Goal: Information Seeking & Learning: Learn about a topic

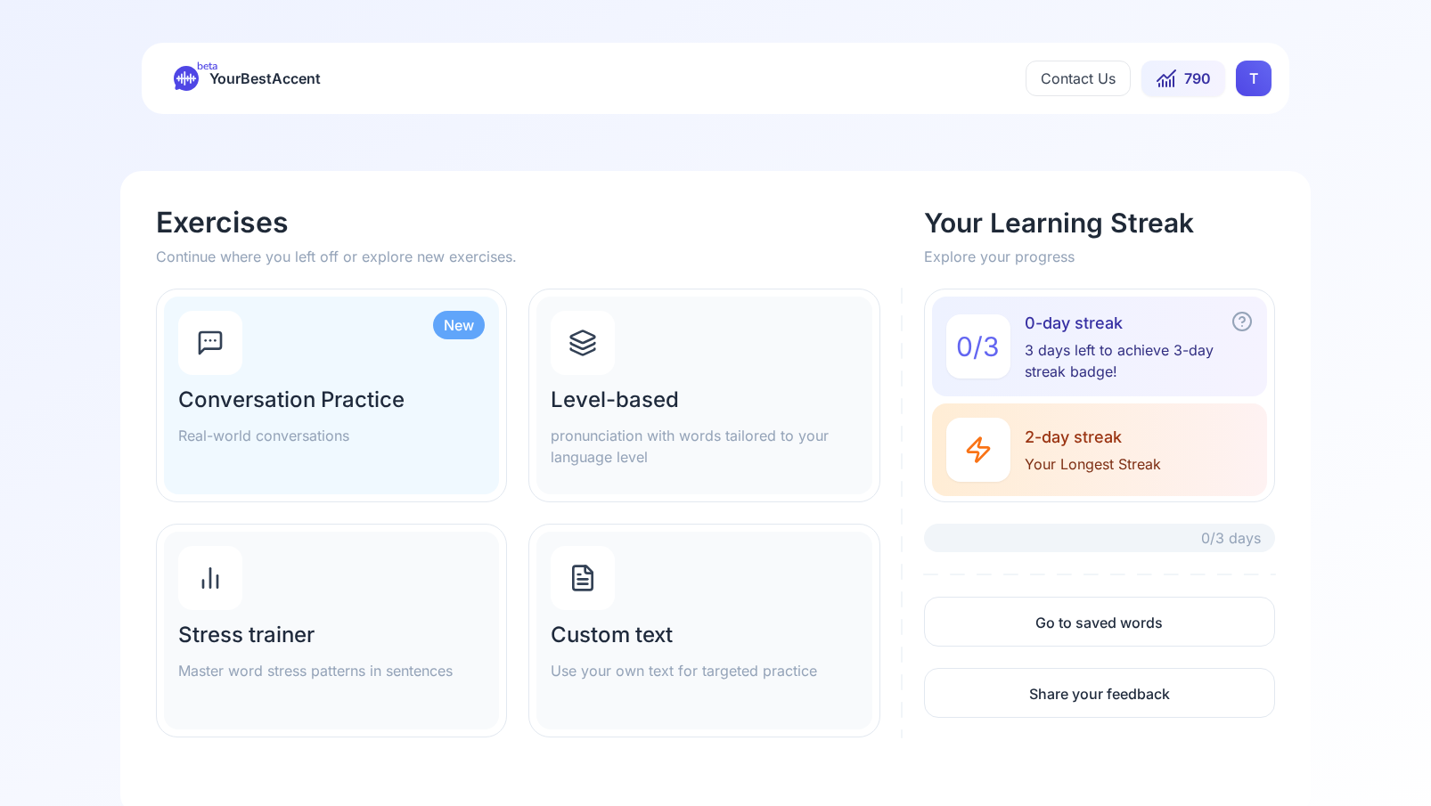
click at [625, 382] on div "Level-based pronunciation with words tailored to your language level" at bounding box center [703, 396] width 335 height 198
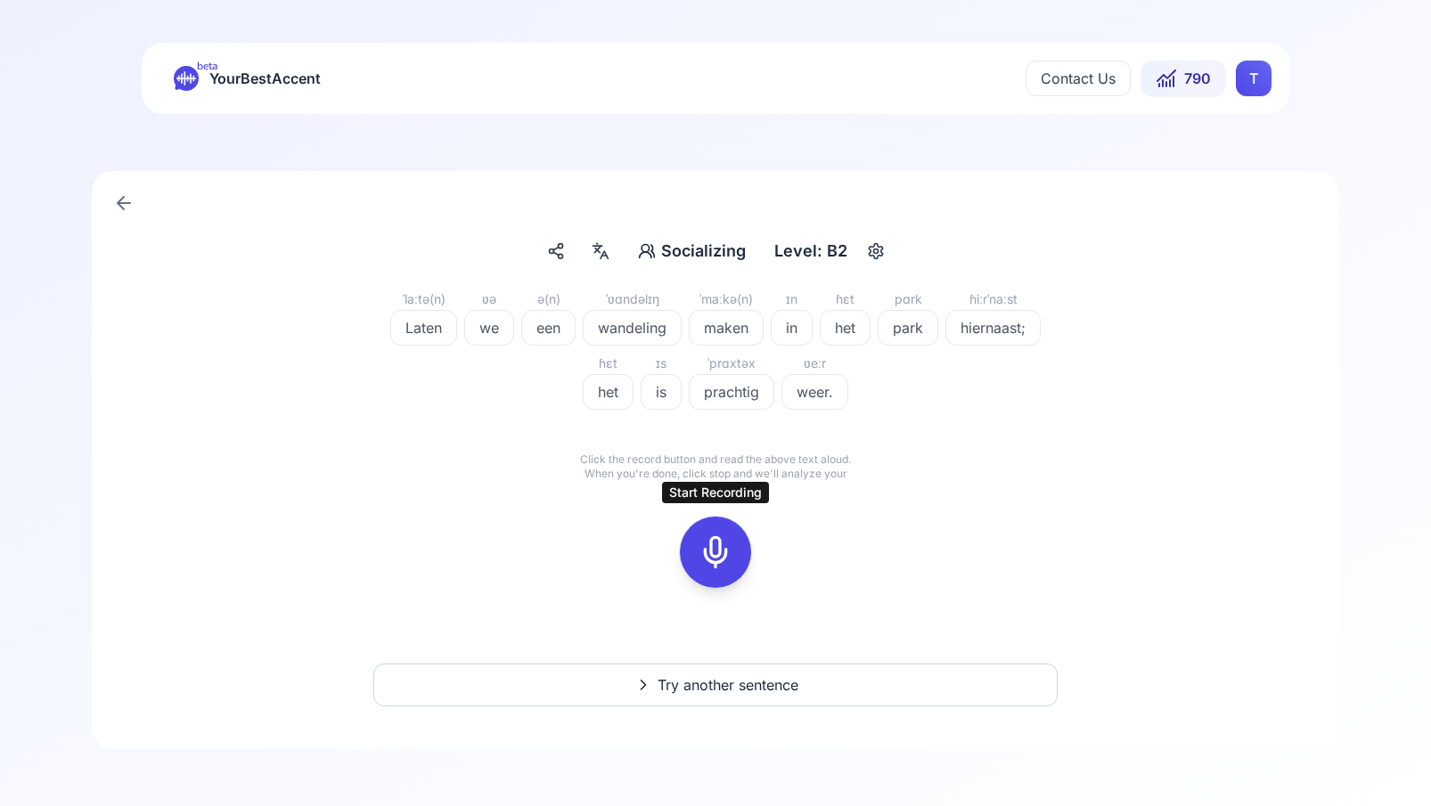
click at [714, 550] on icon at bounding box center [716, 553] width 36 height 36
click at [748, 557] on button at bounding box center [715, 552] width 71 height 71
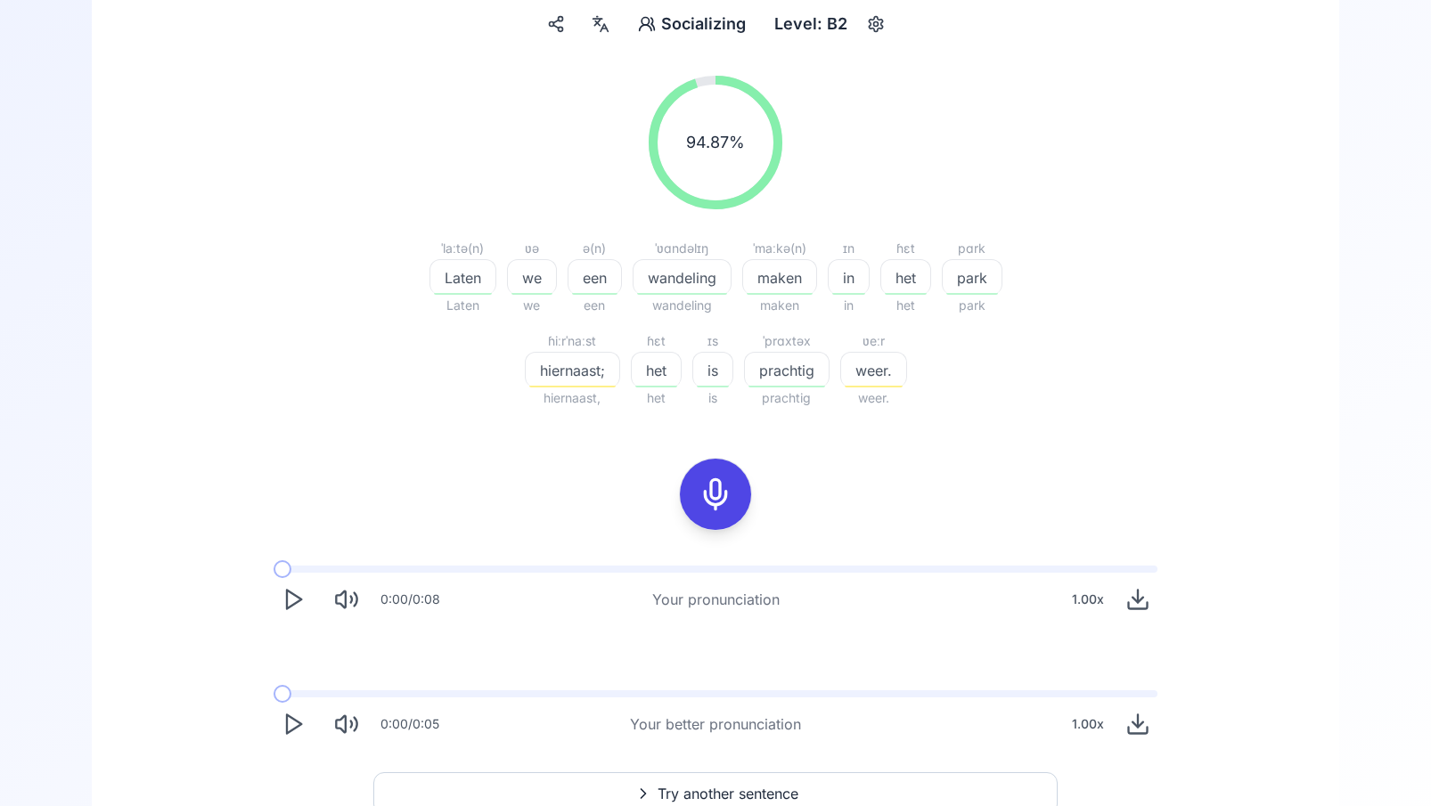
scroll to position [229, 0]
click at [297, 724] on icon "Play" at bounding box center [293, 722] width 25 height 25
click at [584, 379] on span "hiernaast;" at bounding box center [573, 368] width 94 height 21
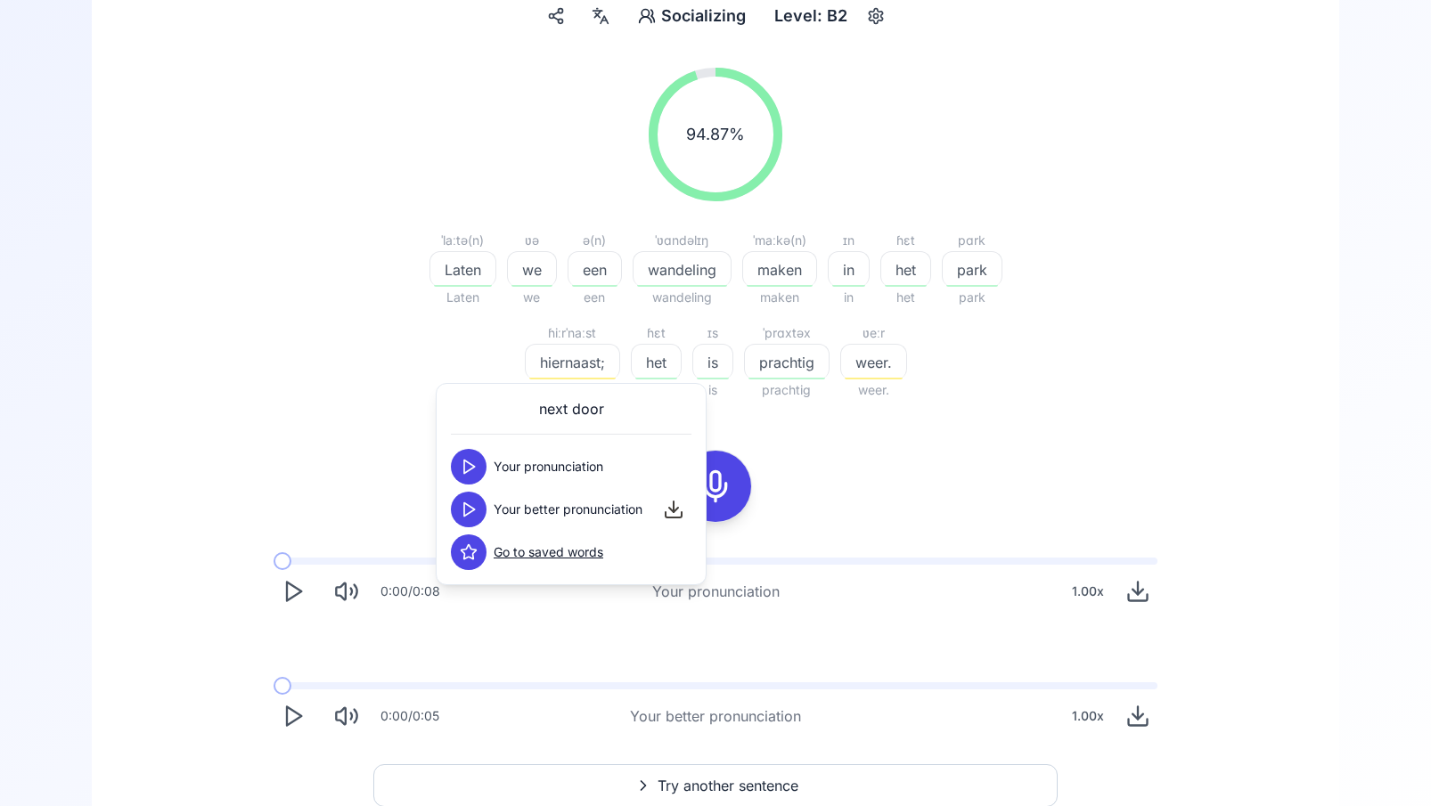
scroll to position [232, 0]
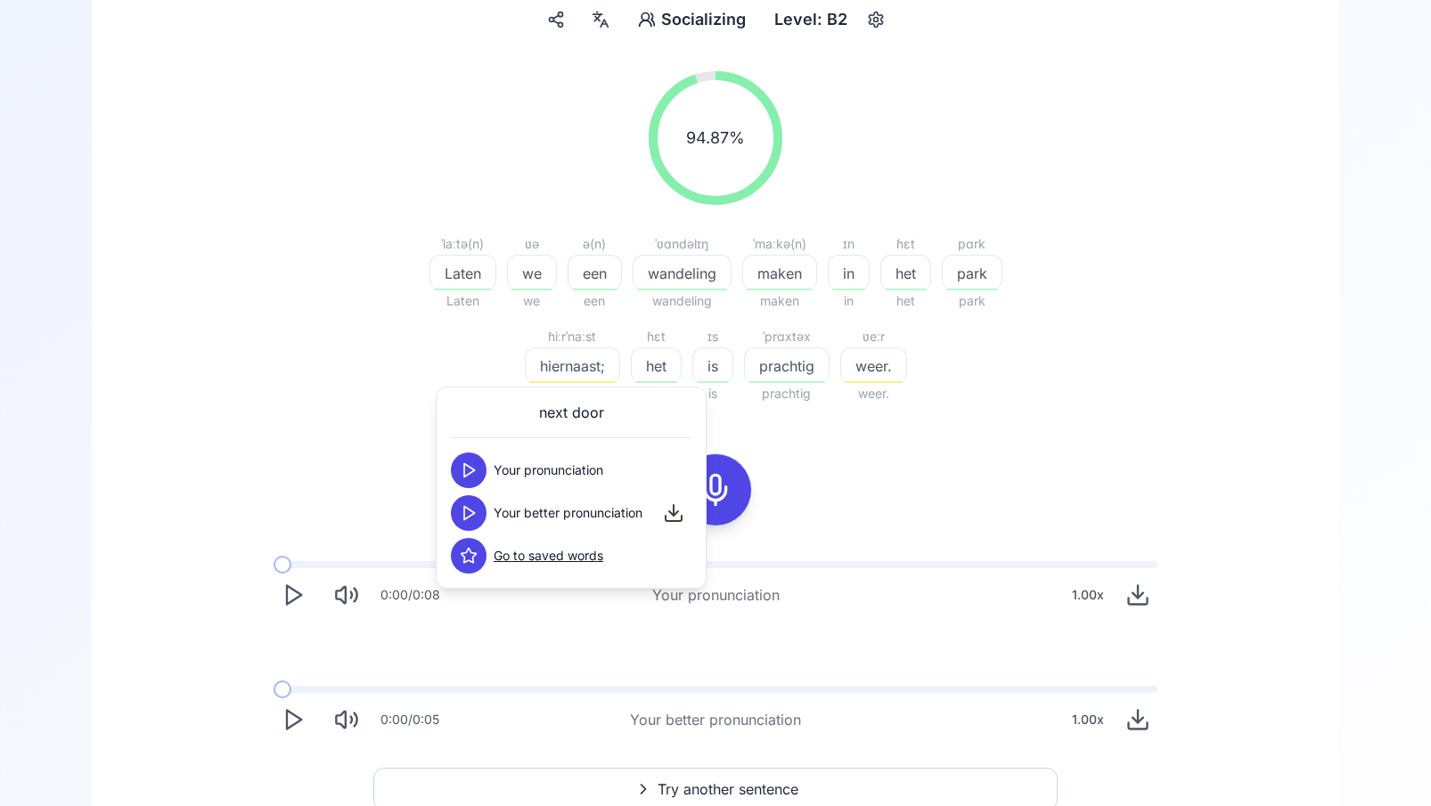
click at [469, 509] on icon at bounding box center [469, 513] width 18 height 18
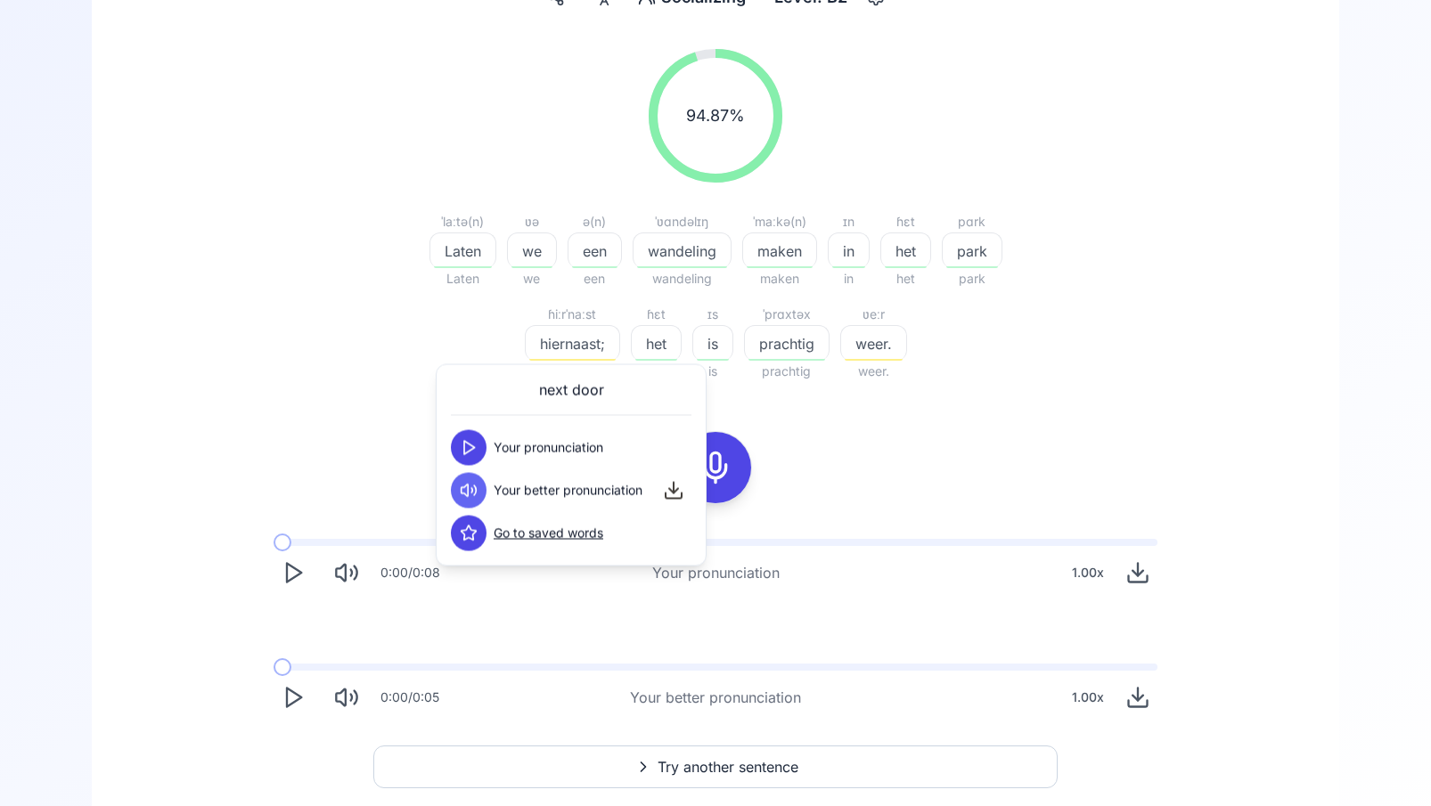
scroll to position [254, 0]
click at [345, 443] on div "94.87 % 94.87 % ˈlaːtə(n) Laten Laten ʋə we we ə(n) een een ˈʋɑndəlɪŋ wandeling…" at bounding box center [716, 383] width 1162 height 697
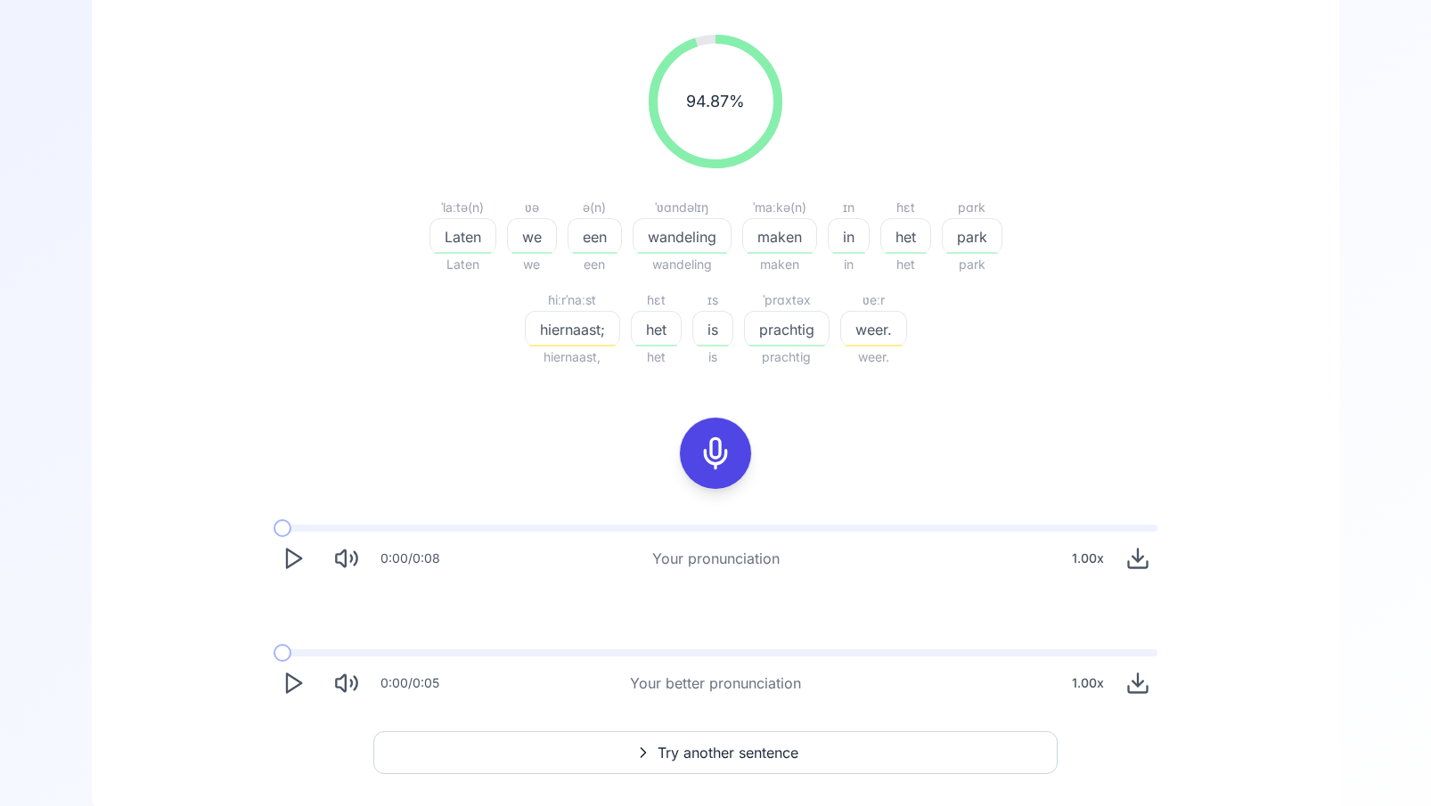
scroll to position [267, 0]
click at [880, 321] on span "weer." at bounding box center [873, 330] width 65 height 21
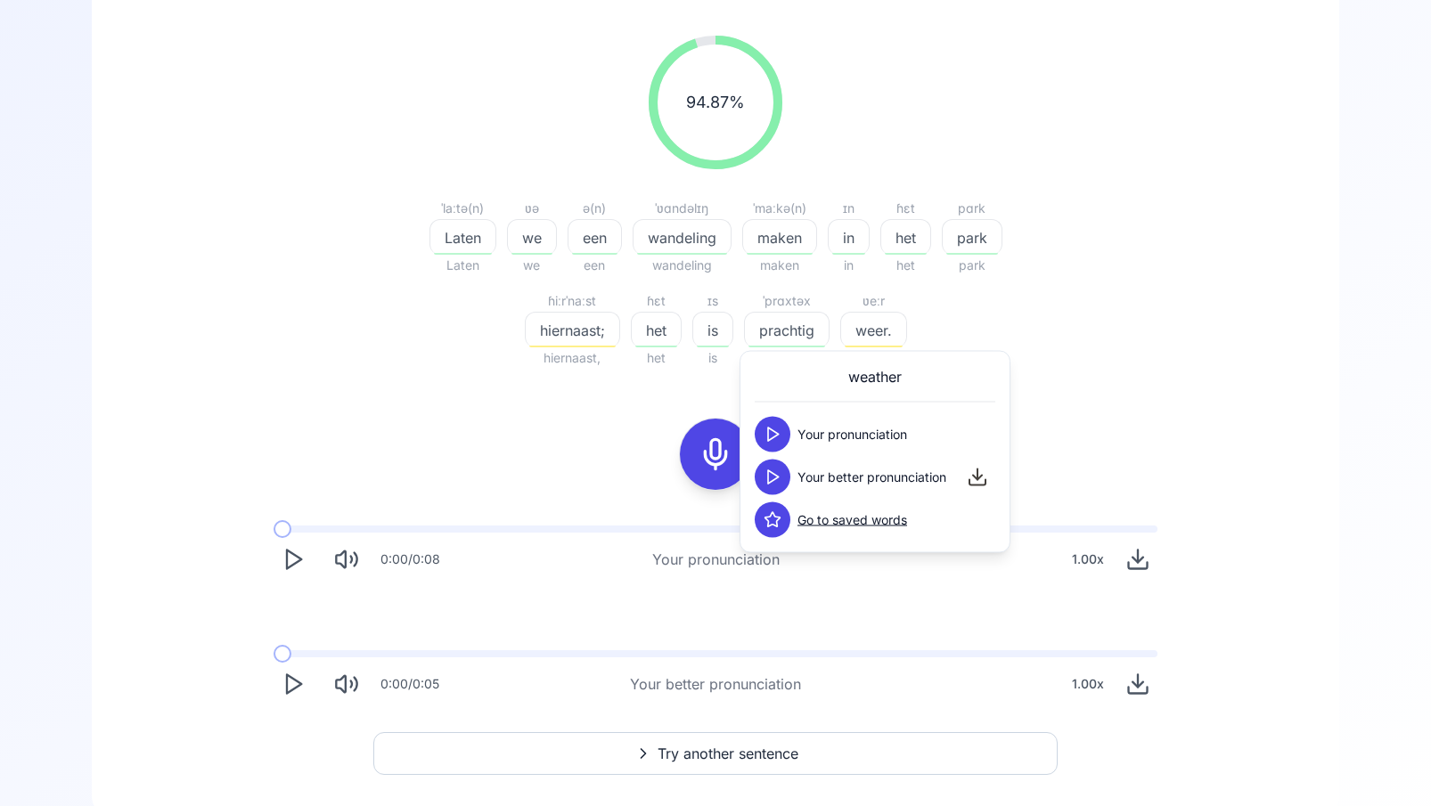
click at [777, 477] on polygon at bounding box center [773, 477] width 11 height 13
drag, startPoint x: 618, startPoint y: 410, endPoint x: 680, endPoint y: 434, distance: 66.0
click at [618, 410] on div "94.87 % 94.87 % ˈlaːtə(n) Laten Laten ʋə we we ə(n) een een ˈʋɑndəlɪŋ wandeling…" at bounding box center [716, 369] width 1162 height 697
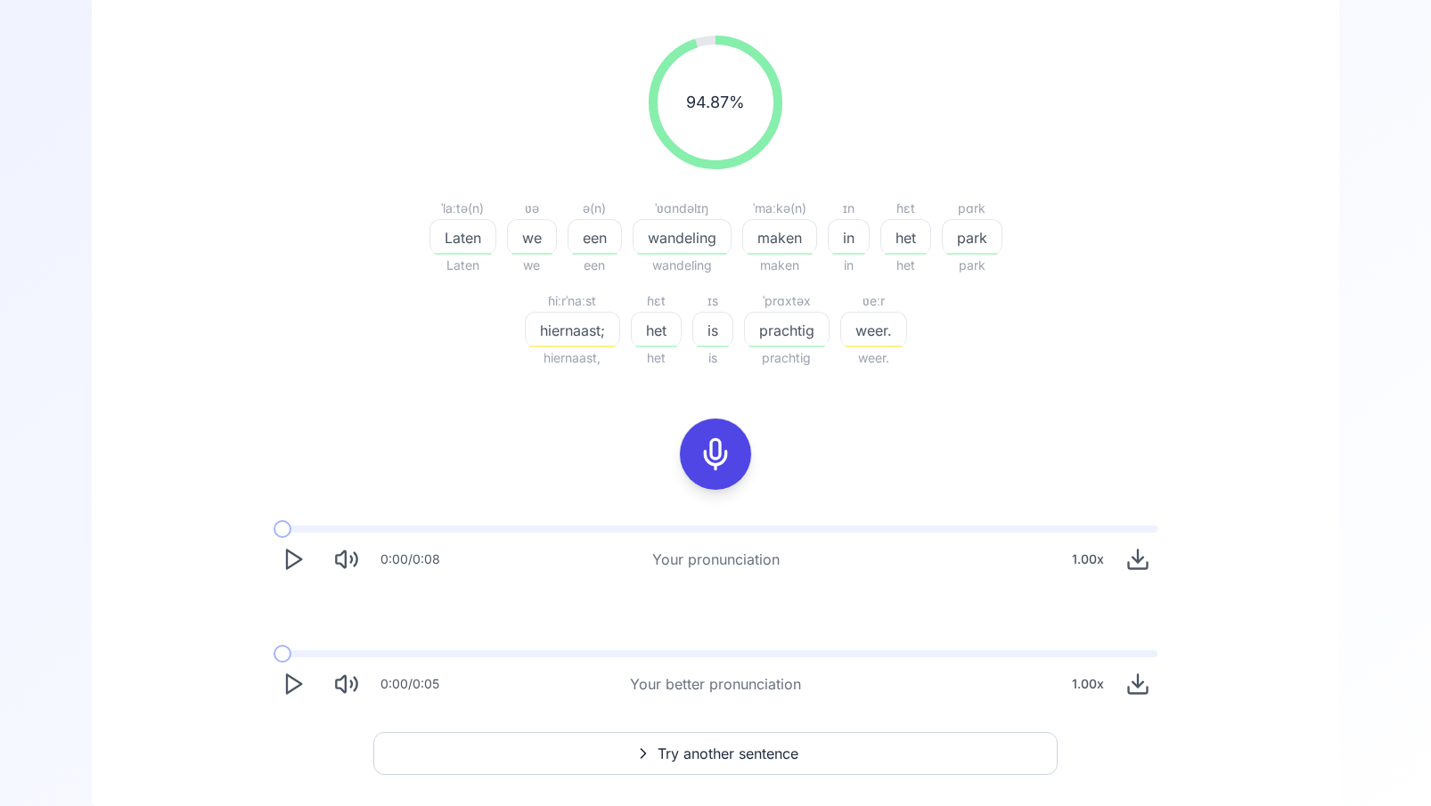
click at [714, 453] on icon at bounding box center [716, 455] width 36 height 36
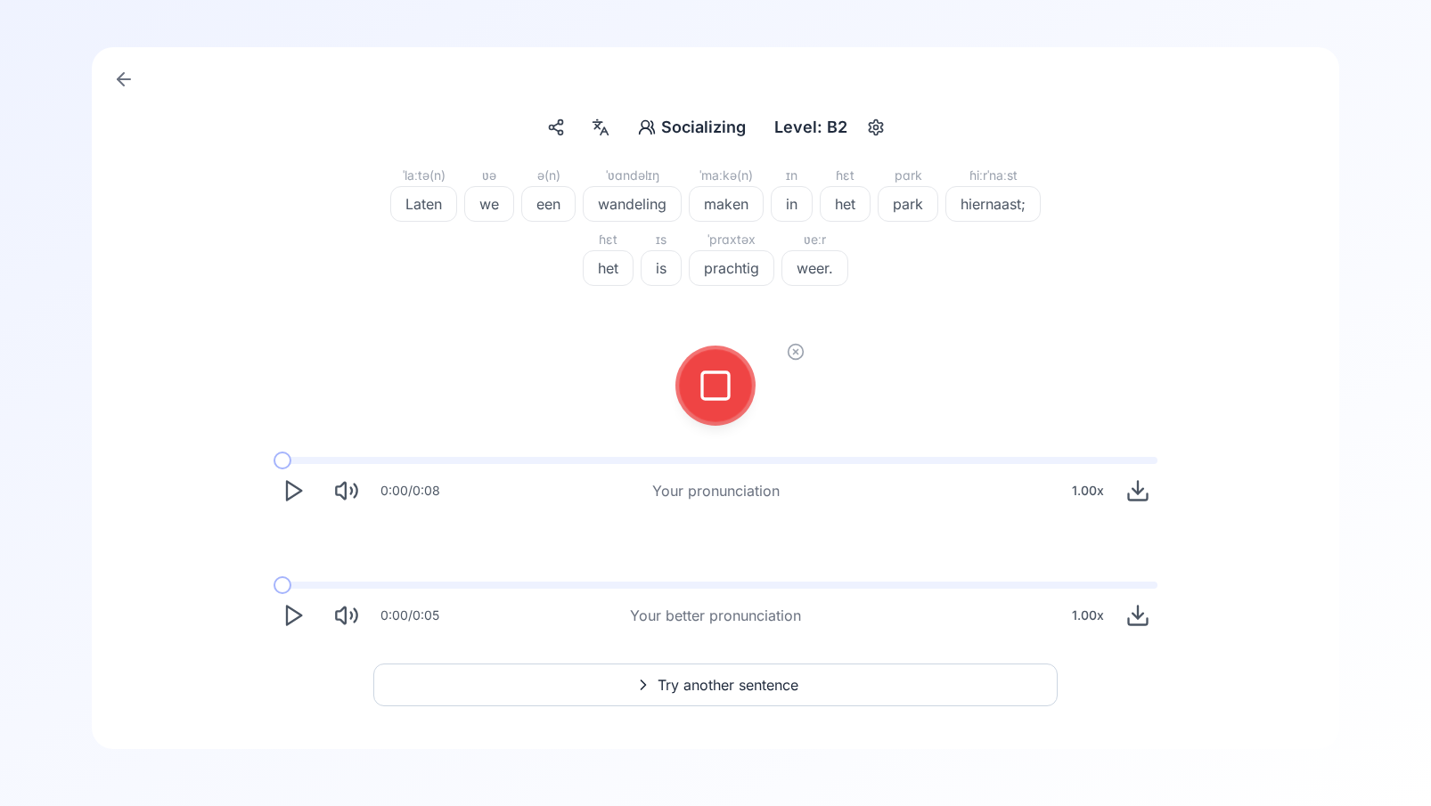
scroll to position [124, 0]
click at [716, 380] on icon at bounding box center [716, 386] width 36 height 36
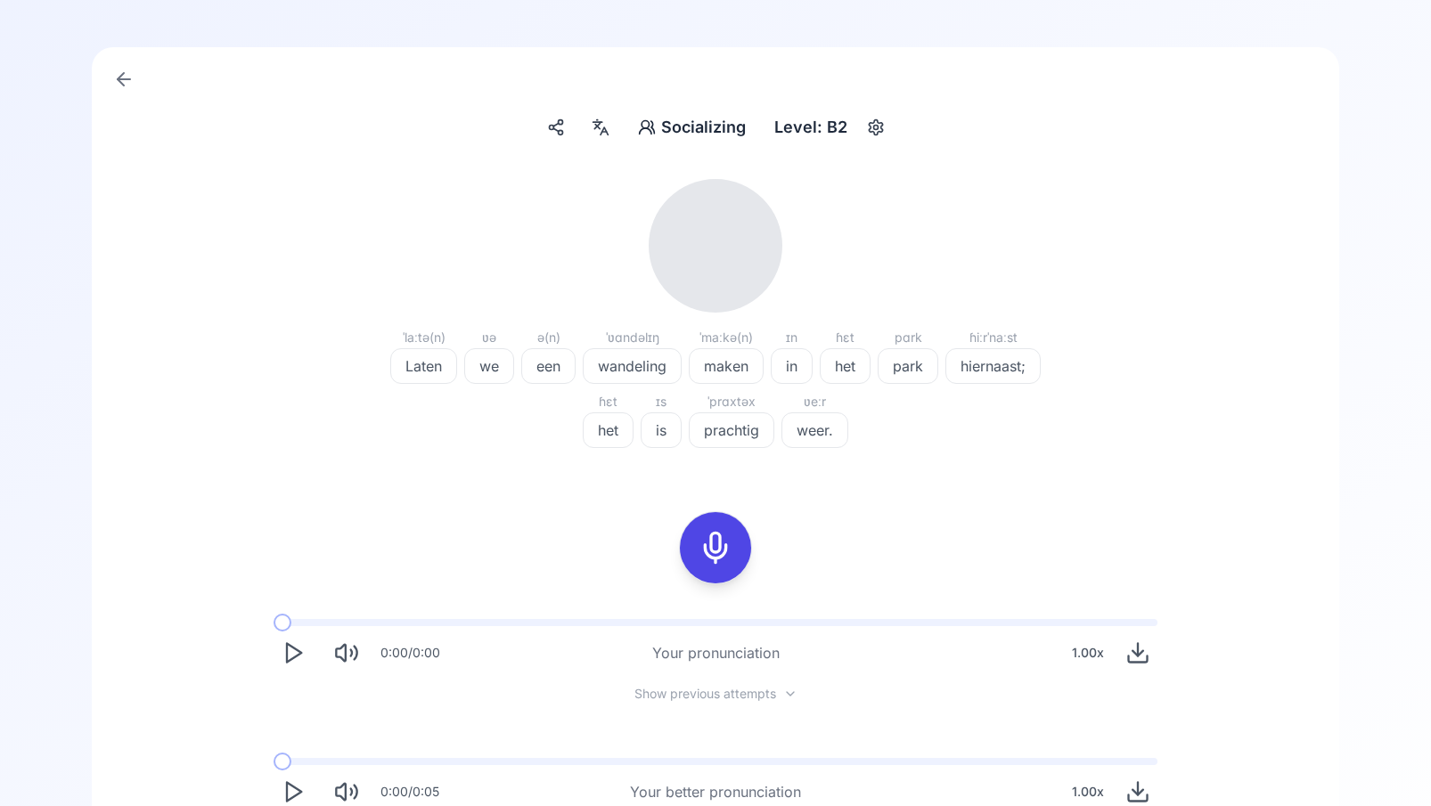
scroll to position [267, 0]
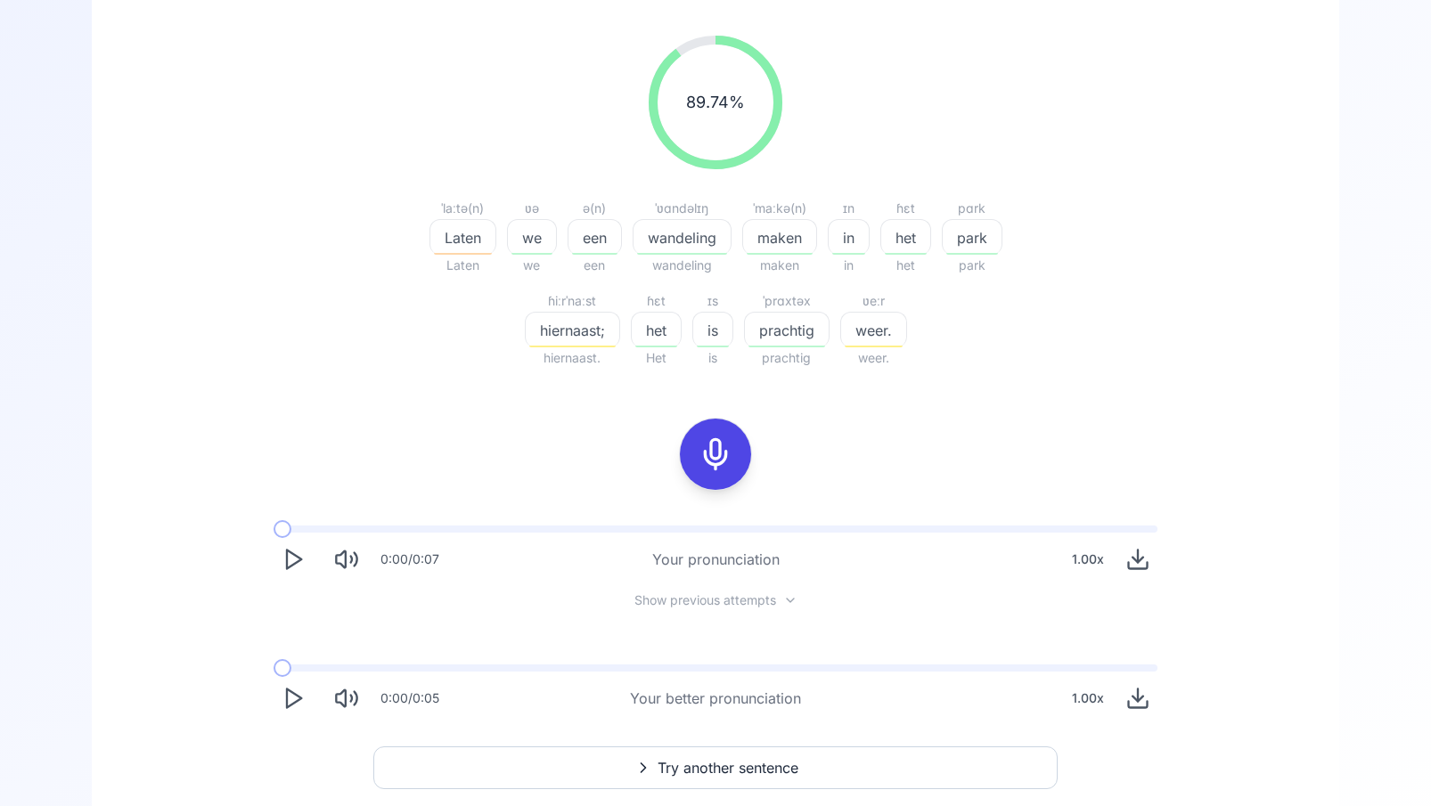
click at [559, 335] on span "hiernaast;" at bounding box center [573, 330] width 94 height 21
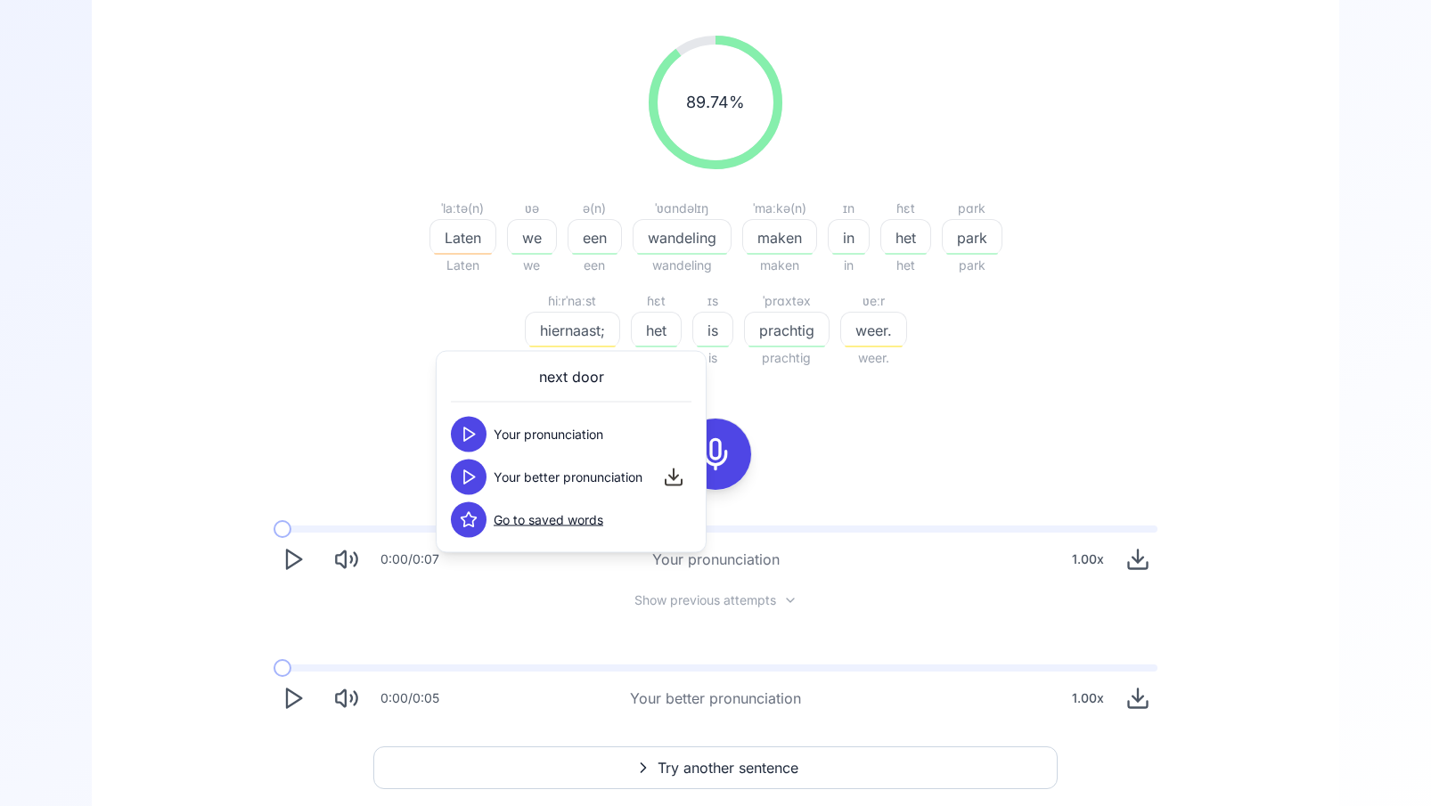
click at [474, 478] on polygon at bounding box center [469, 477] width 11 height 13
click at [355, 427] on div "89.74 % 89.74 % ˈlaːtə(n) Laten Laten ʋə we we ə(n) een een ˈʋɑndəlɪŋ wandeling…" at bounding box center [716, 376] width 1162 height 711
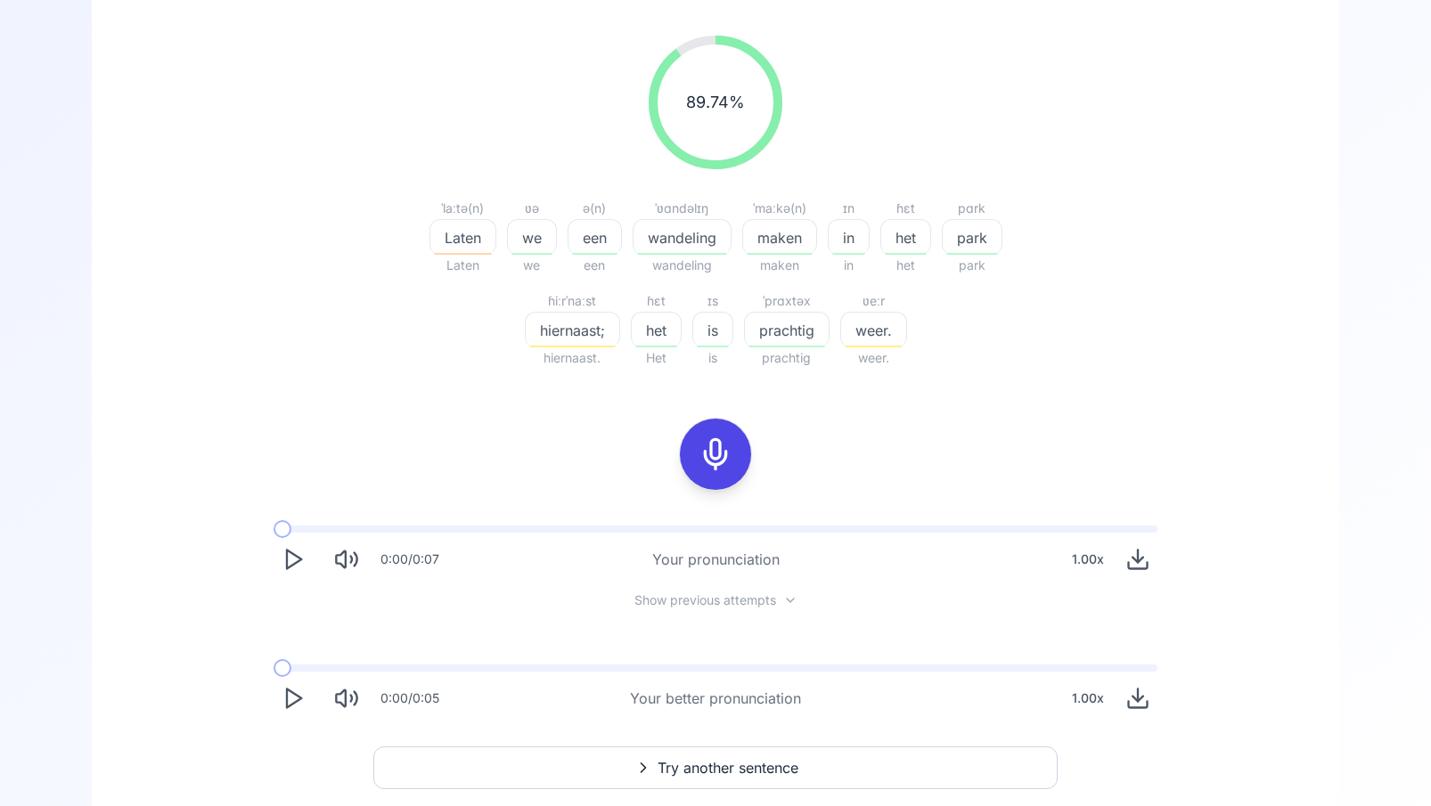
click at [303, 700] on icon "Play" at bounding box center [293, 698] width 25 height 25
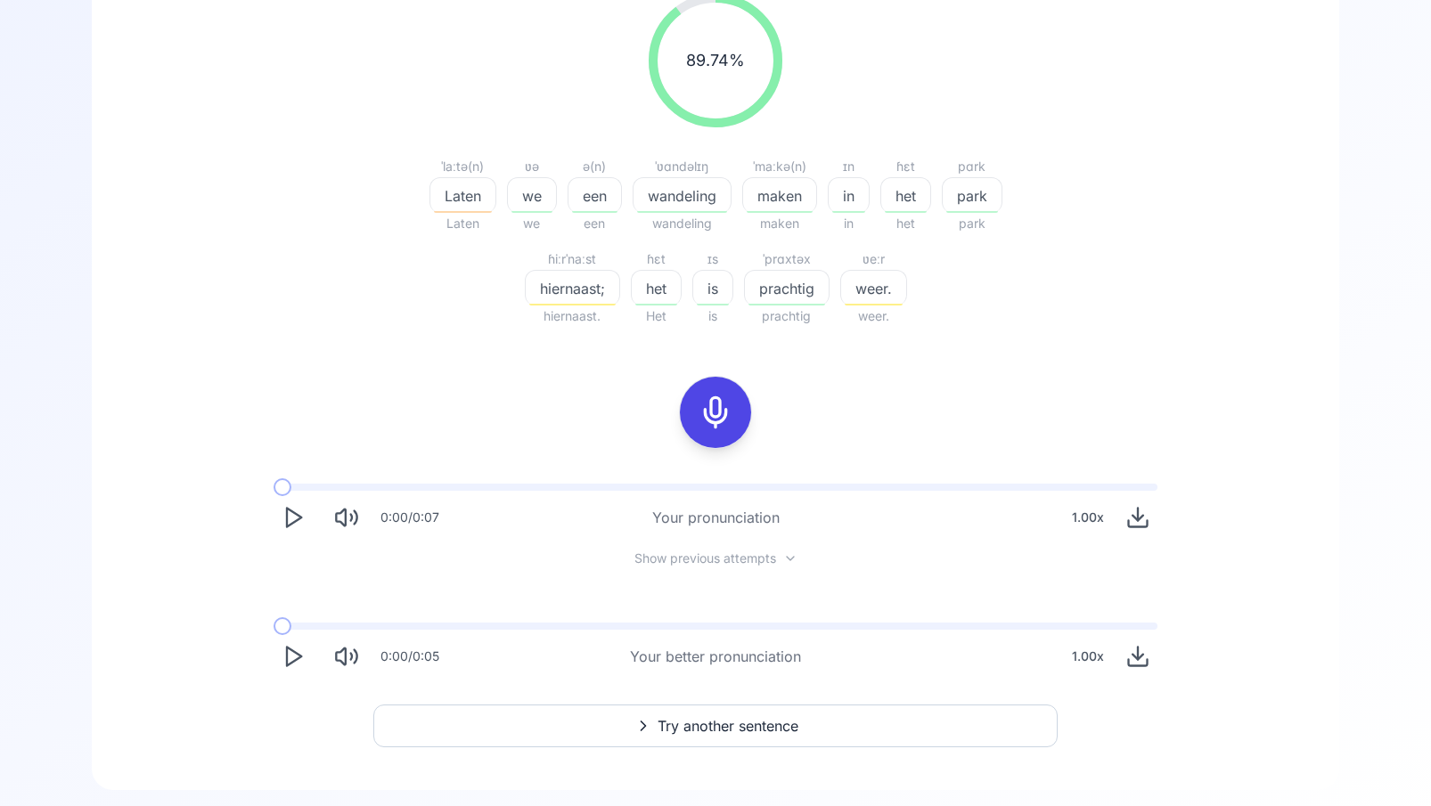
scroll to position [312, 0]
click at [293, 662] on icon "Play" at bounding box center [293, 654] width 25 height 25
click at [304, 656] on icon "Play" at bounding box center [293, 654] width 25 height 25
click at [299, 656] on icon "Play" at bounding box center [293, 654] width 25 height 25
click at [708, 408] on icon at bounding box center [716, 410] width 36 height 36
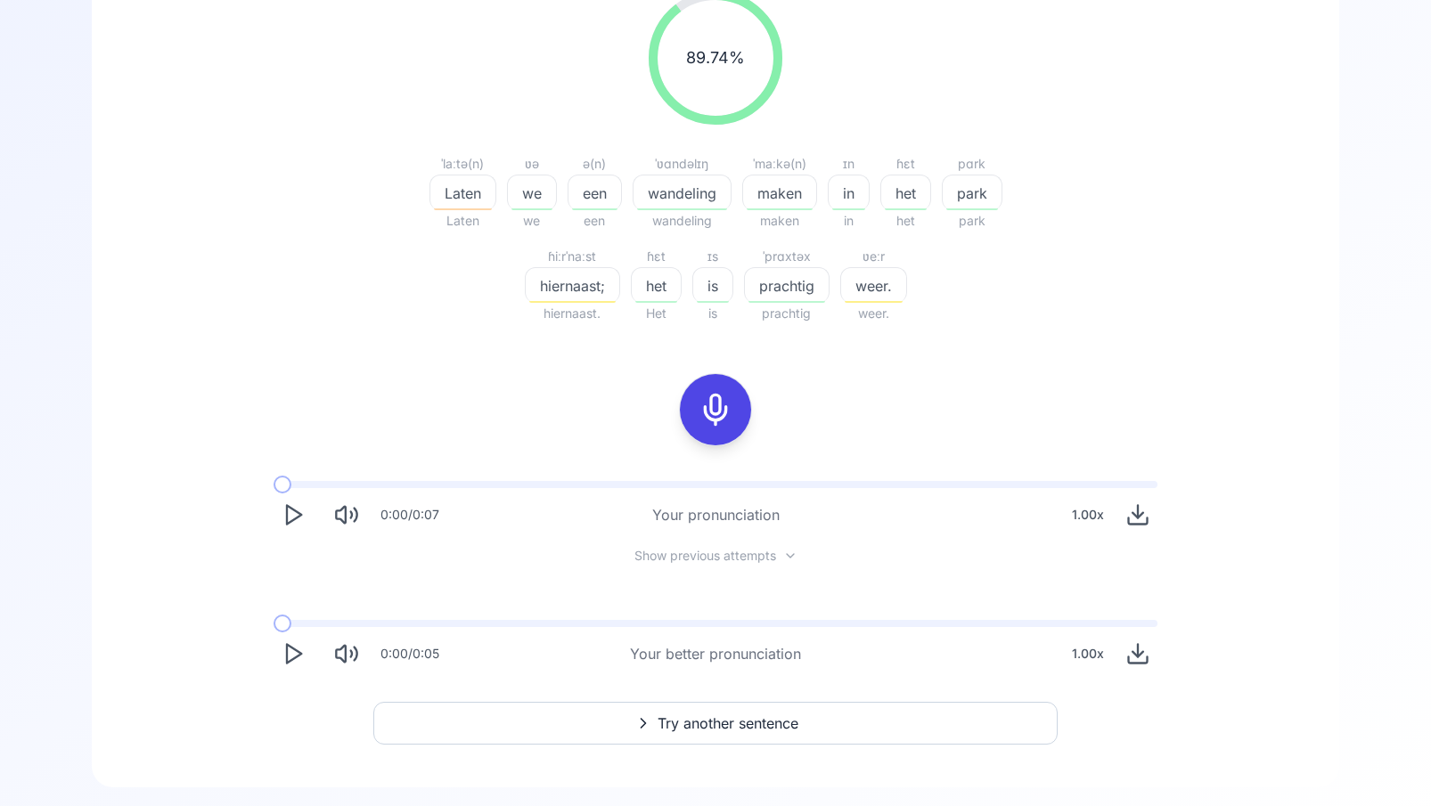
scroll to position [138, 0]
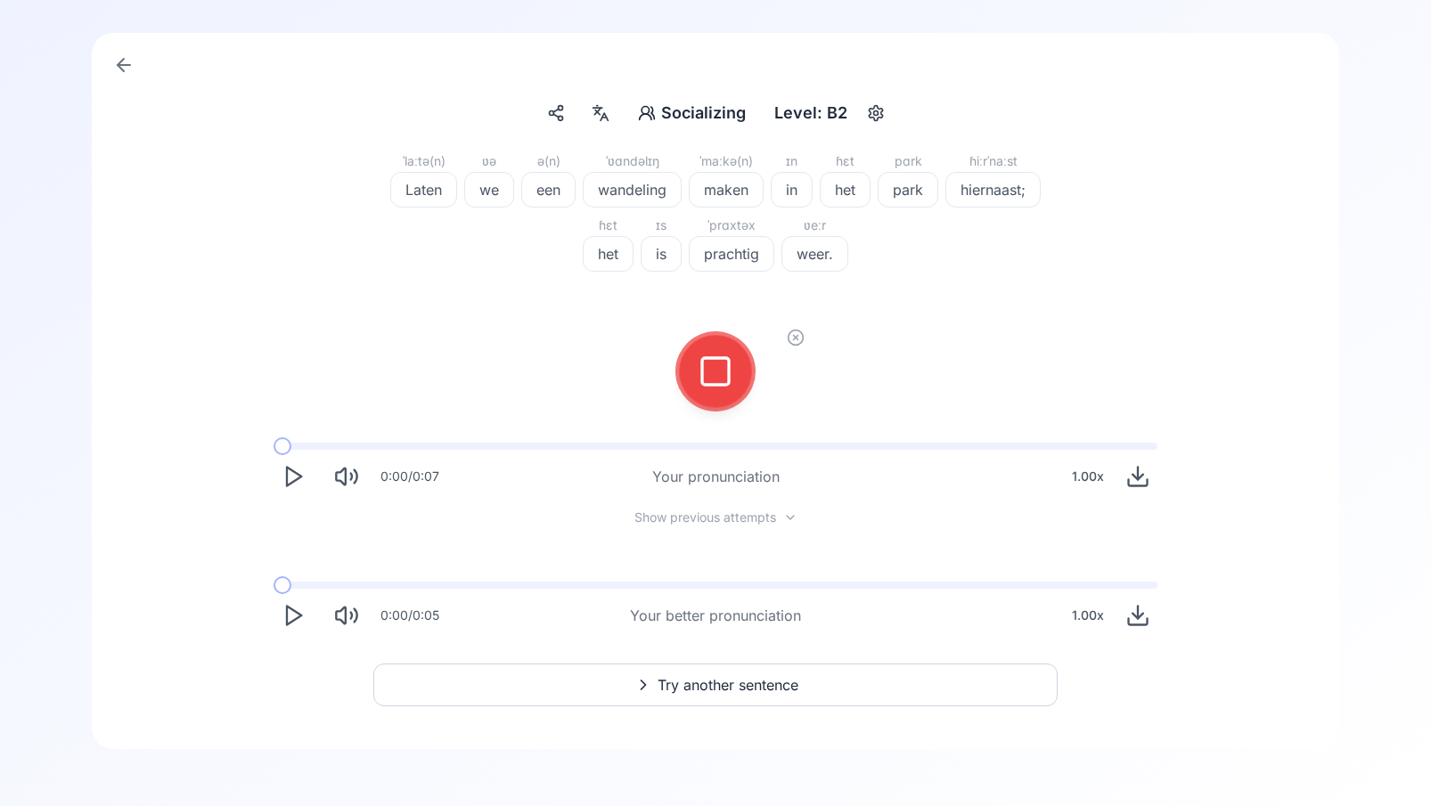
click at [710, 389] on div at bounding box center [715, 371] width 43 height 71
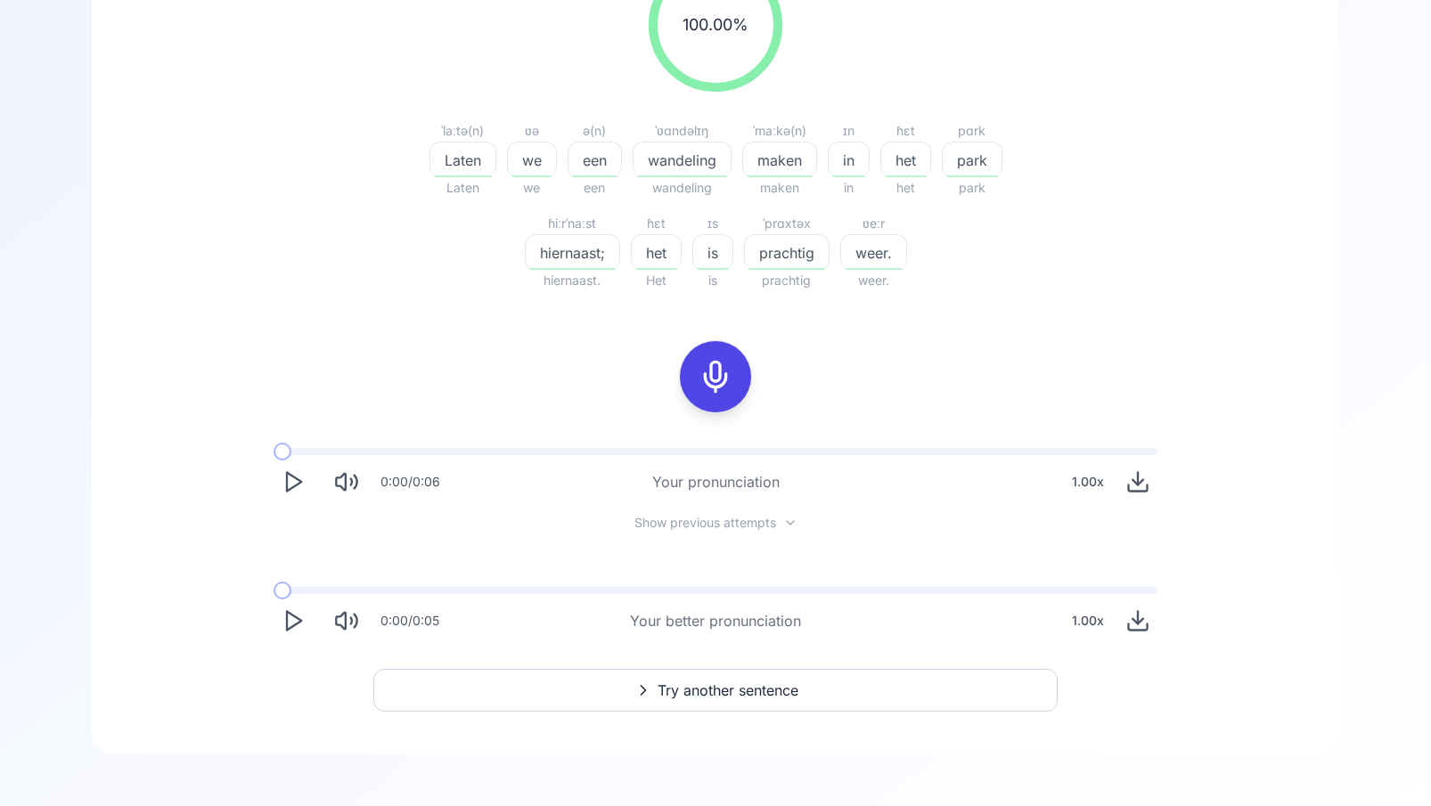
scroll to position [348, 0]
click at [728, 694] on span "Try another sentence" at bounding box center [728, 686] width 141 height 21
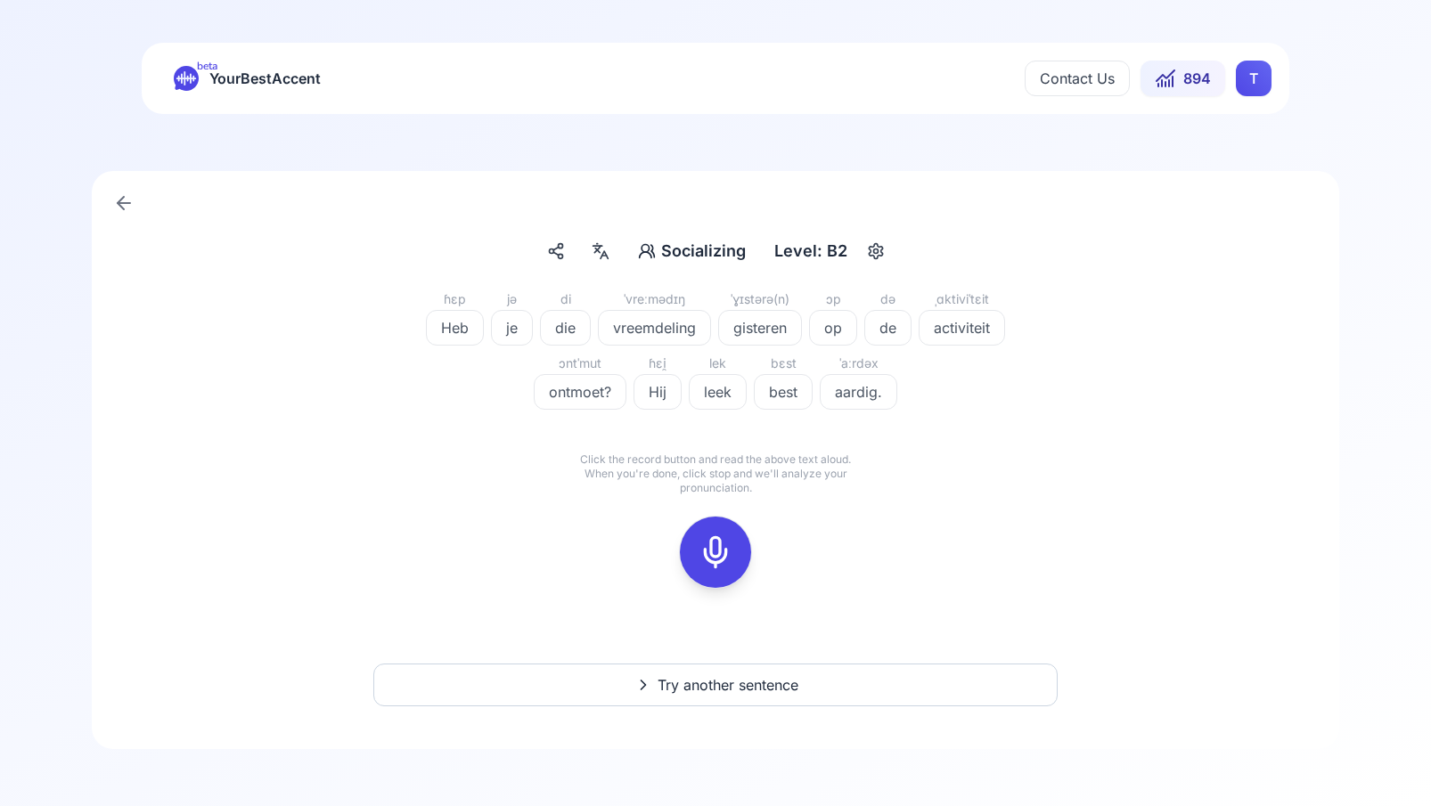
click at [603, 258] on icon at bounding box center [600, 251] width 21 height 18
click at [865, 526] on div "ɦɛp Heb jə je di die ˈvreːmədɪŋ vreemdeling ˈɣɪstərə(n) gisteren ɔp op də de ˌɑ…" at bounding box center [716, 449] width 1162 height 321
click at [709, 546] on icon at bounding box center [716, 553] width 36 height 36
click at [709, 553] on icon at bounding box center [716, 553] width 36 height 36
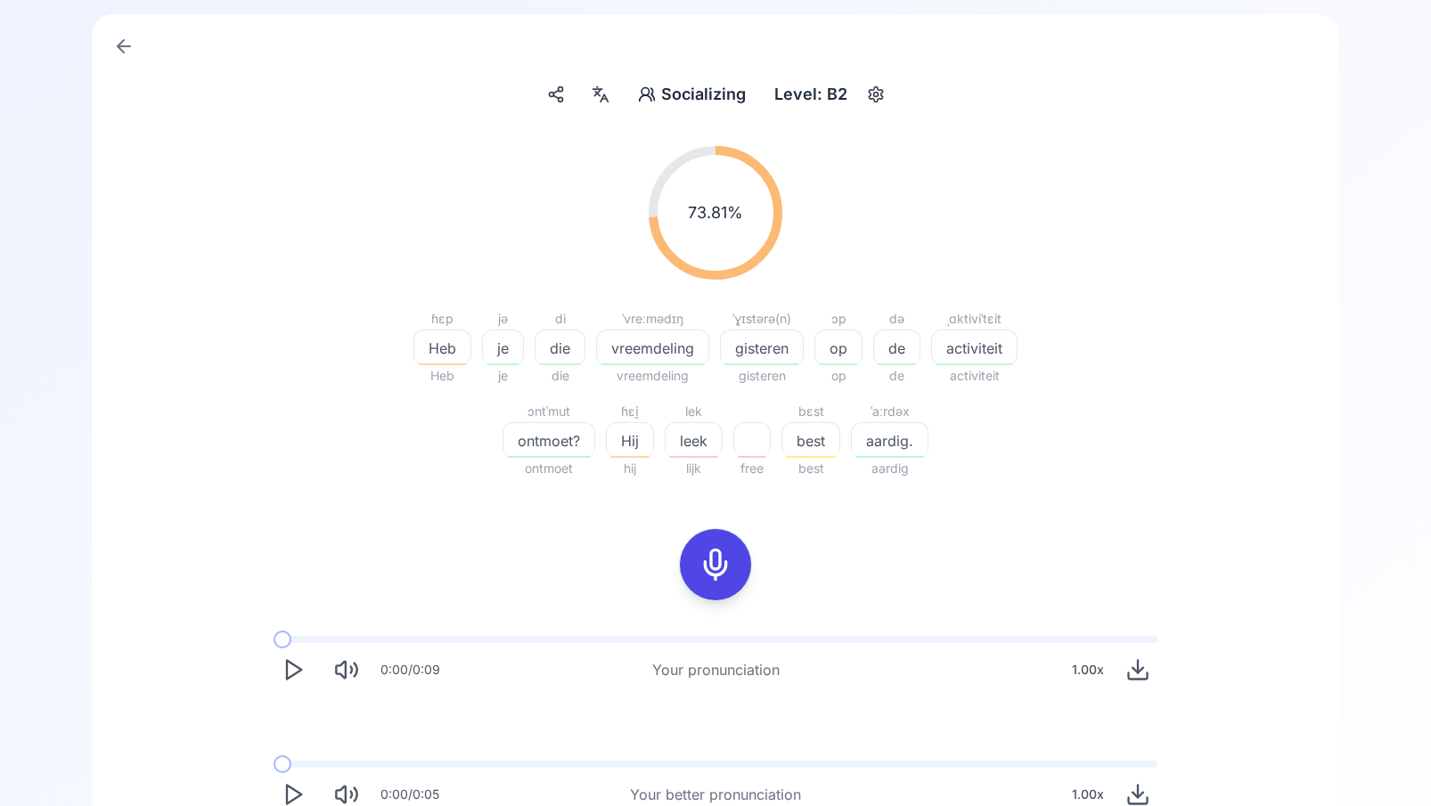
scroll to position [171, 0]
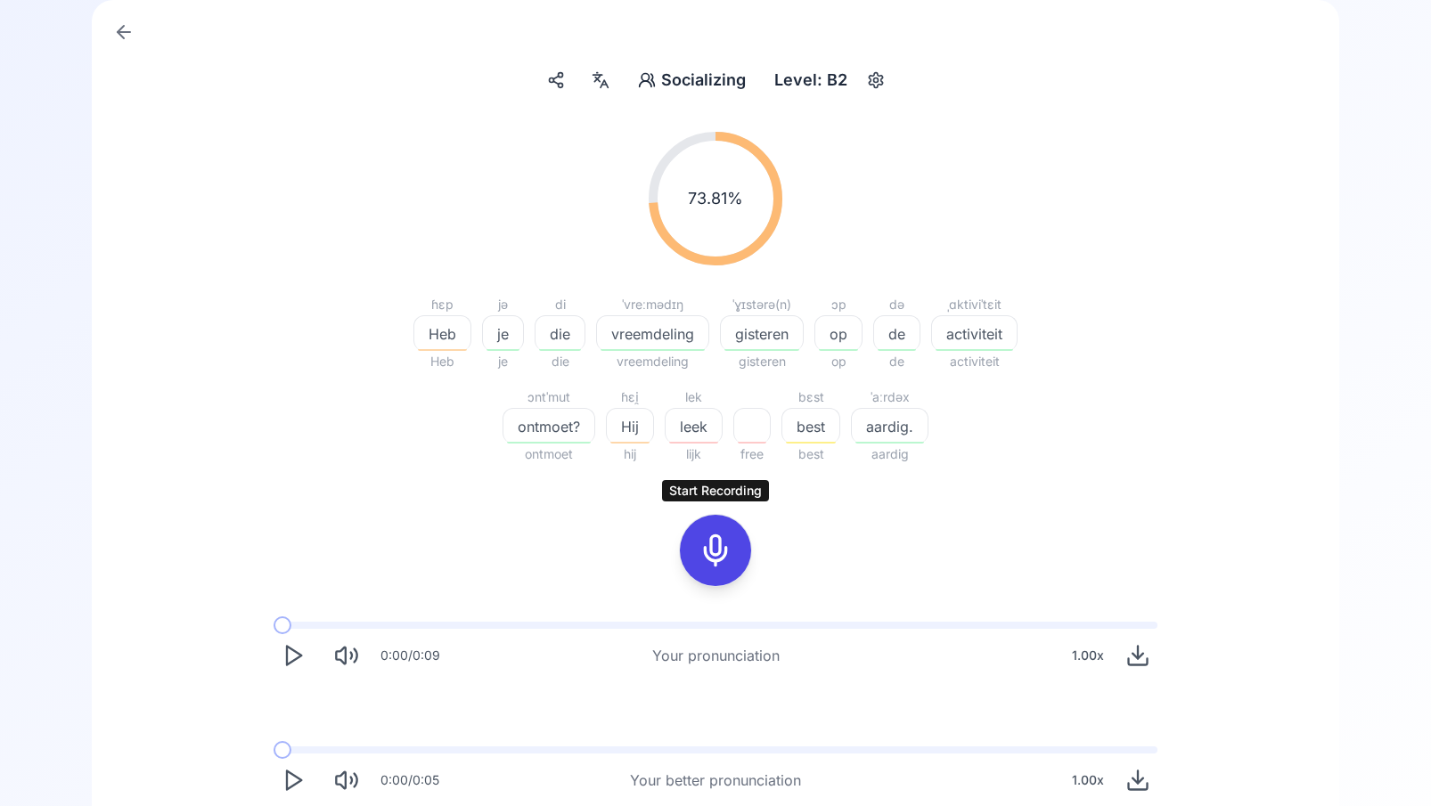
click at [718, 546] on icon at bounding box center [716, 551] width 36 height 36
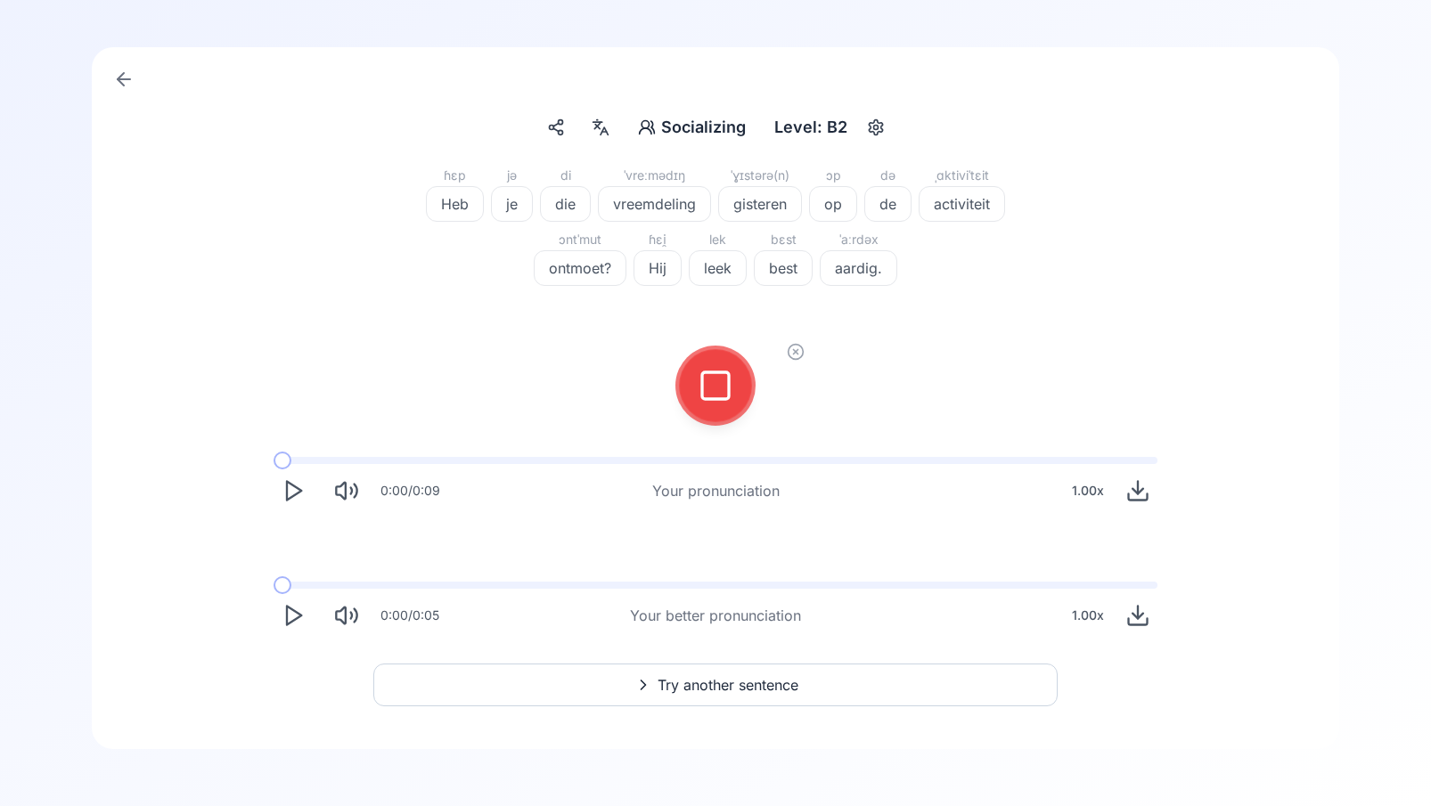
click at [722, 414] on div at bounding box center [715, 385] width 43 height 71
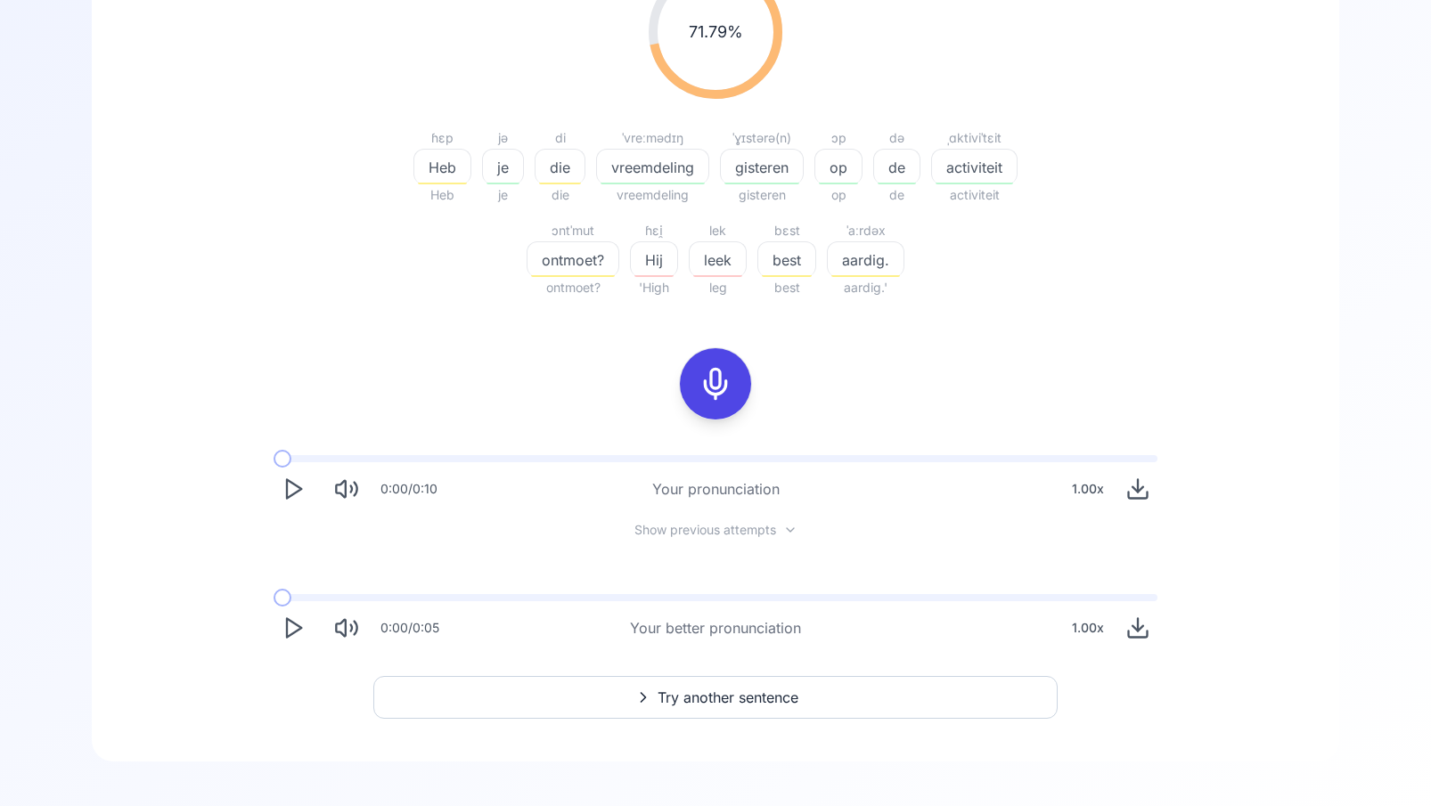
scroll to position [341, 0]
click at [448, 179] on div "button" at bounding box center [442, 180] width 49 height 2
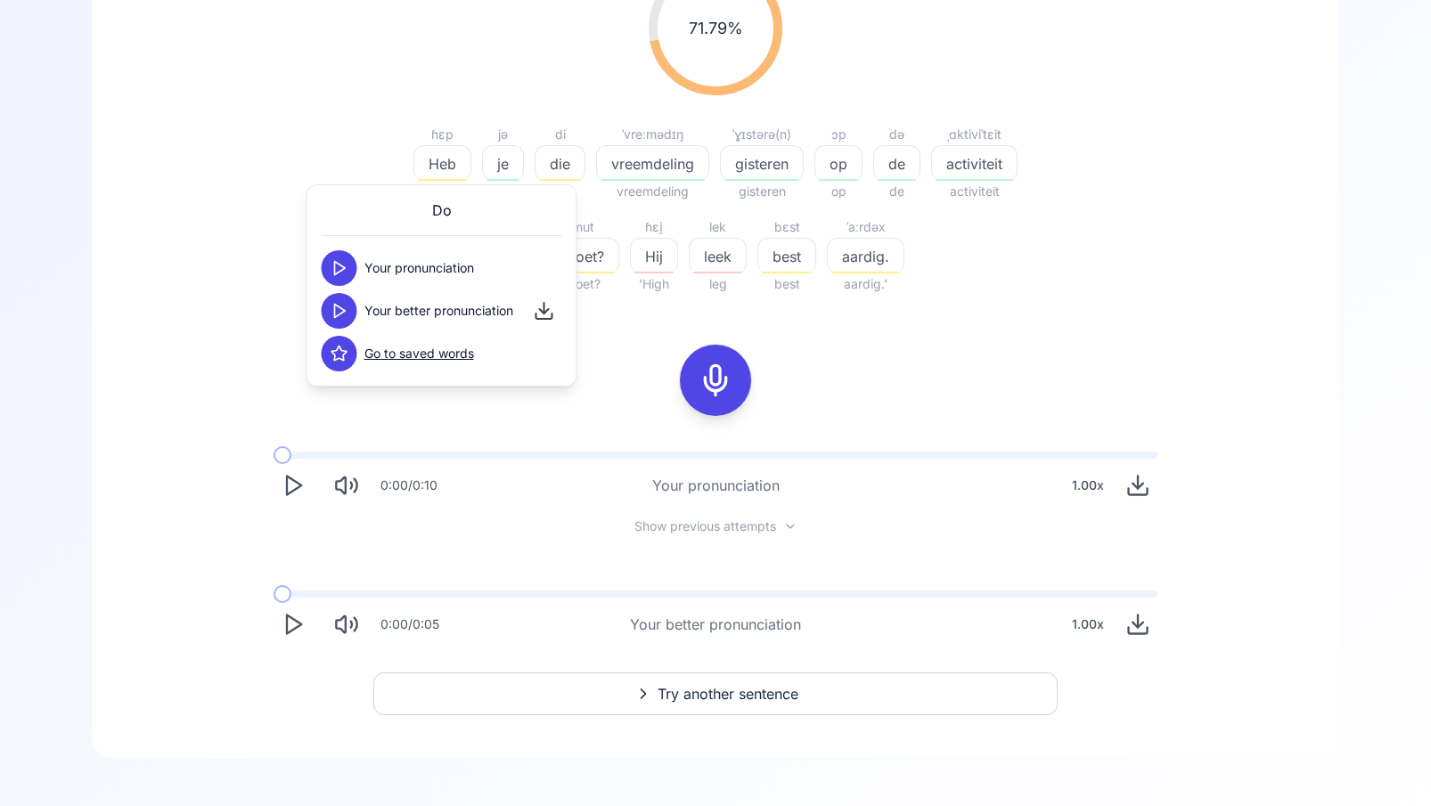
click at [349, 311] on button at bounding box center [340, 311] width 36 height 36
click at [872, 404] on div "71.79 % 71.79 % ɦɛp Heb Heb jə je je di die die ˈvreːmədɪŋ vreemdeling vreemdel…" at bounding box center [716, 302] width 1162 height 711
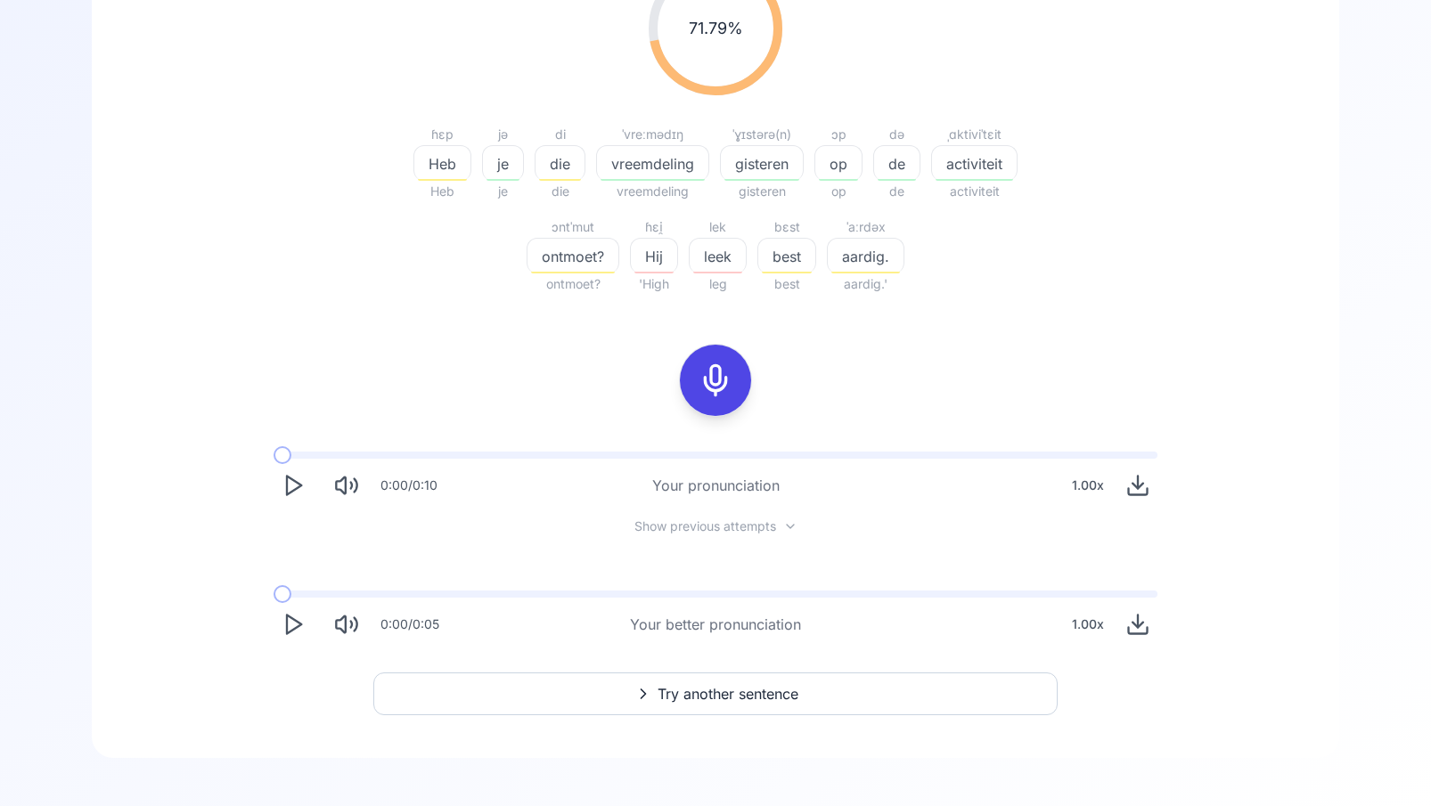
click at [287, 624] on polygon "Play" at bounding box center [294, 625] width 14 height 19
click at [860, 250] on span "aardig." at bounding box center [866, 256] width 76 height 21
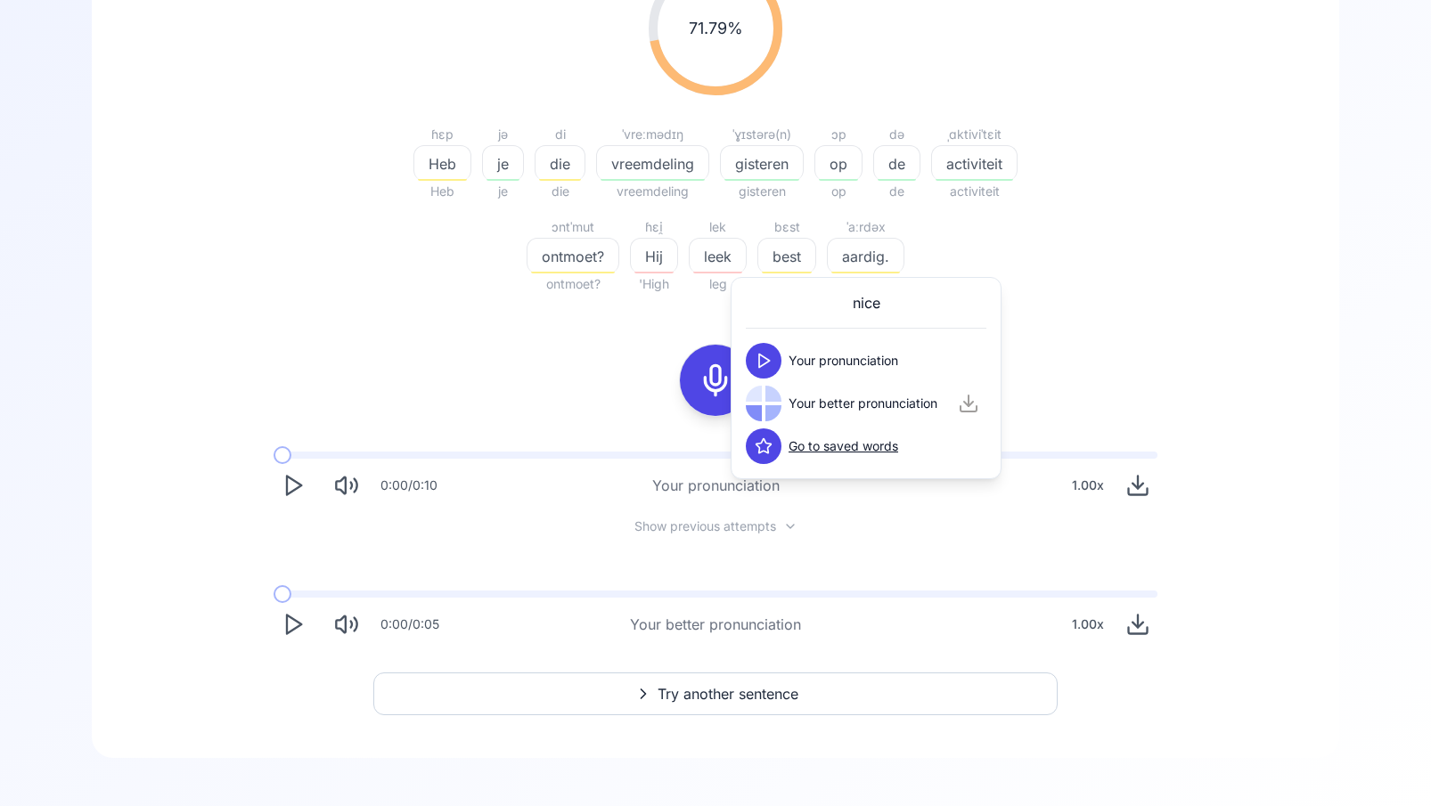
click at [543, 330] on div "71.79 % 71.79 % ɦɛp Heb Heb jə je je di die die ˈvreːmədɪŋ vreemdeling vreemdel…" at bounding box center [716, 302] width 1162 height 711
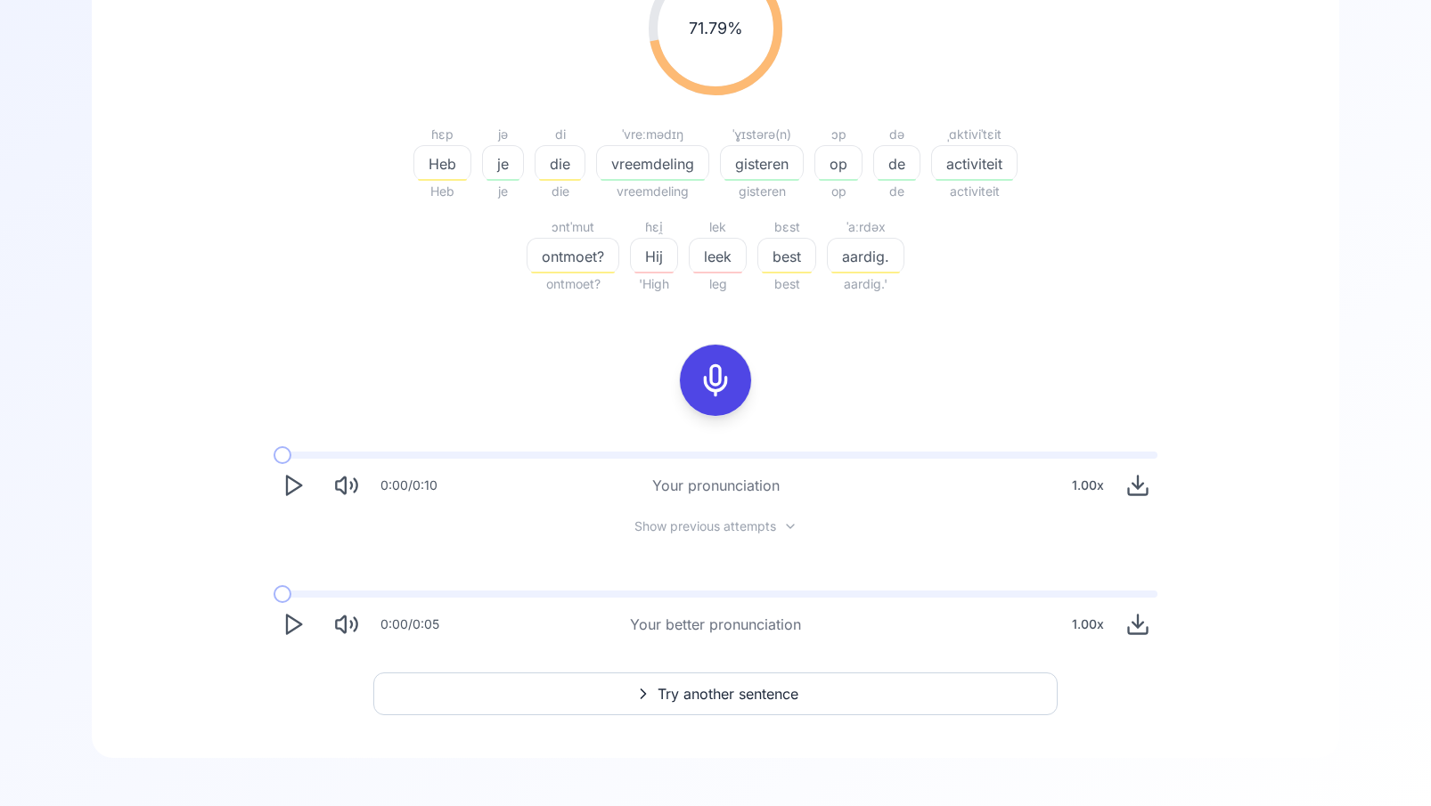
click at [861, 257] on span "aardig." at bounding box center [866, 256] width 76 height 21
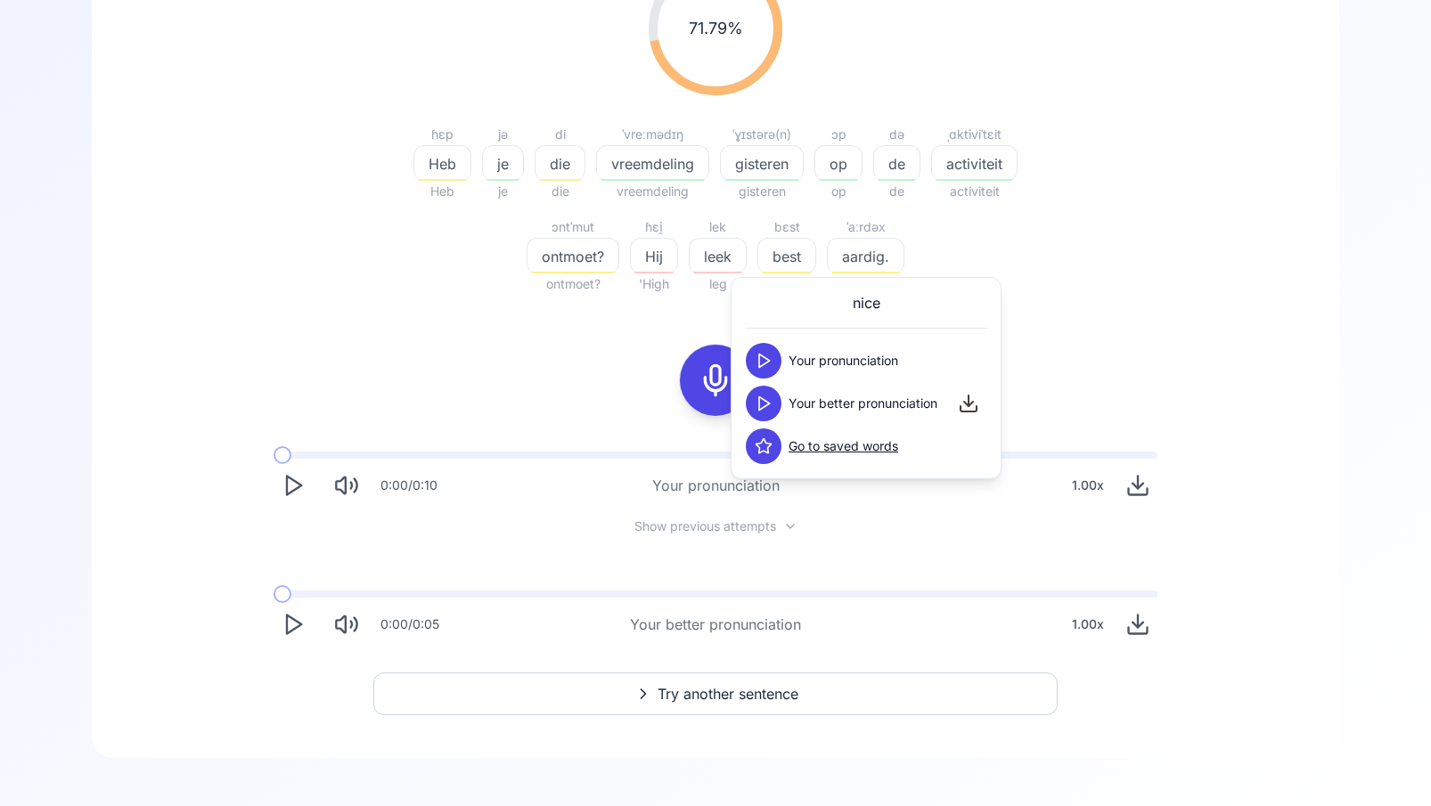
click at [757, 398] on icon at bounding box center [764, 404] width 18 height 18
click at [1140, 276] on div "71.79 % 71.79 % ɦɛp Heb Heb jə je je di die die ˈvreːmədɪŋ vreemdeling vreemdel…" at bounding box center [715, 128] width 1027 height 362
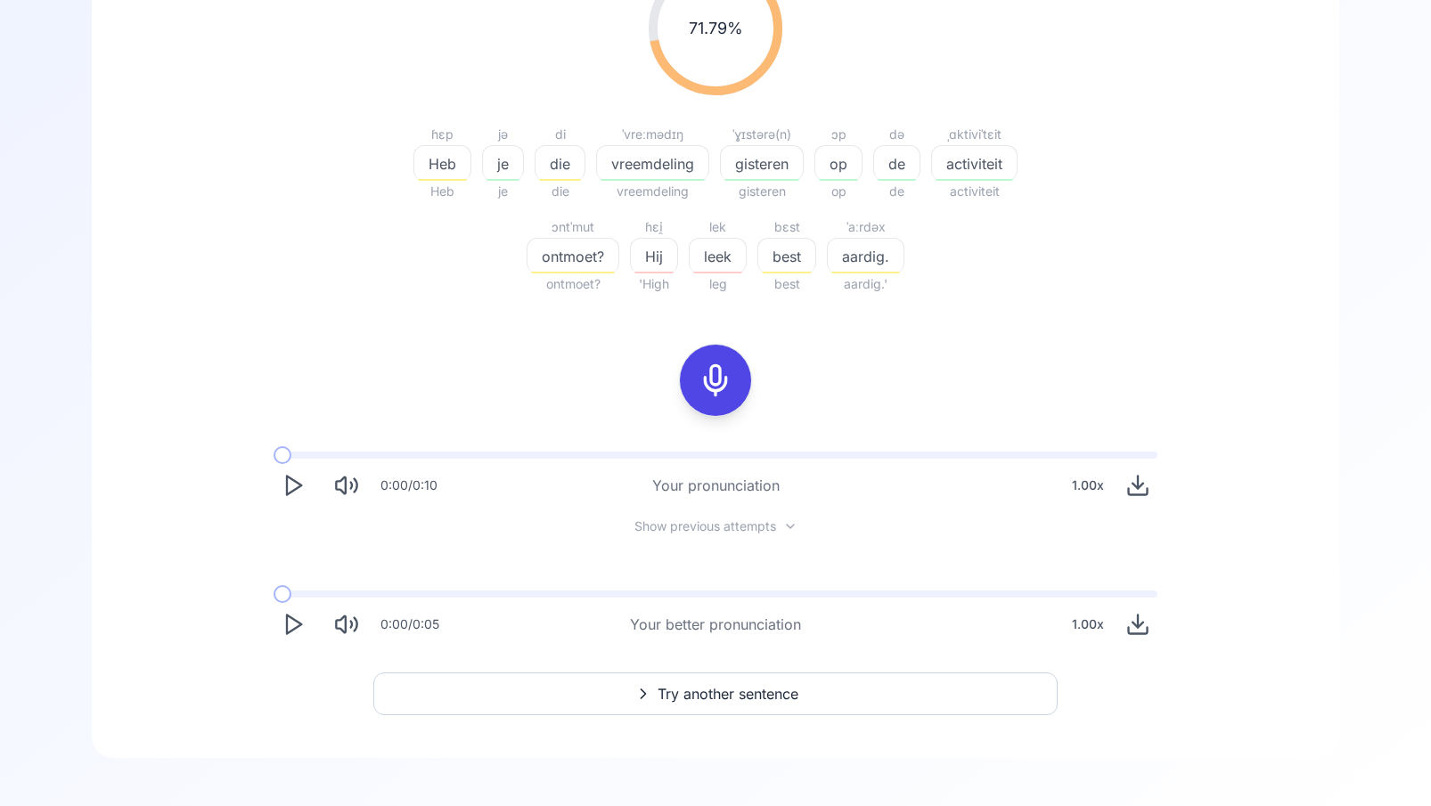
click at [288, 624] on icon "Play" at bounding box center [293, 624] width 25 height 25
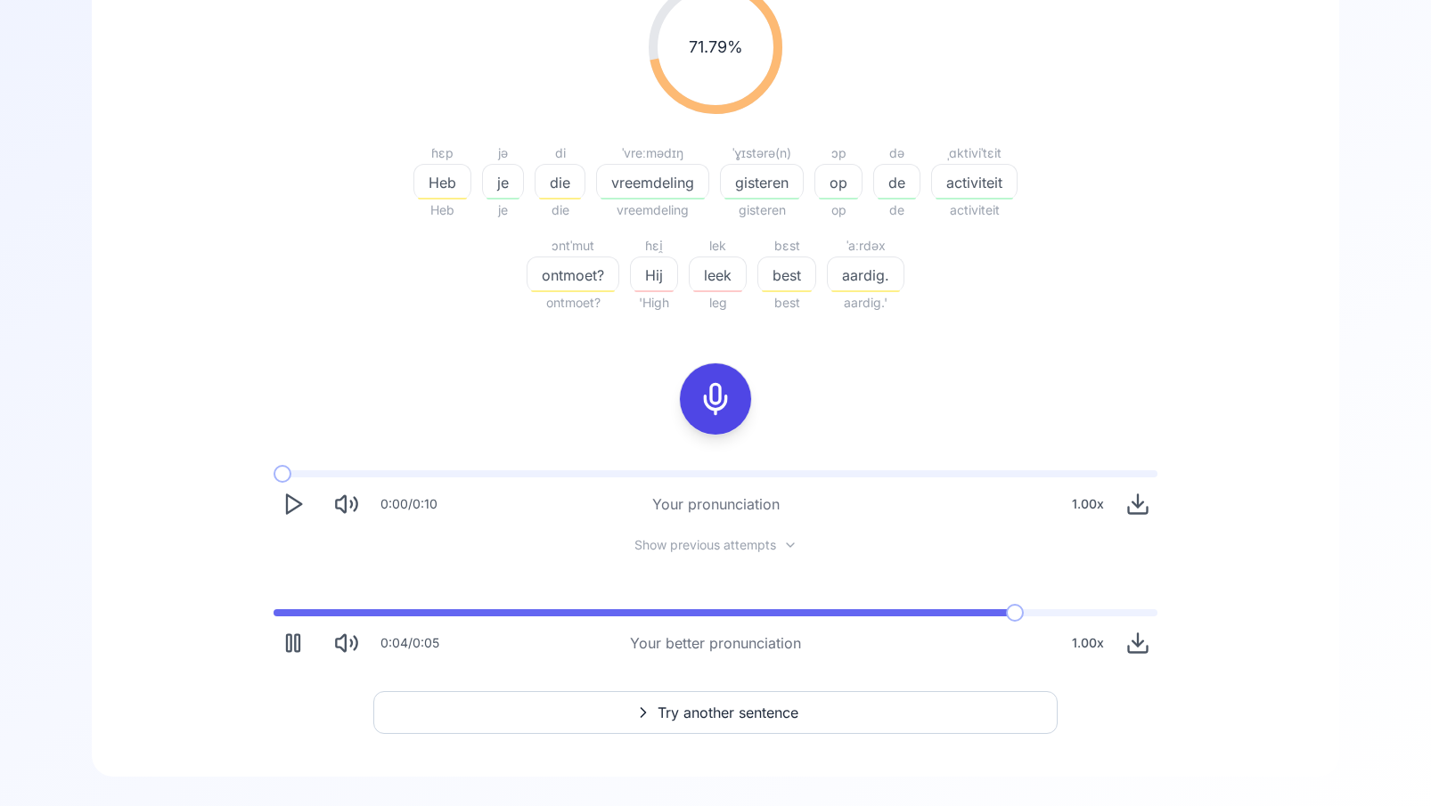
scroll to position [298, 0]
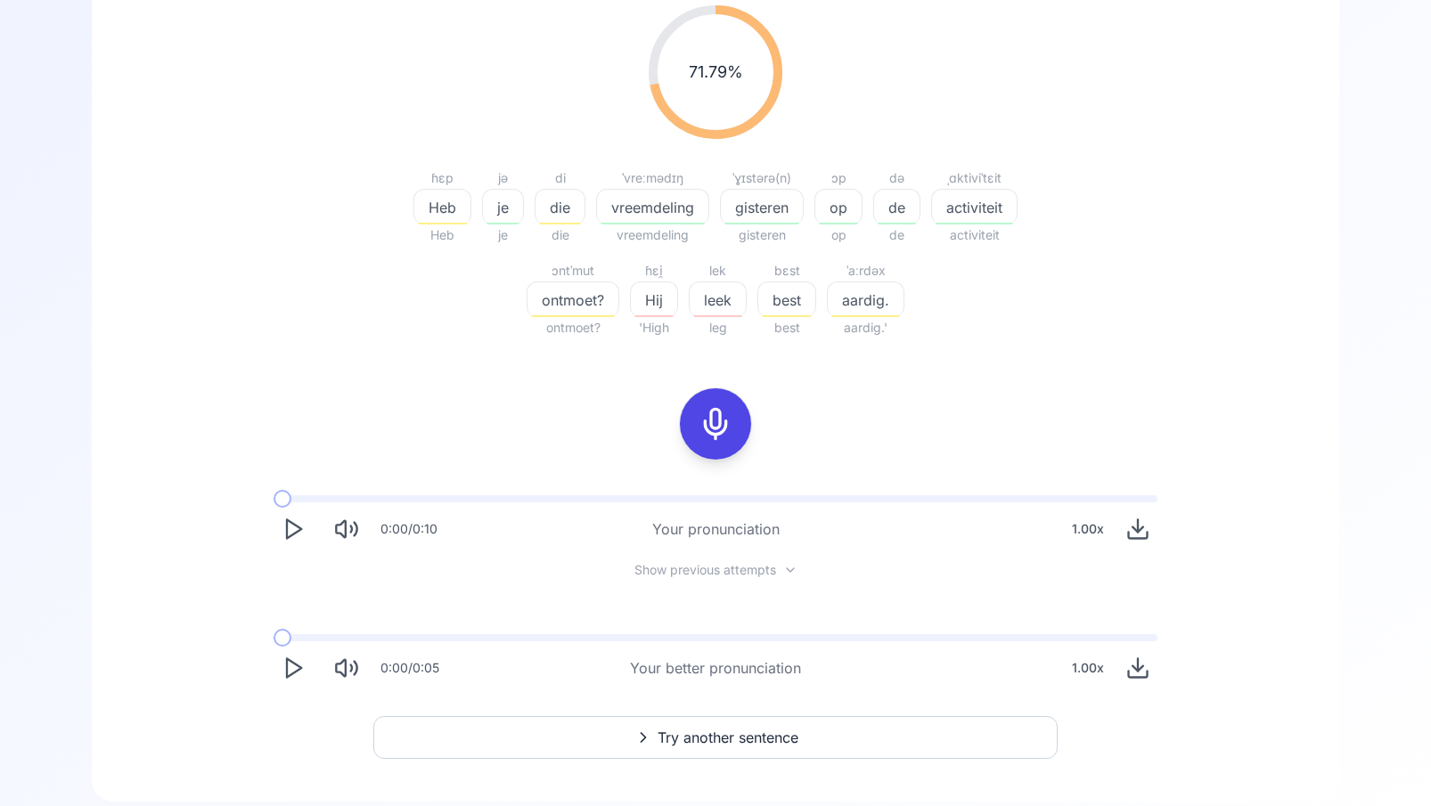
click at [293, 674] on polygon "Play" at bounding box center [294, 668] width 14 height 19
click at [291, 674] on polygon "Play" at bounding box center [294, 668] width 14 height 19
drag, startPoint x: 721, startPoint y: 446, endPoint x: 704, endPoint y: 448, distance: 17.0
click at [708, 447] on div at bounding box center [715, 424] width 43 height 71
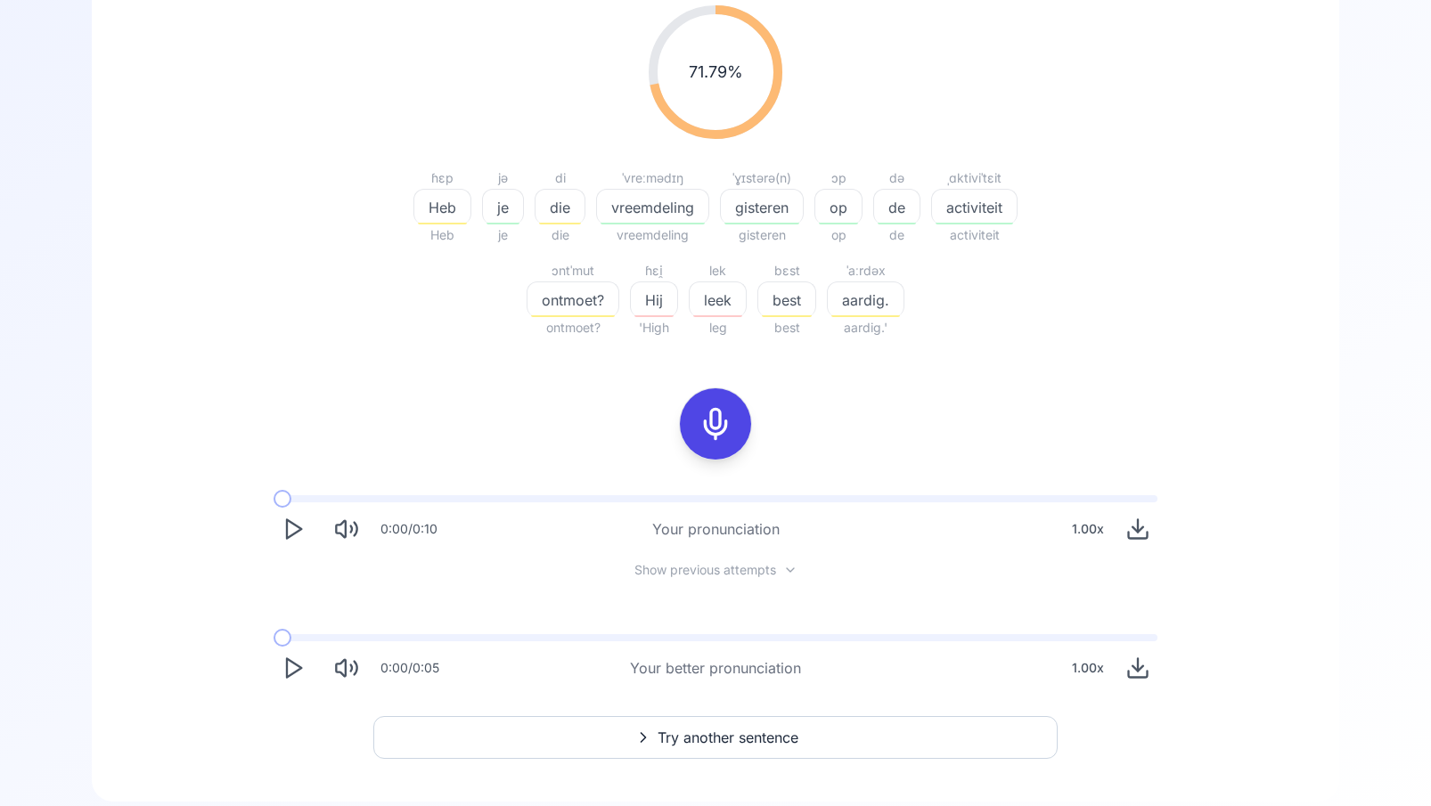
scroll to position [138, 0]
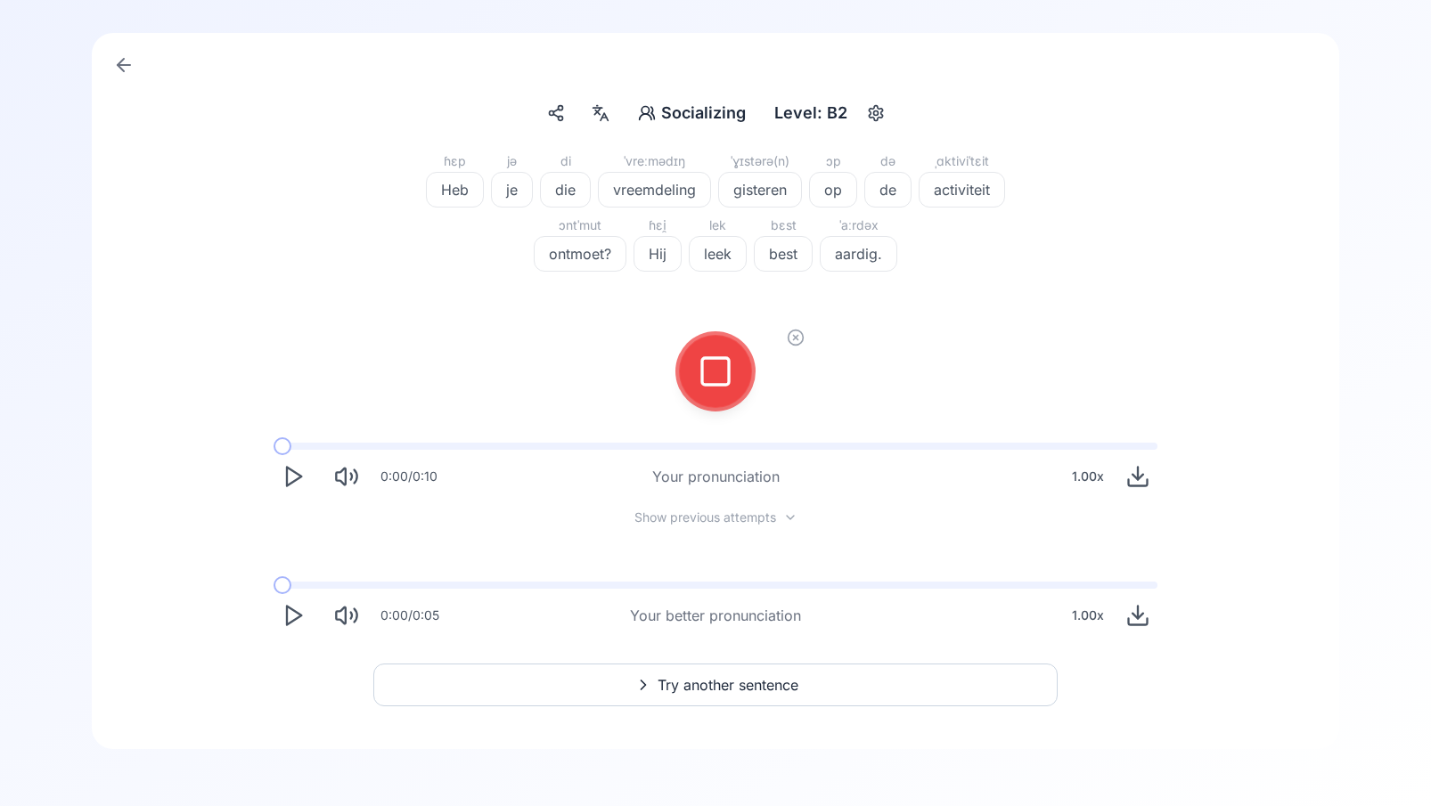
click at [716, 393] on div at bounding box center [715, 371] width 43 height 71
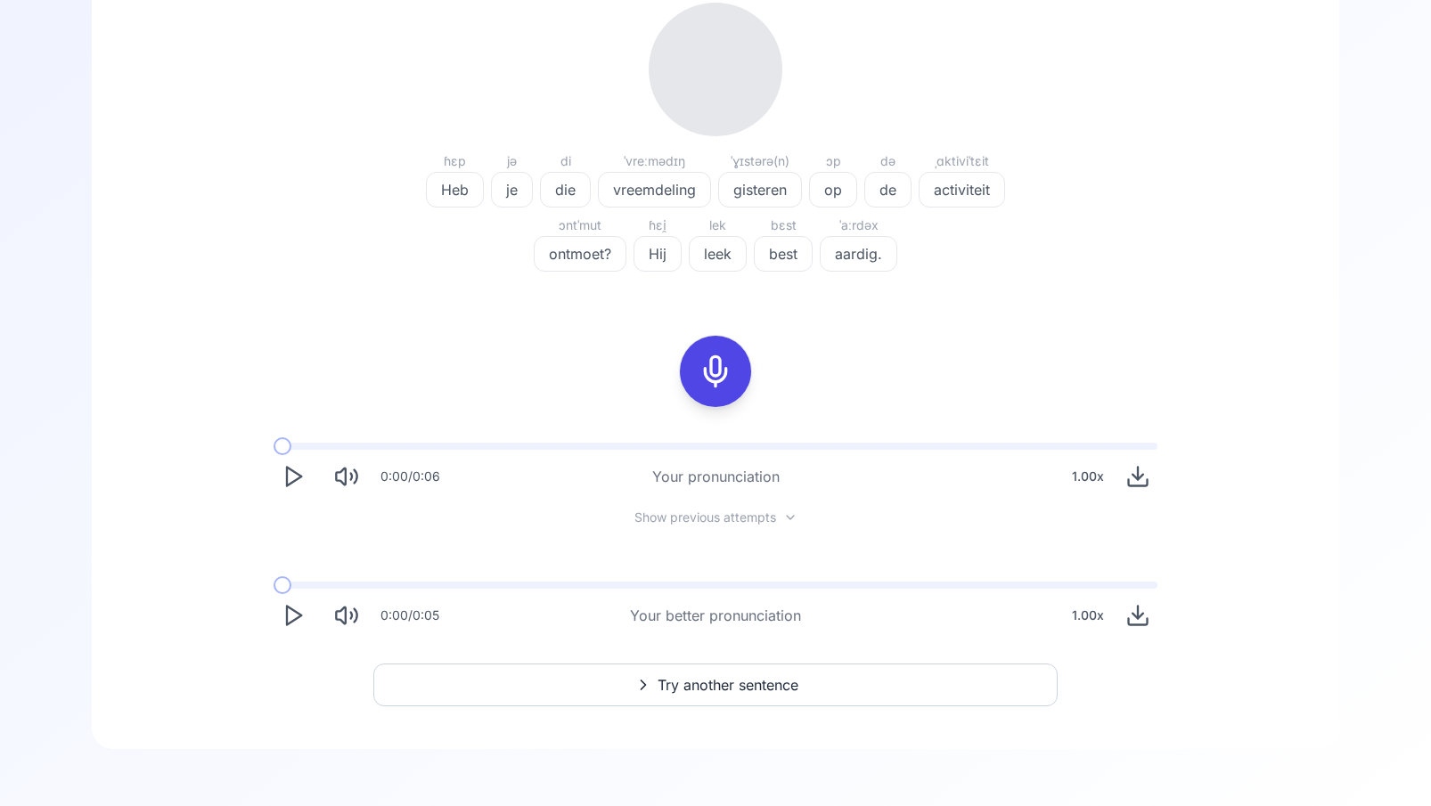
scroll to position [298, 0]
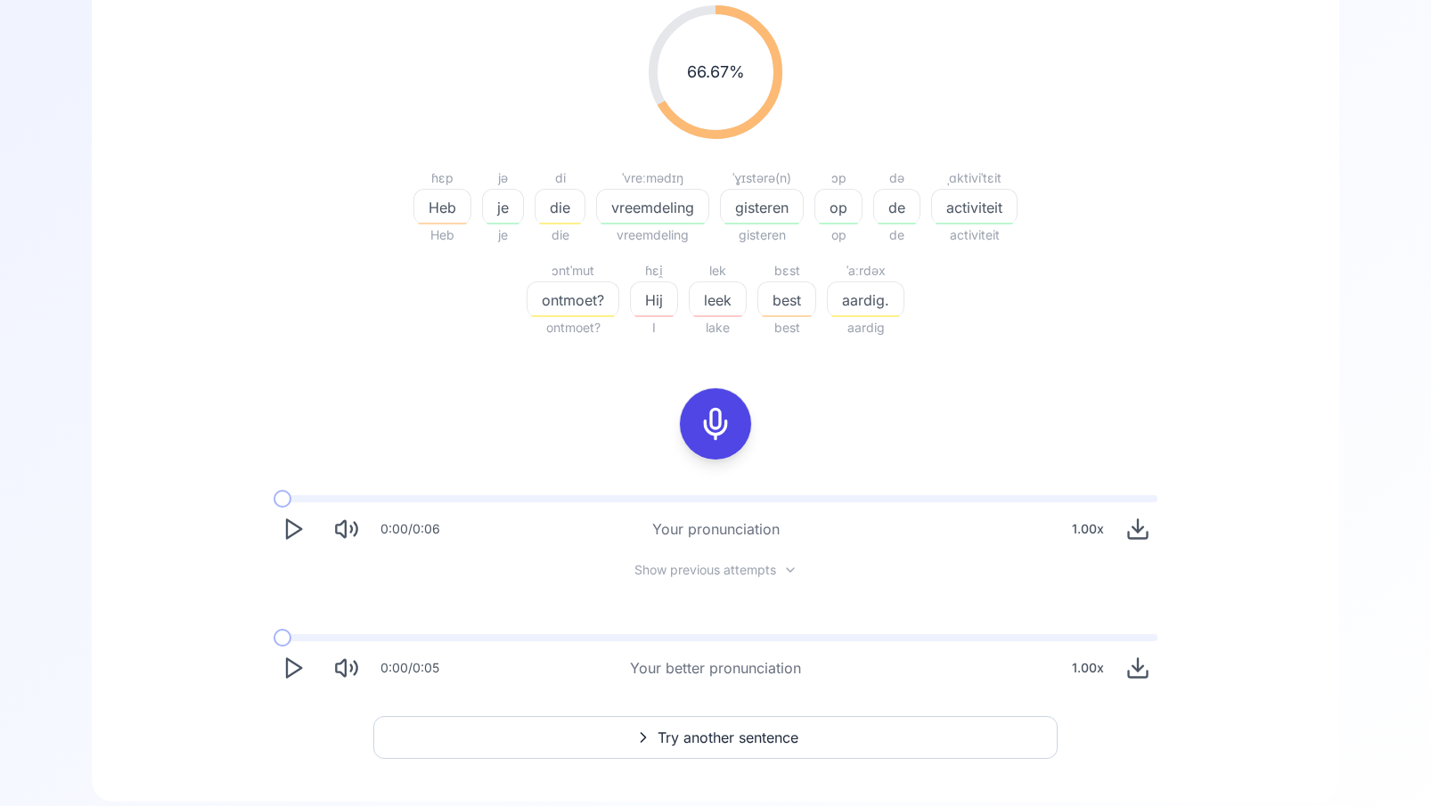
click at [289, 536] on polygon "Play" at bounding box center [294, 529] width 14 height 19
click at [285, 675] on icon "Play" at bounding box center [293, 668] width 25 height 25
click at [725, 422] on icon at bounding box center [716, 424] width 36 height 36
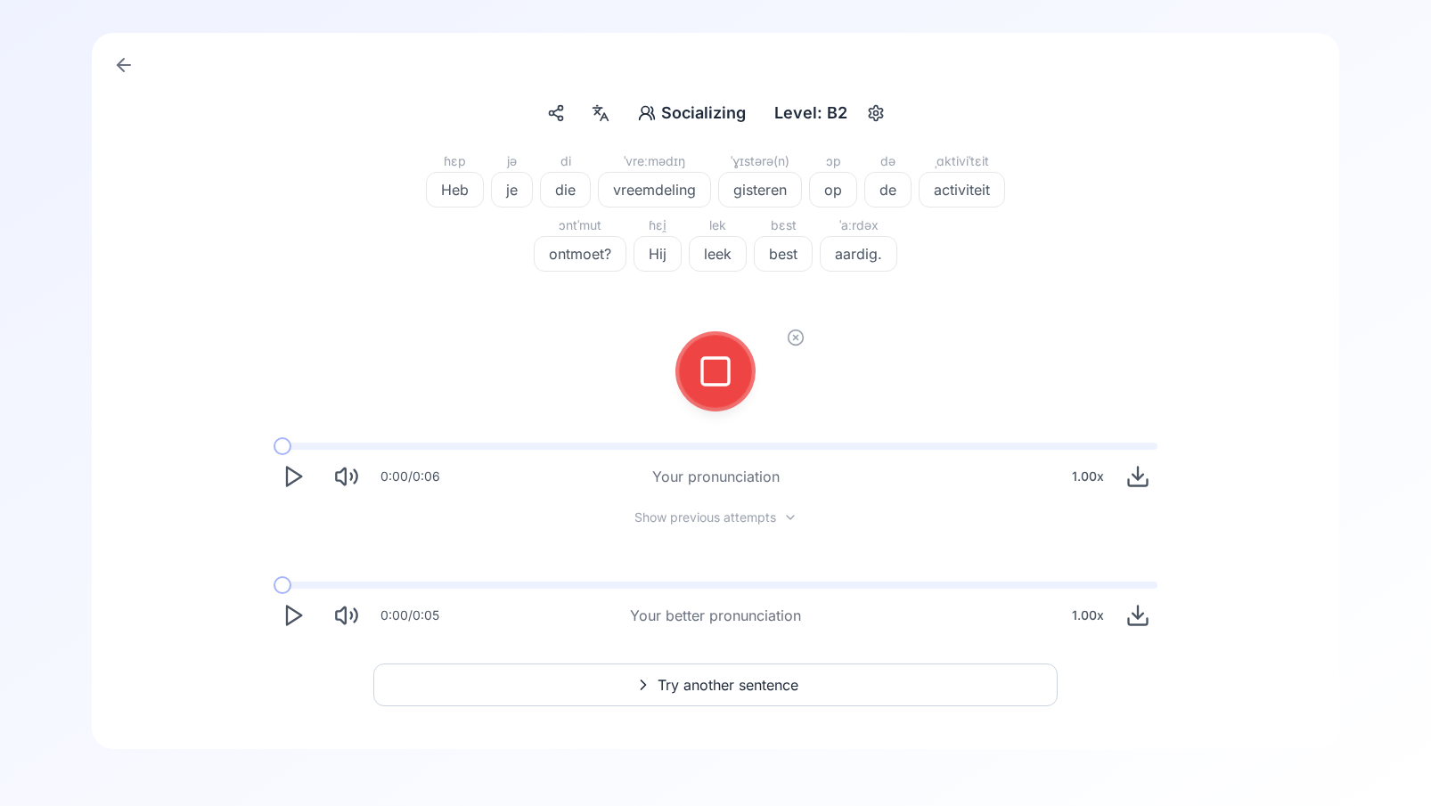
scroll to position [138, 0]
click at [718, 389] on div at bounding box center [715, 371] width 43 height 71
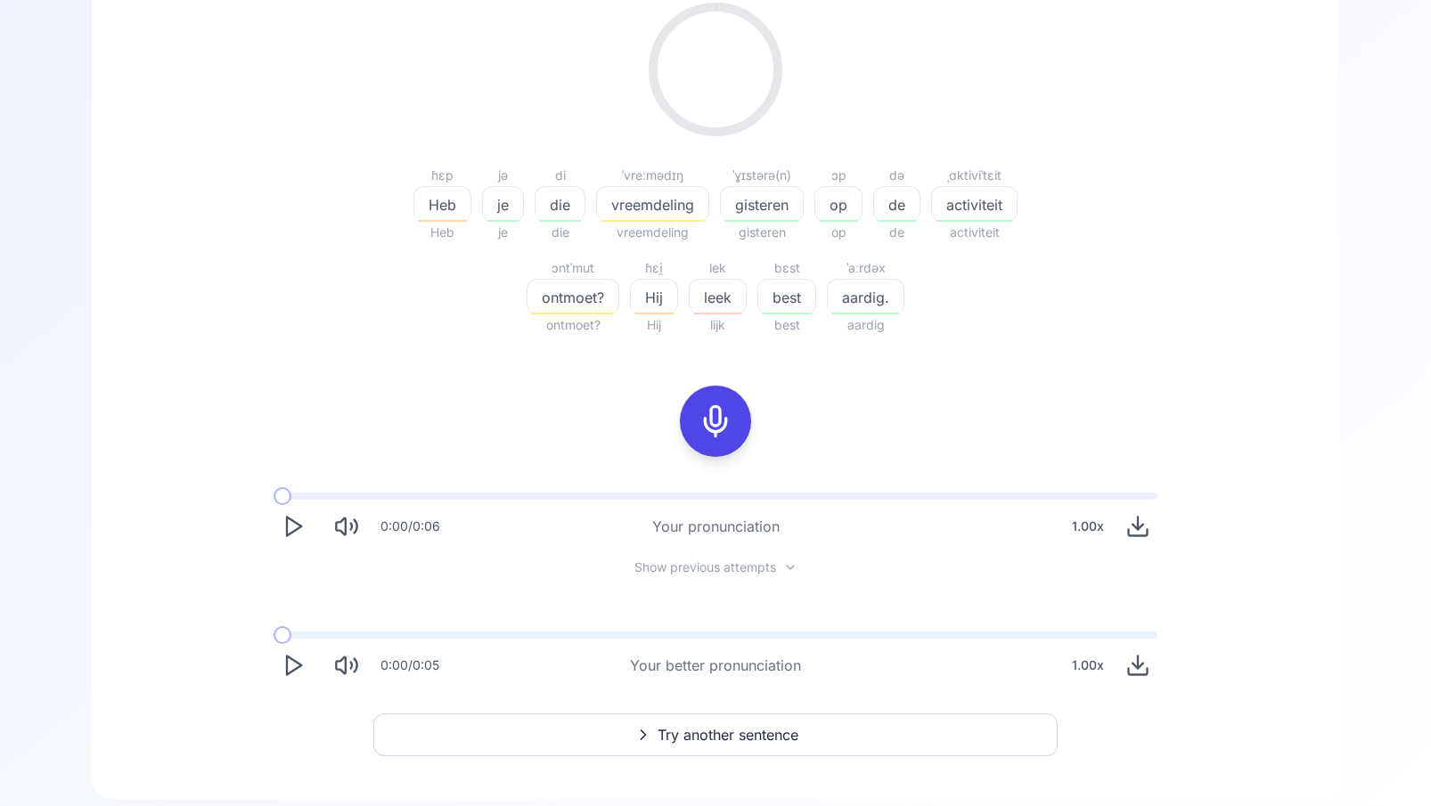
scroll to position [298, 0]
click at [290, 671] on icon "Play" at bounding box center [293, 668] width 25 height 25
click at [295, 674] on icon "Play" at bounding box center [293, 667] width 25 height 25
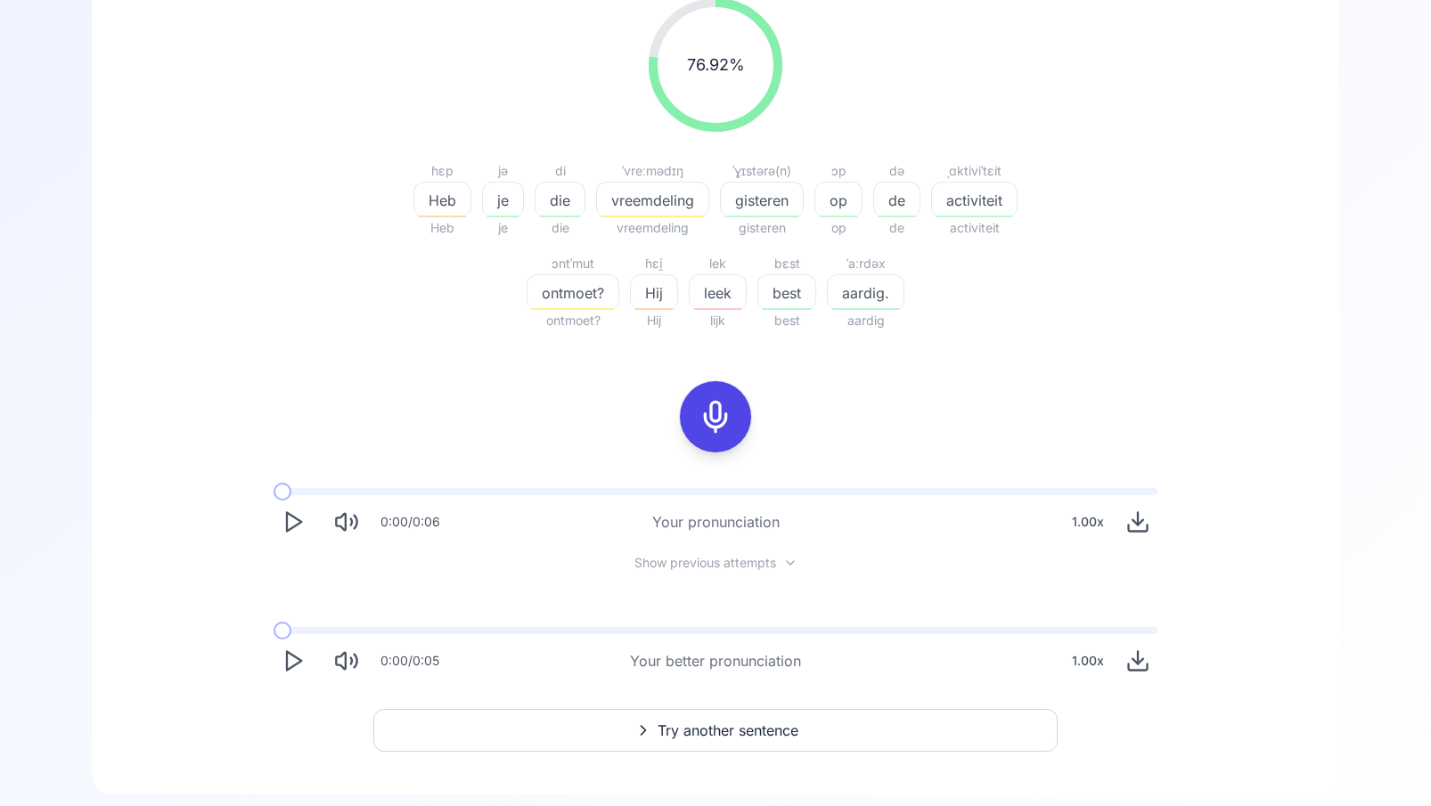
scroll to position [306, 0]
click at [292, 659] on icon "Play" at bounding box center [293, 660] width 25 height 25
click at [292, 660] on icon "Play" at bounding box center [293, 660] width 25 height 25
click at [714, 416] on icon at bounding box center [716, 416] width 36 height 36
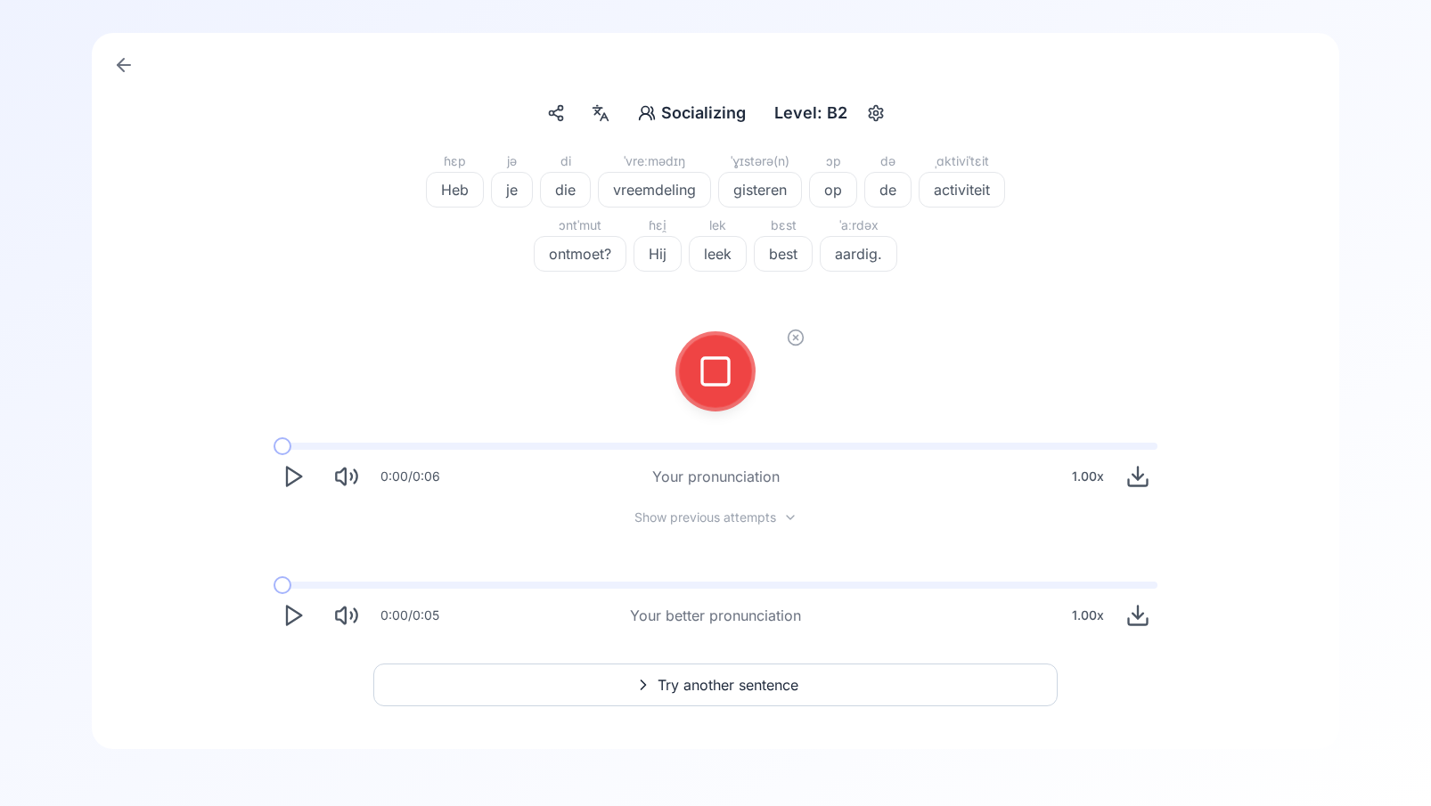
click at [718, 391] on div at bounding box center [715, 371] width 43 height 71
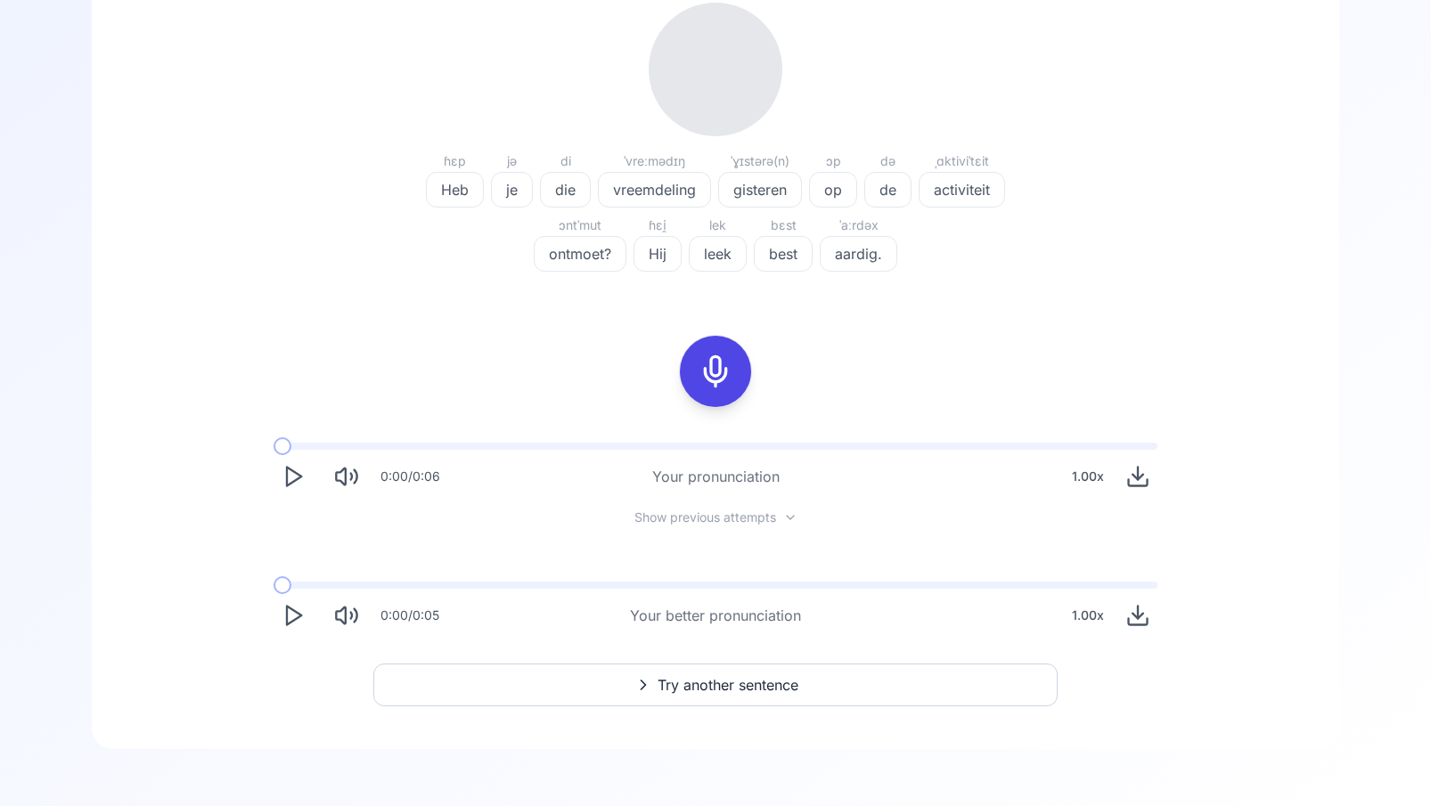
scroll to position [306, 0]
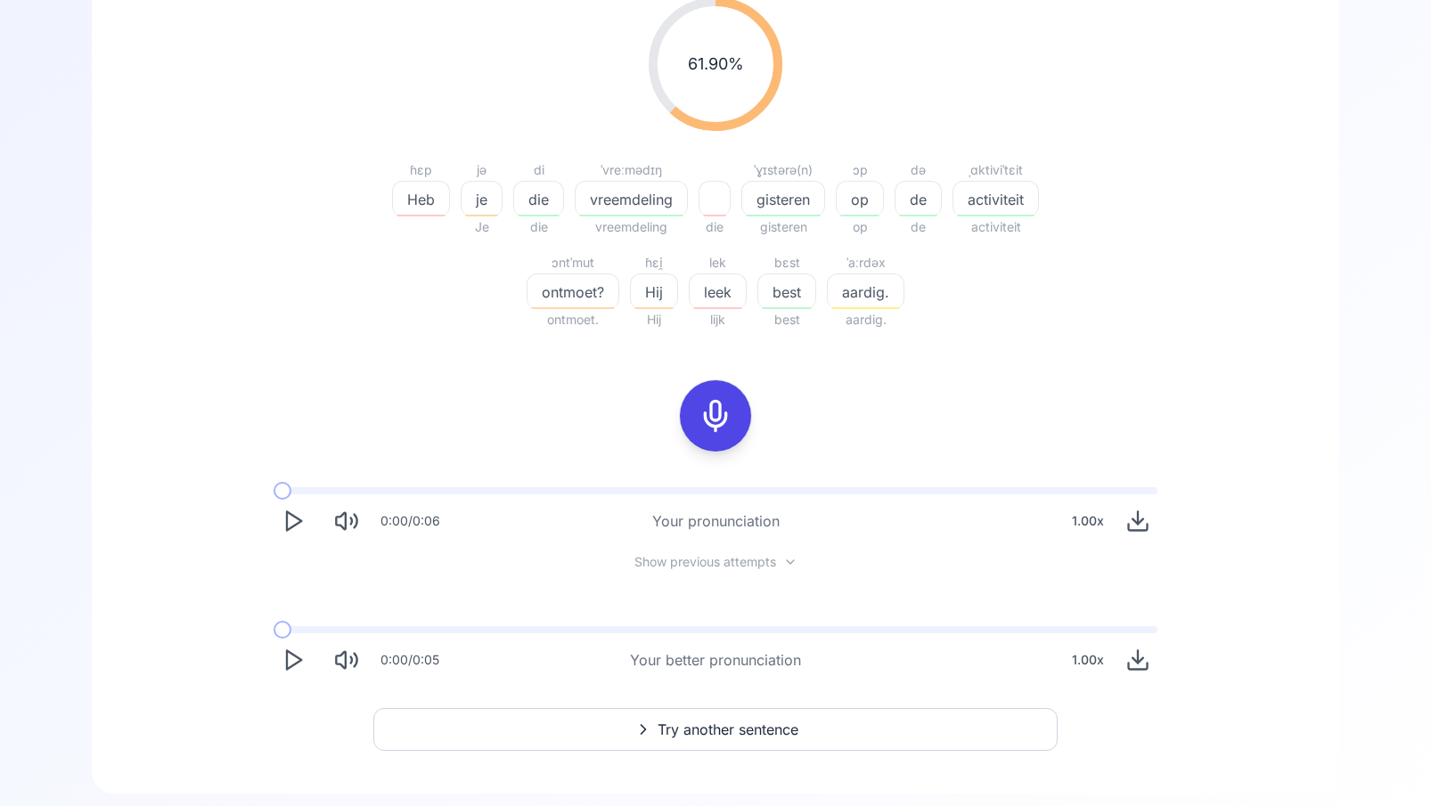
click at [289, 661] on icon "Play" at bounding box center [293, 660] width 25 height 25
click at [720, 416] on icon at bounding box center [716, 416] width 36 height 36
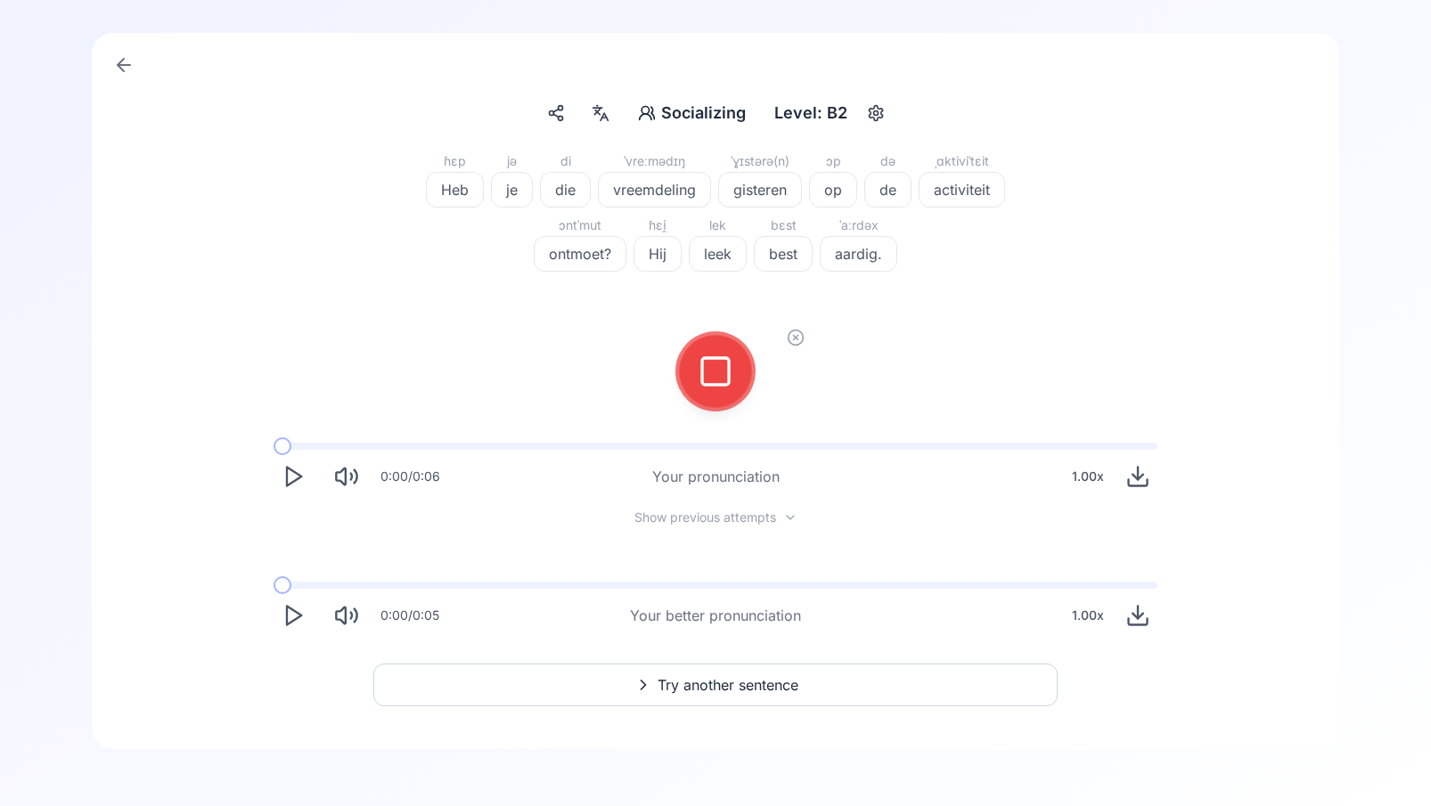
scroll to position [138, 0]
click at [713, 392] on div at bounding box center [715, 371] width 43 height 71
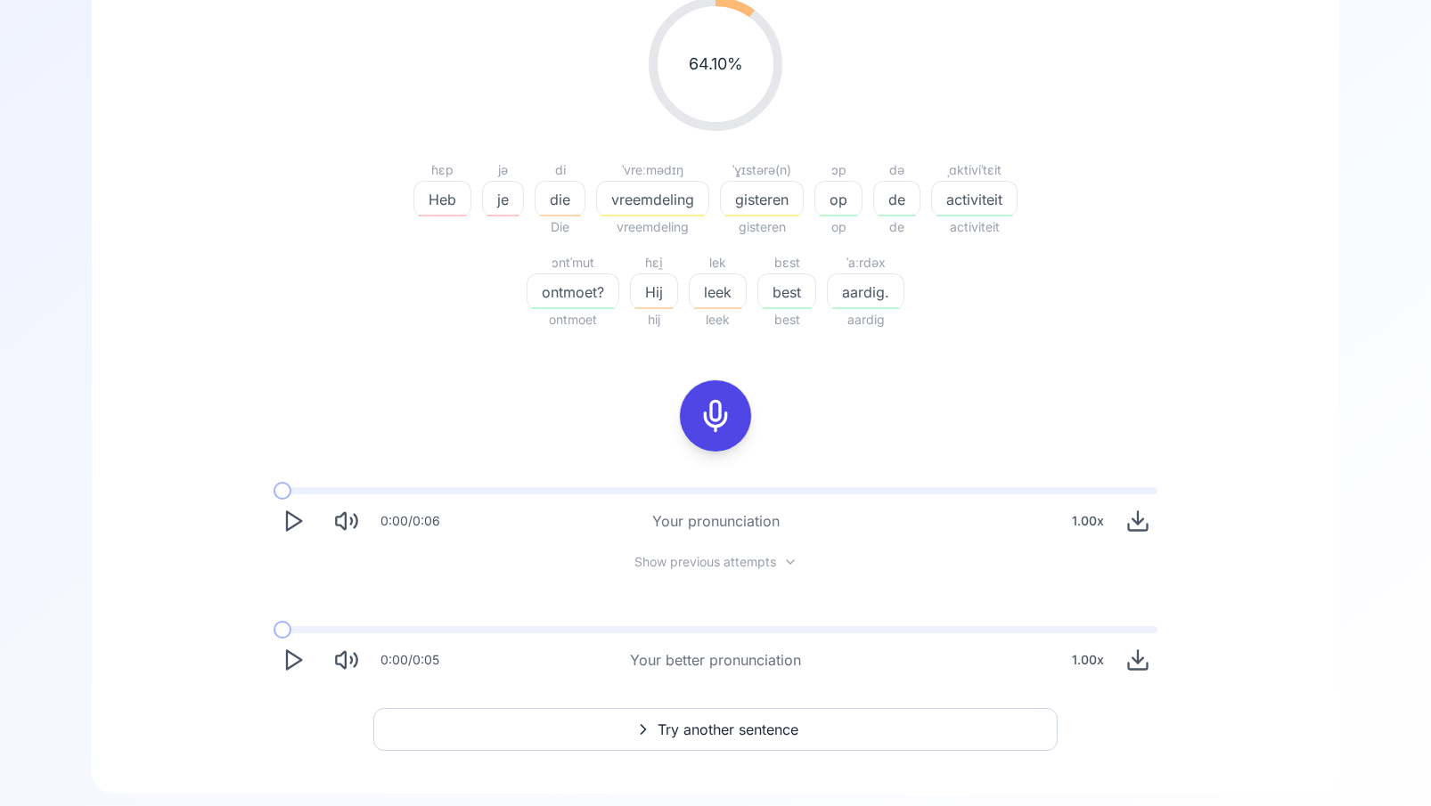
scroll to position [284, 0]
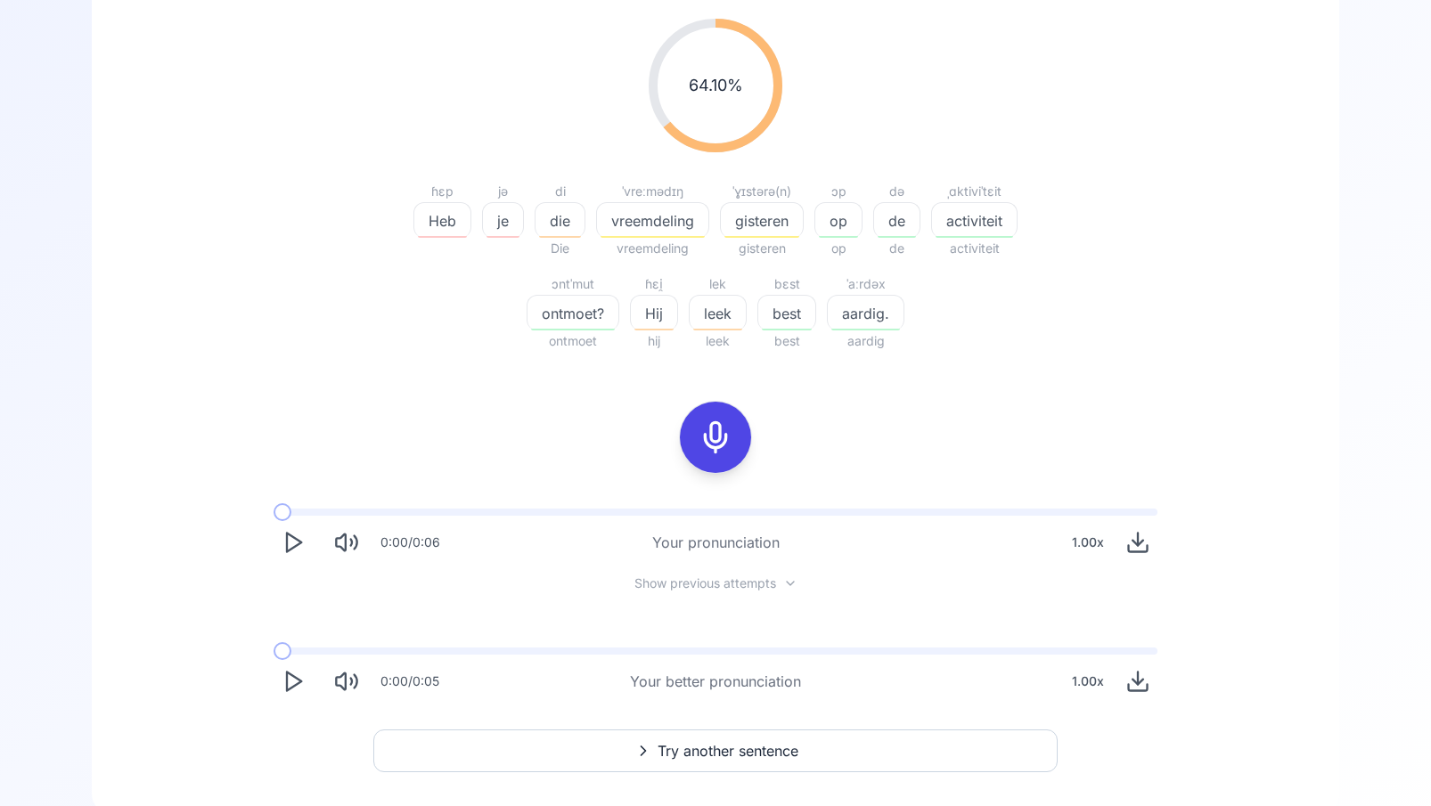
click at [667, 319] on span "Hij" at bounding box center [654, 313] width 46 height 21
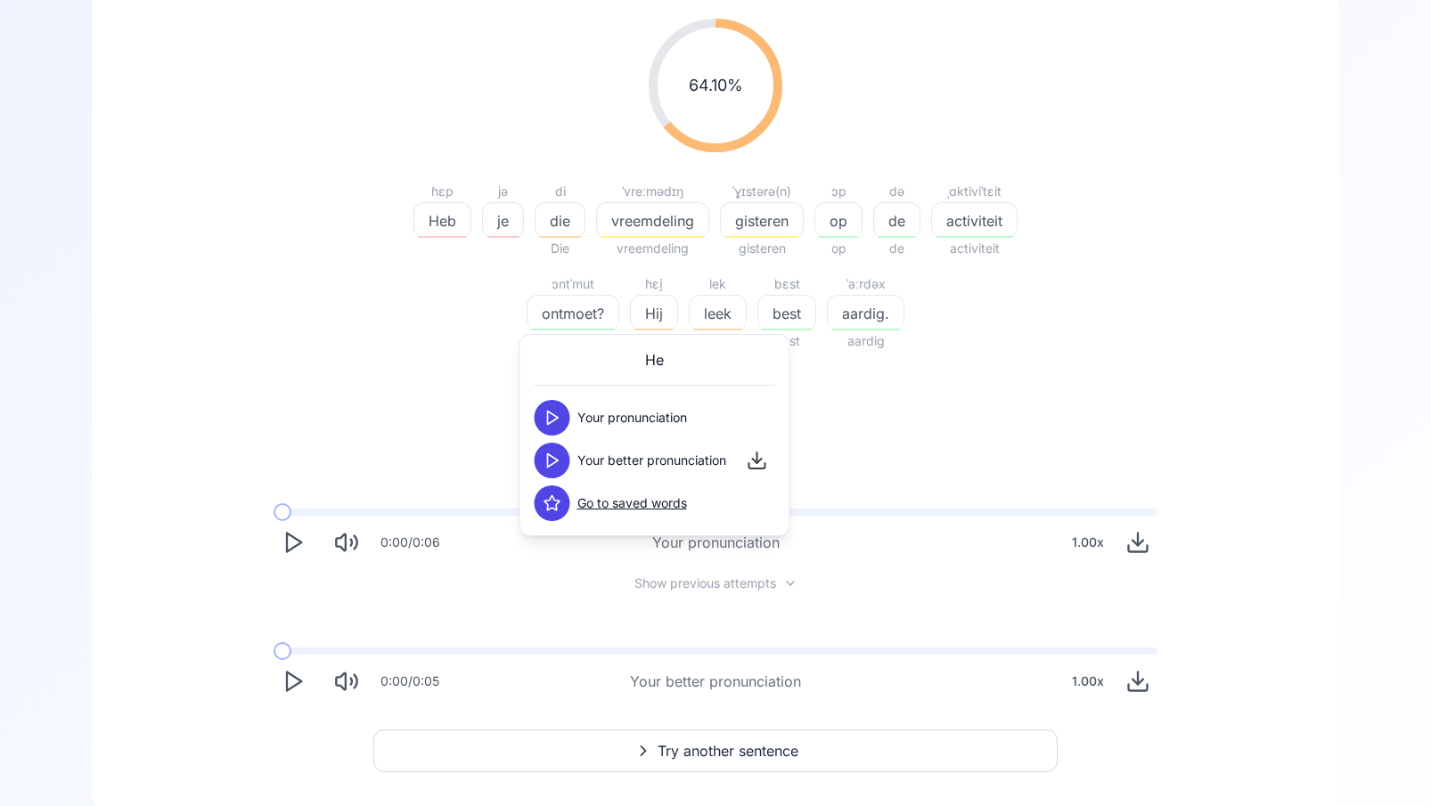
click at [562, 464] on button at bounding box center [553, 461] width 36 height 36
click at [882, 447] on div "64.10 % 64.10 % ɦɛp Heb jə je di die Die ˈvreːmədɪŋ vreemdeling vreemdeling ˈɣɪ…" at bounding box center [716, 359] width 1162 height 711
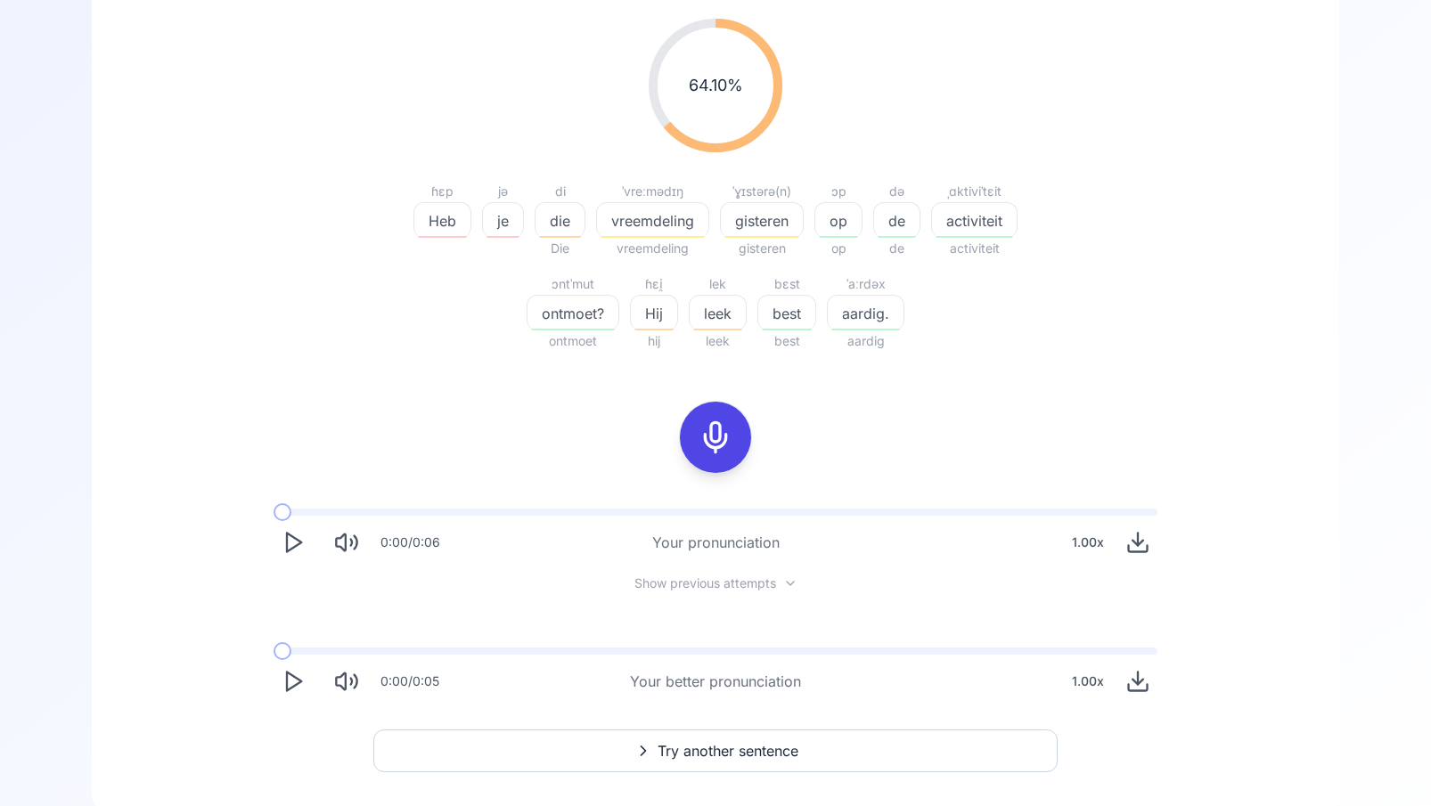
click at [713, 315] on span "leek" at bounding box center [718, 313] width 56 height 21
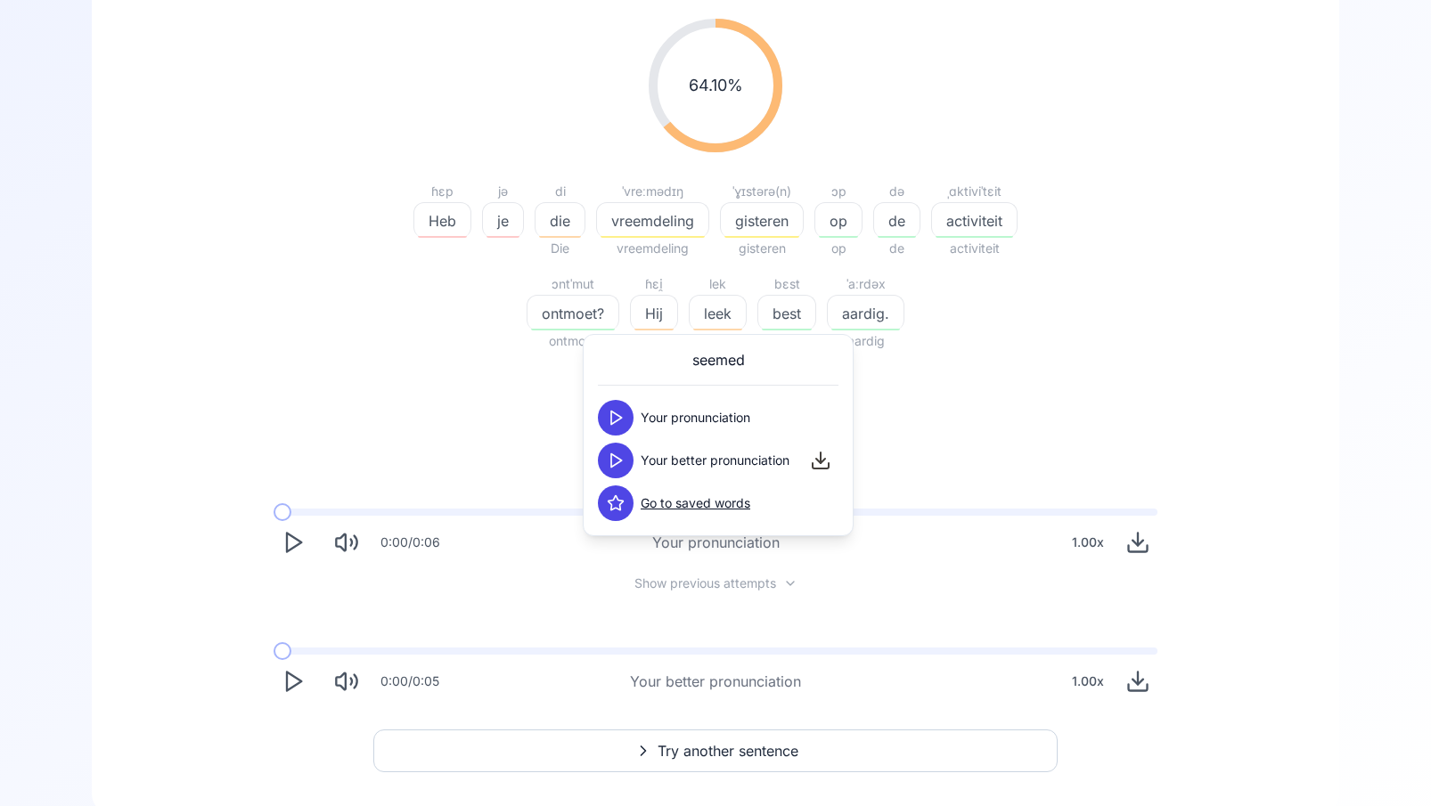
click at [624, 462] on button at bounding box center [616, 461] width 36 height 36
click at [971, 431] on div "64.10 % 64.10 % ɦɛp Heb jə je di die Die ˈvreːmədɪŋ vreemdeling vreemdeling ˈɣɪ…" at bounding box center [716, 359] width 1162 height 711
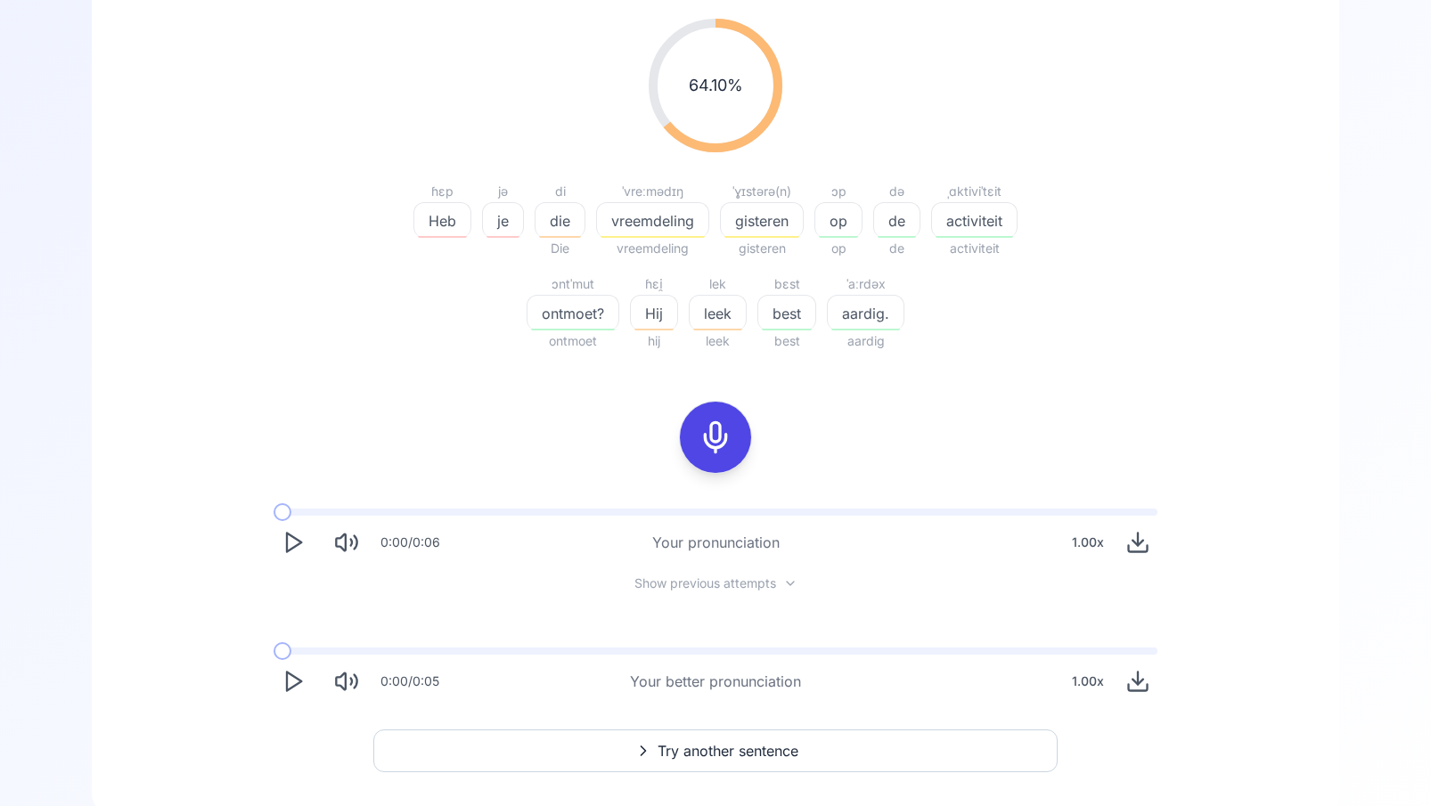
click at [716, 436] on icon at bounding box center [716, 438] width 36 height 36
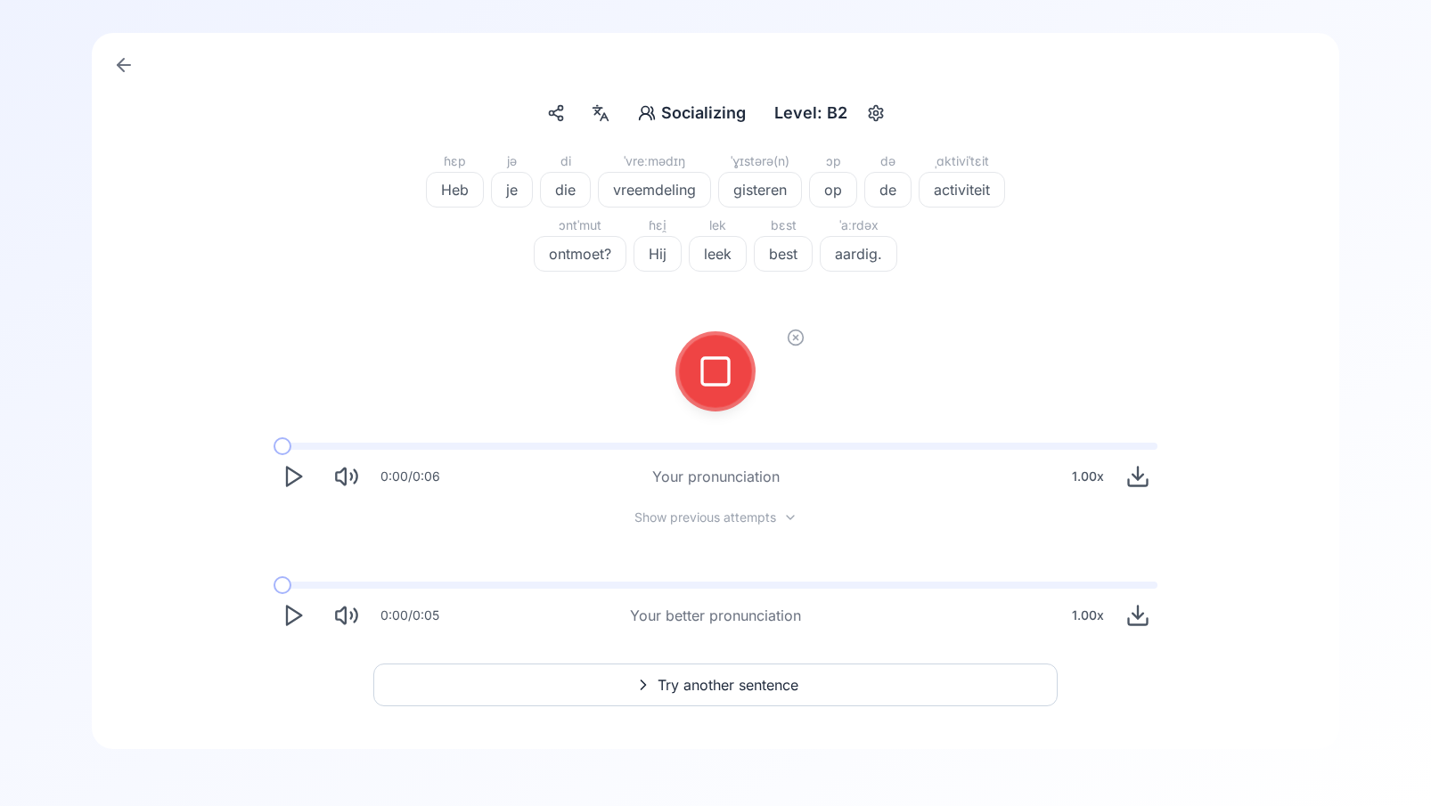
click at [720, 383] on icon at bounding box center [716, 372] width 36 height 36
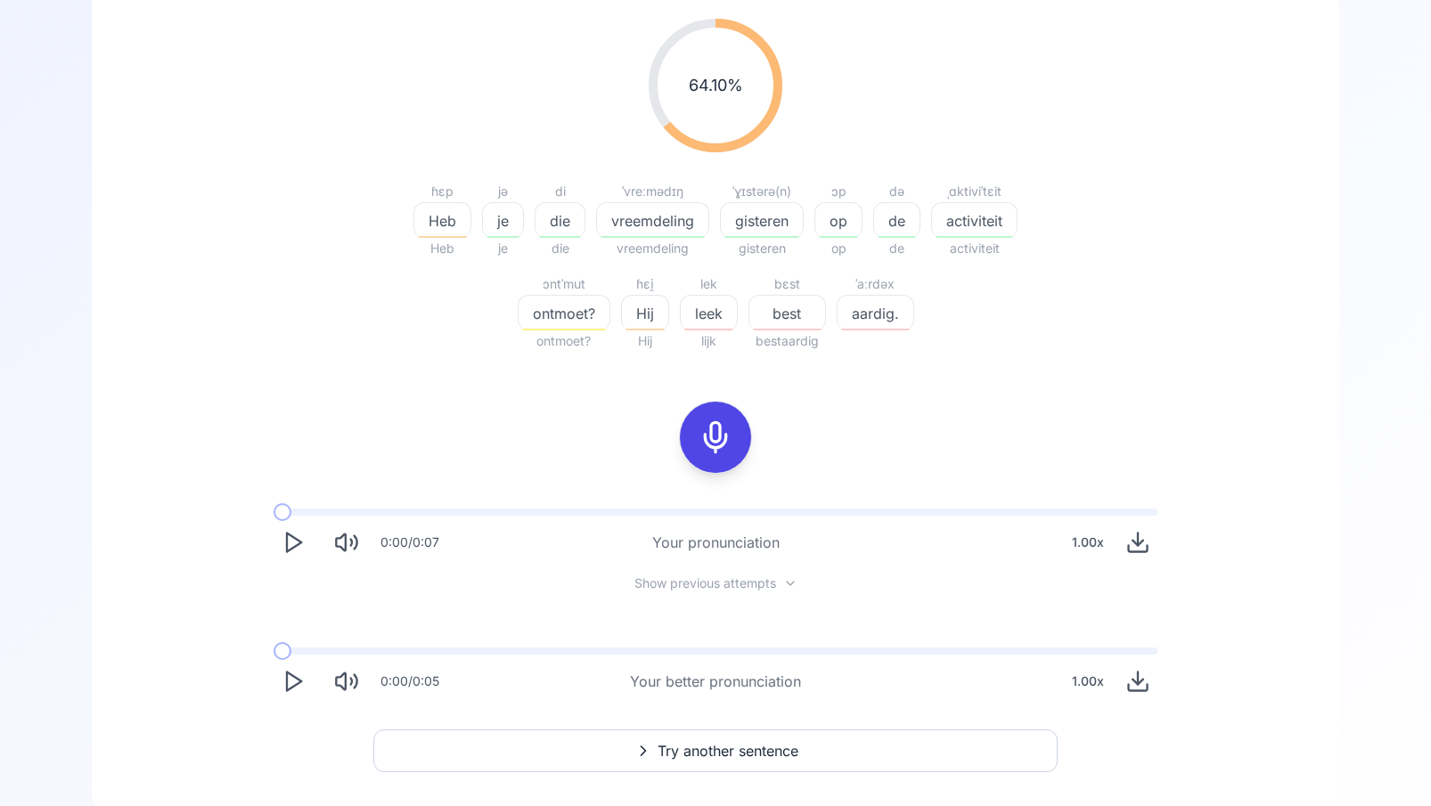
click at [290, 683] on icon "Play" at bounding box center [293, 681] width 25 height 25
click at [285, 683] on icon "Play" at bounding box center [293, 684] width 25 height 25
click at [287, 684] on polygon "Play" at bounding box center [294, 682] width 14 height 19
click at [713, 455] on div at bounding box center [715, 437] width 43 height 71
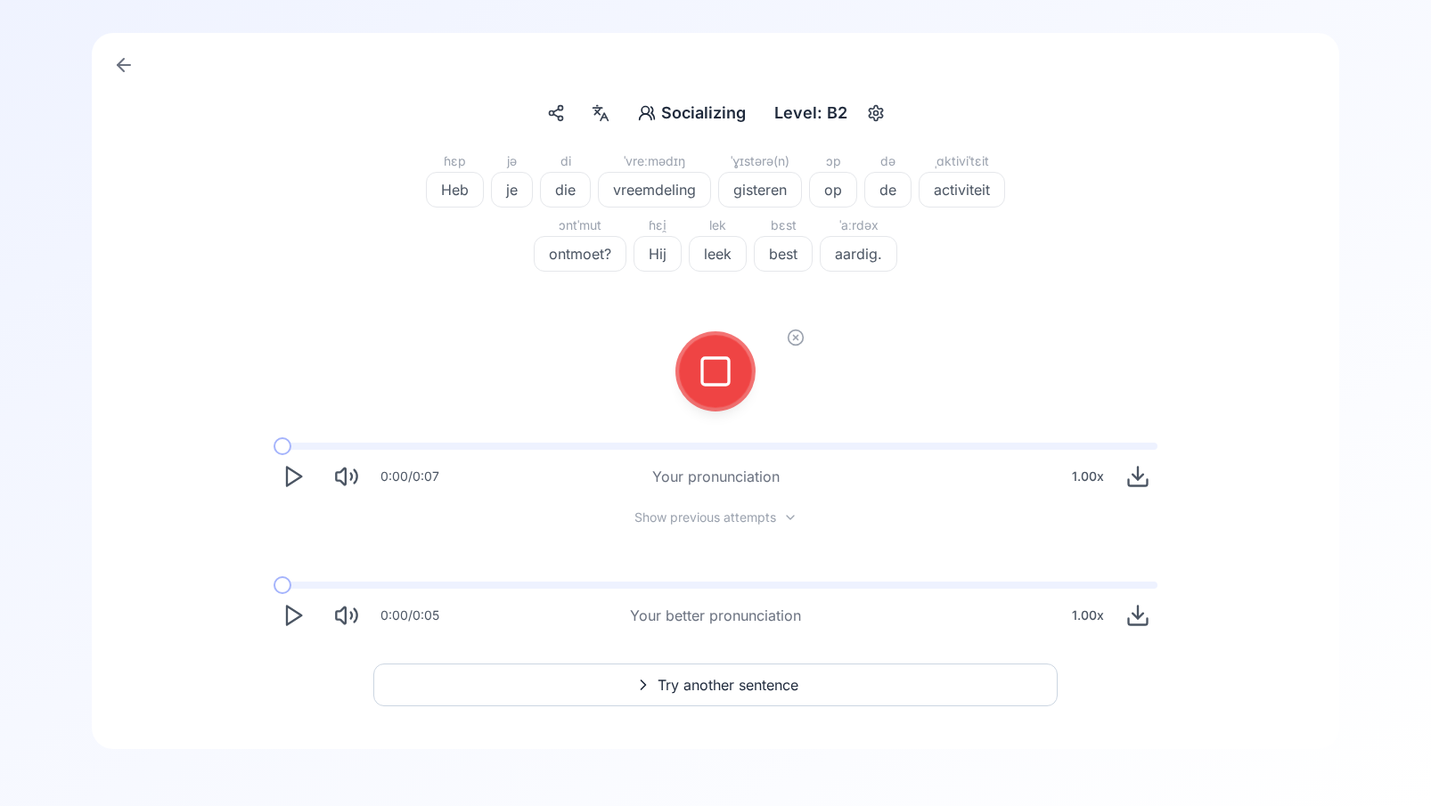
click at [716, 381] on icon at bounding box center [716, 372] width 36 height 36
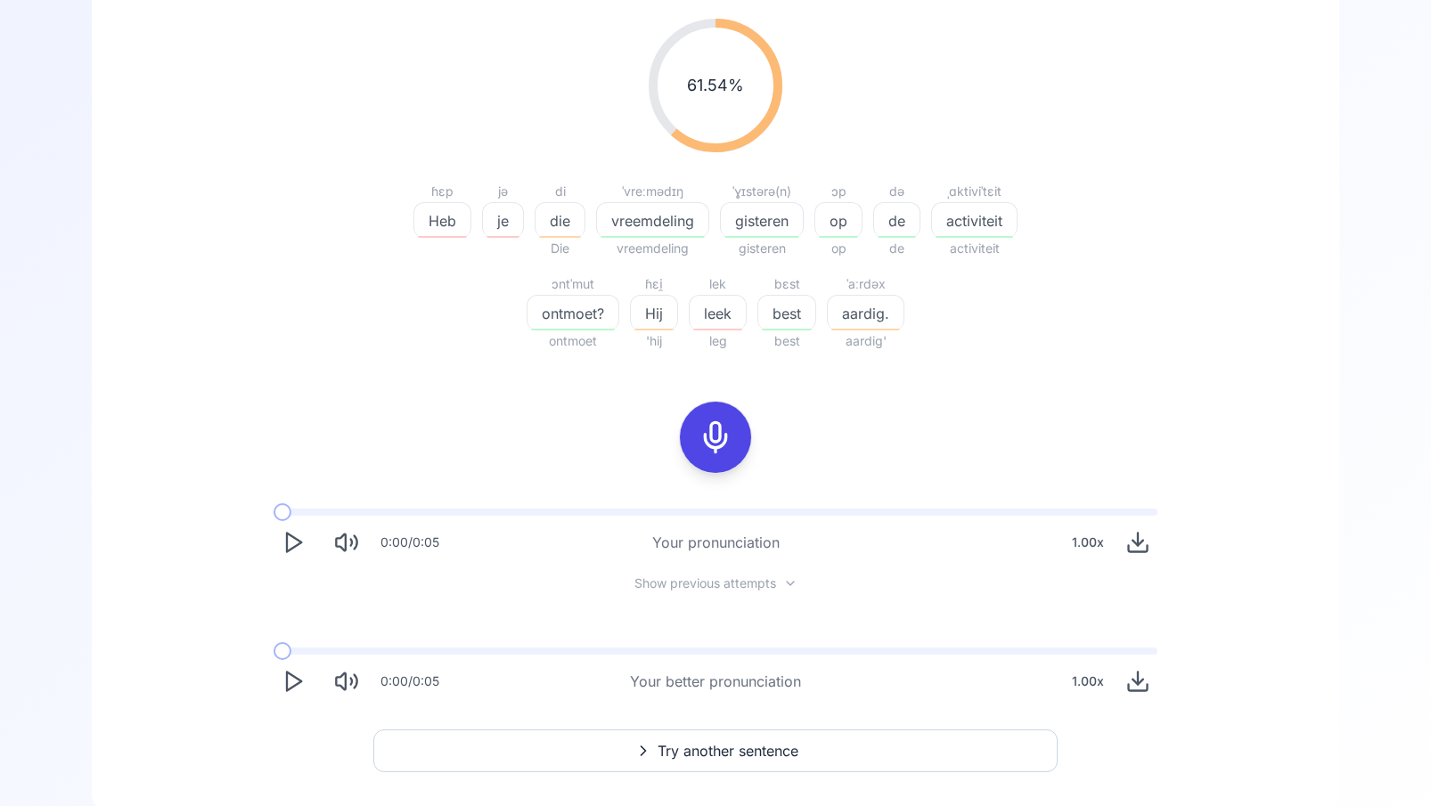
click at [659, 317] on span "Hij" at bounding box center [654, 313] width 46 height 21
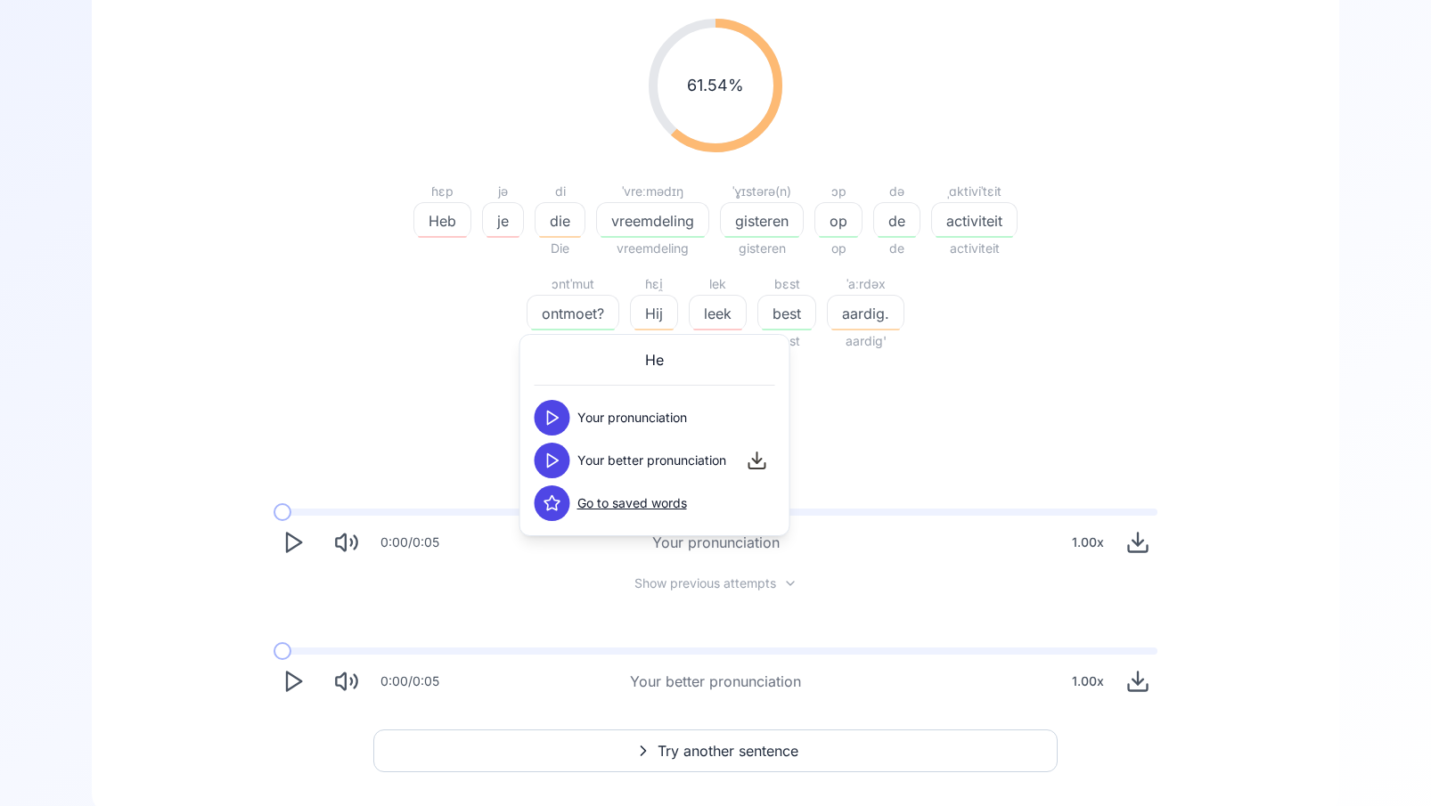
click at [561, 461] on icon at bounding box center [553, 461] width 18 height 18
click at [875, 449] on div "61.54 % 61.54 % ɦɛp Heb jə je di die Die ˈvreːmədɪŋ vreemdeling vreemdeling ˈɣɪ…" at bounding box center [716, 359] width 1162 height 711
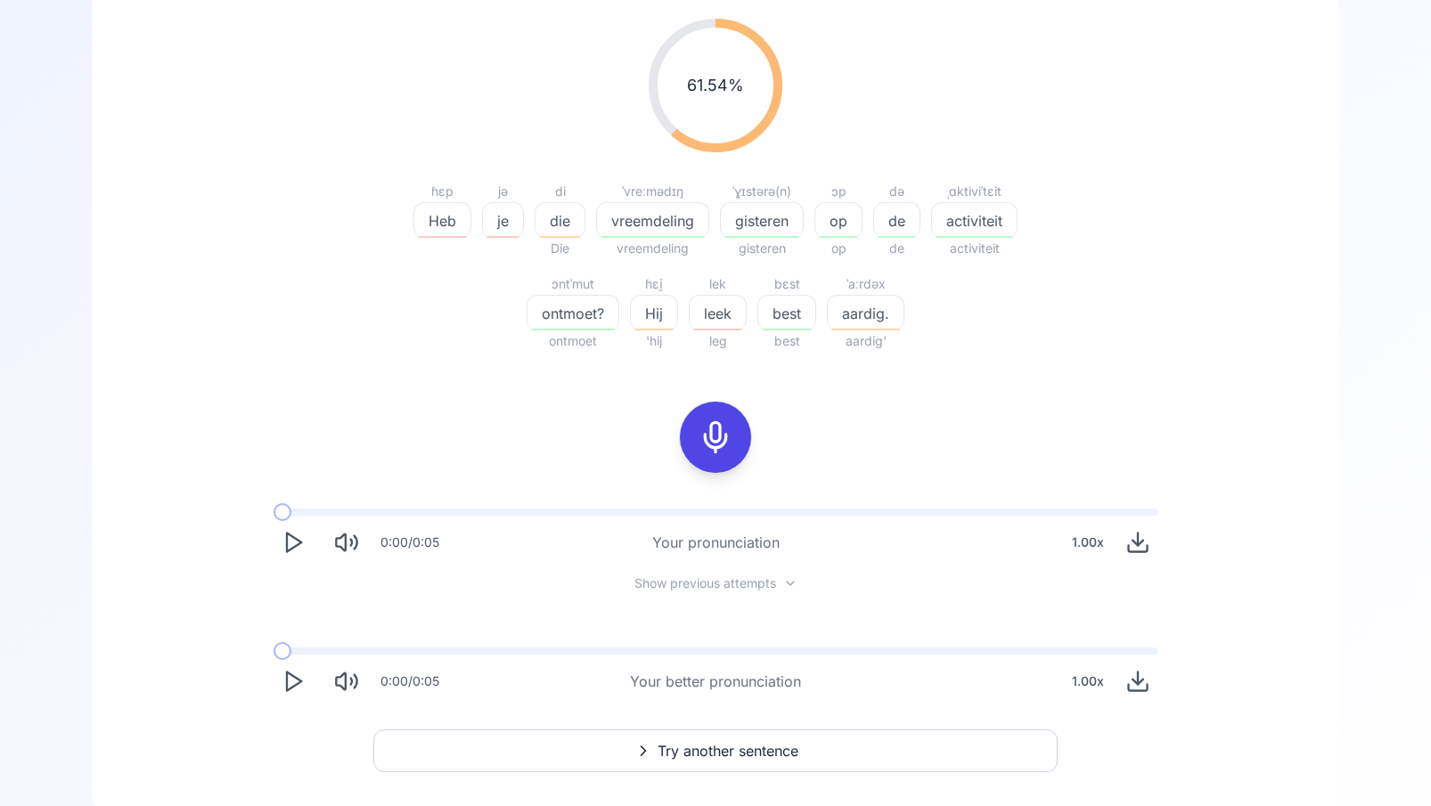
click at [726, 312] on span "leek" at bounding box center [718, 313] width 56 height 21
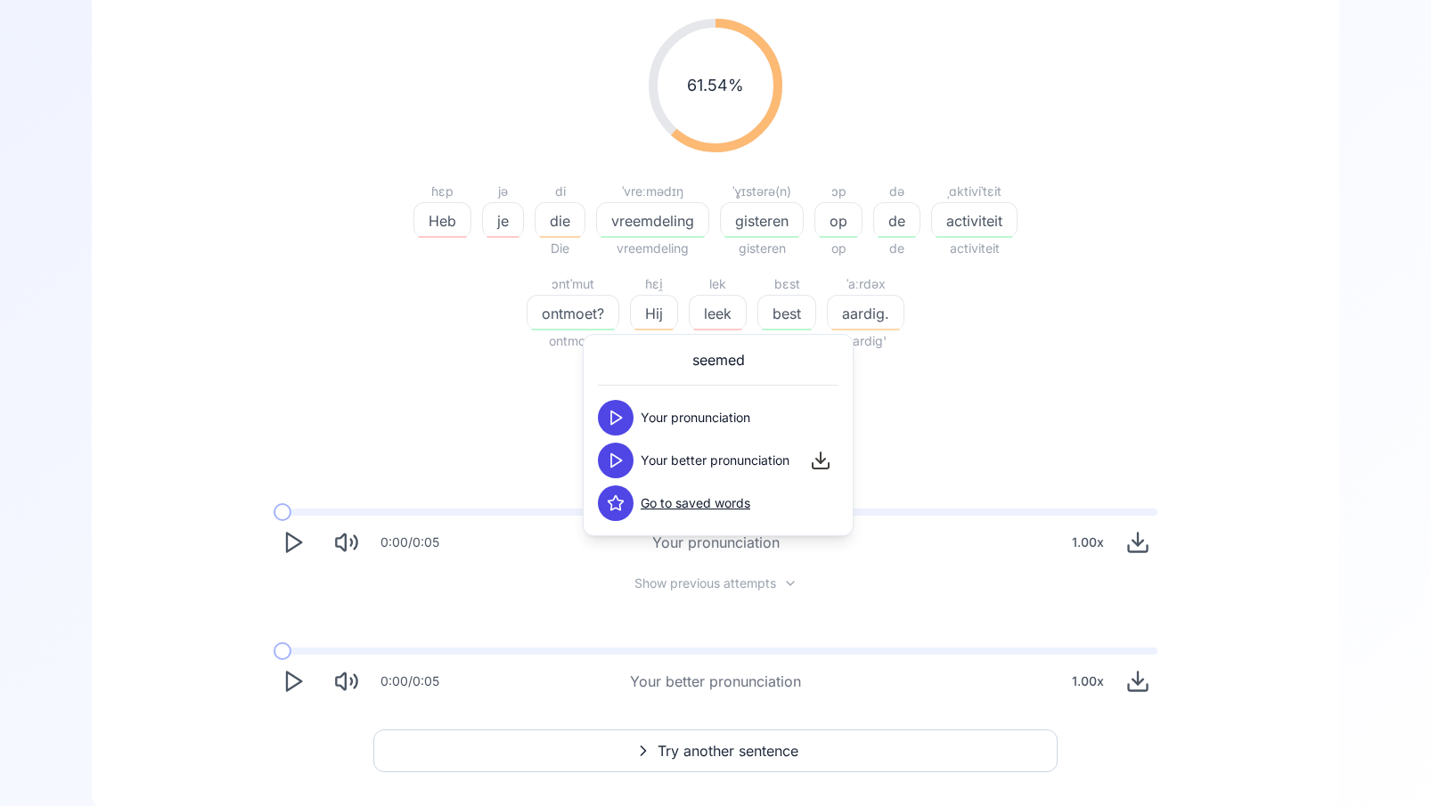
click at [622, 462] on icon at bounding box center [616, 461] width 18 height 18
click at [1067, 455] on div "61.54 % 61.54 % ɦɛp Heb jə je di die Die ˈvreːmədɪŋ vreemdeling vreemdeling ˈɣɪ…" at bounding box center [716, 359] width 1162 height 711
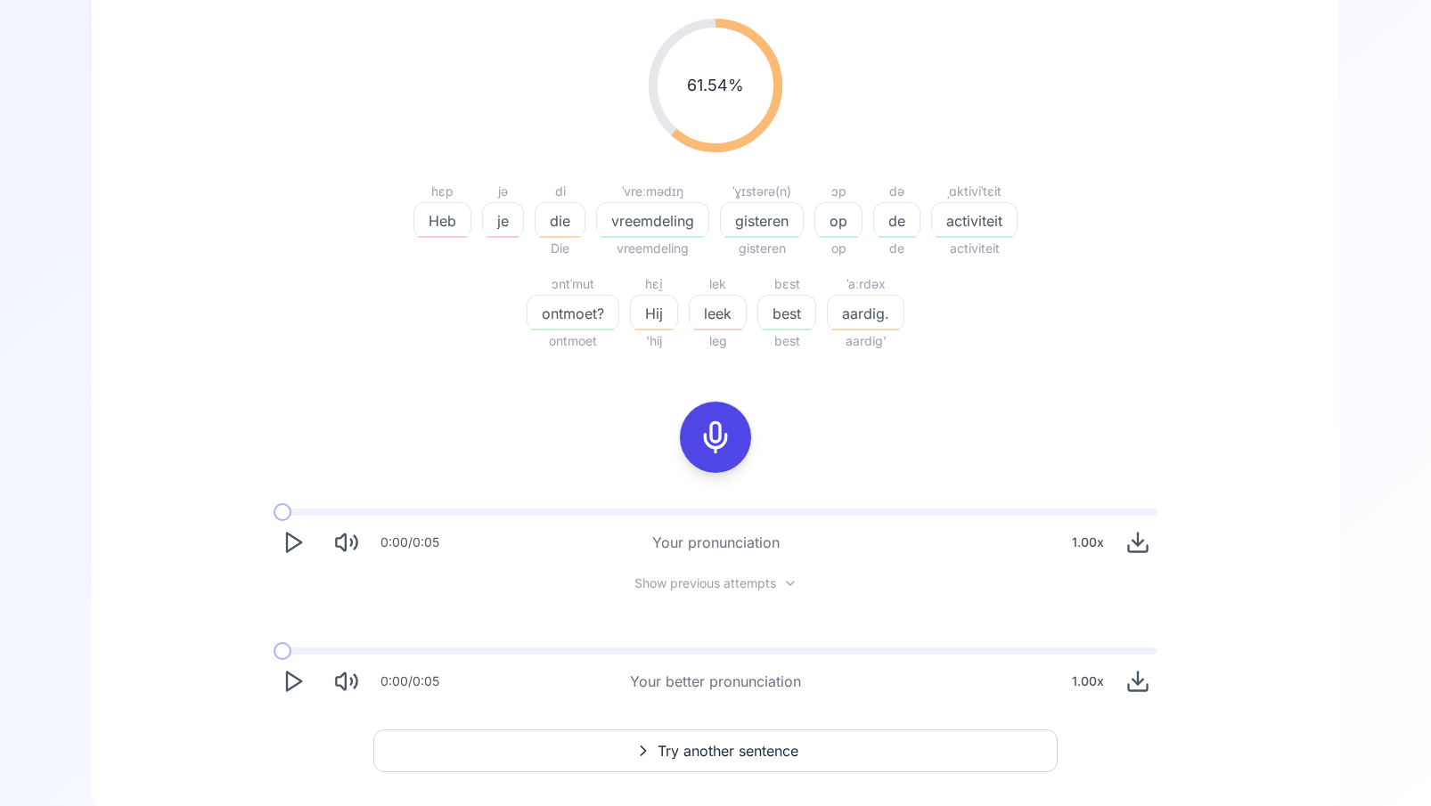
click at [875, 323] on span "aardig." at bounding box center [866, 313] width 76 height 21
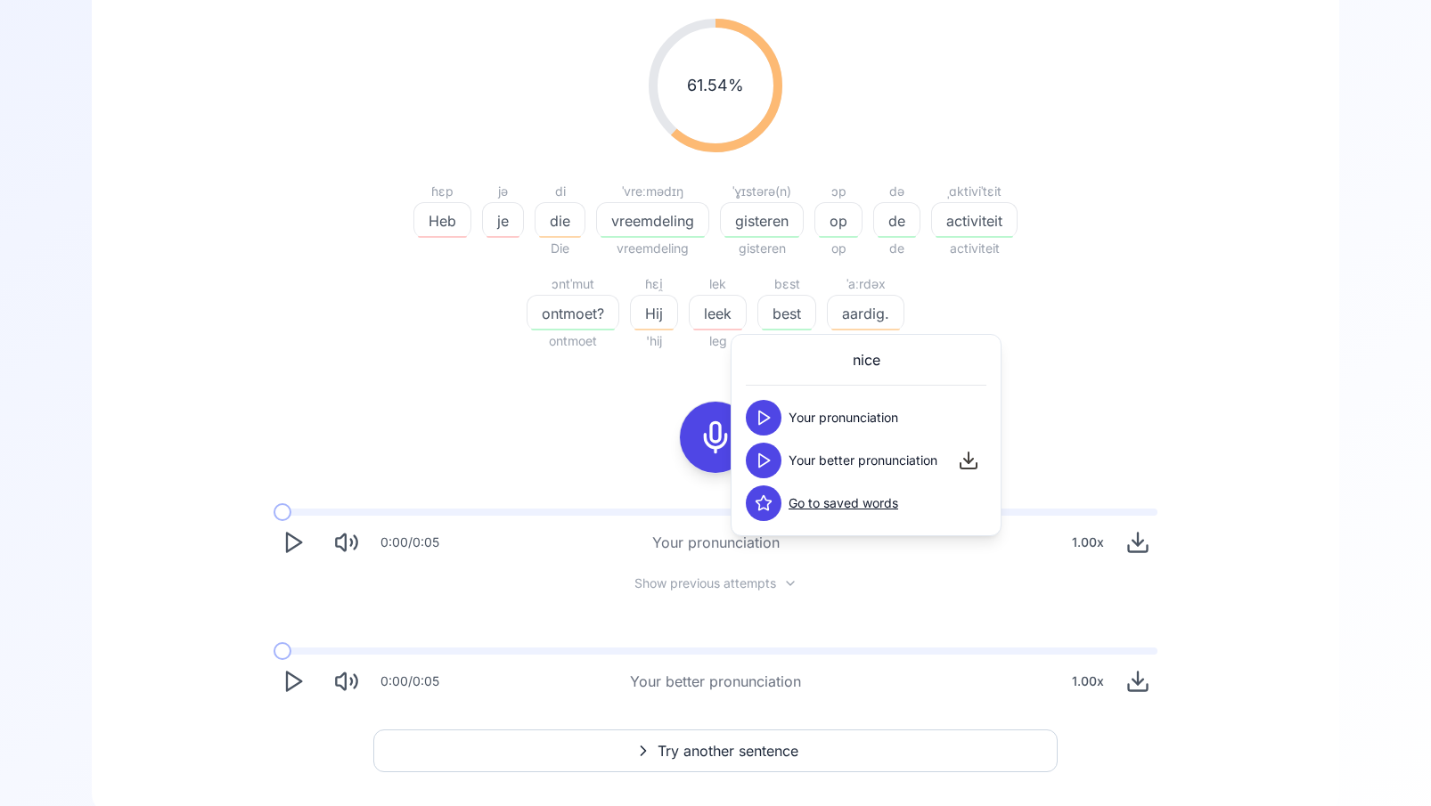
click at [756, 460] on icon at bounding box center [764, 461] width 18 height 18
click at [1084, 440] on div "61.54 % 61.54 % ɦɛp Heb jə je di die Die ˈvreːmədɪŋ vreemdeling vreemdeling ˈɣɪ…" at bounding box center [716, 359] width 1162 height 711
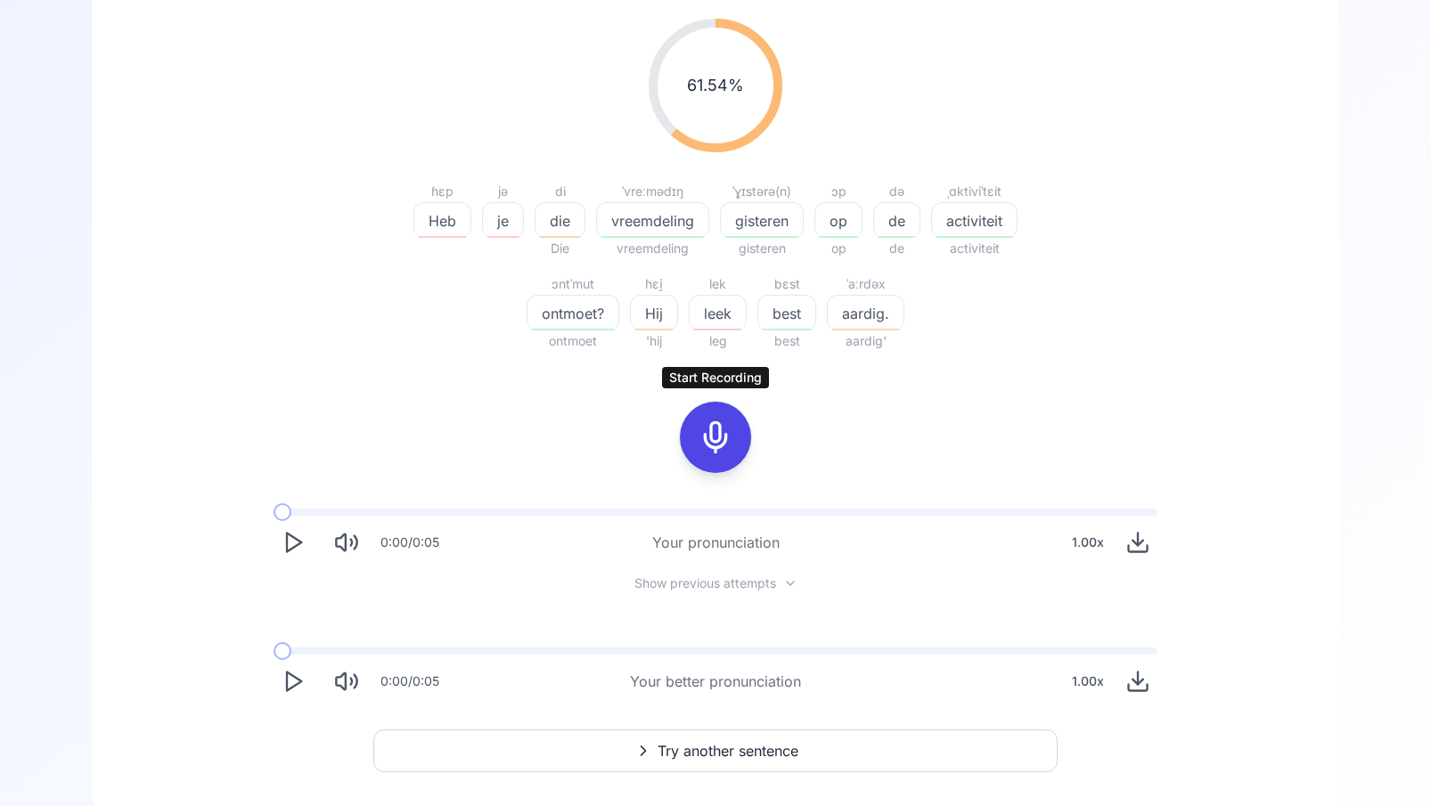
click at [719, 430] on icon at bounding box center [716, 438] width 36 height 36
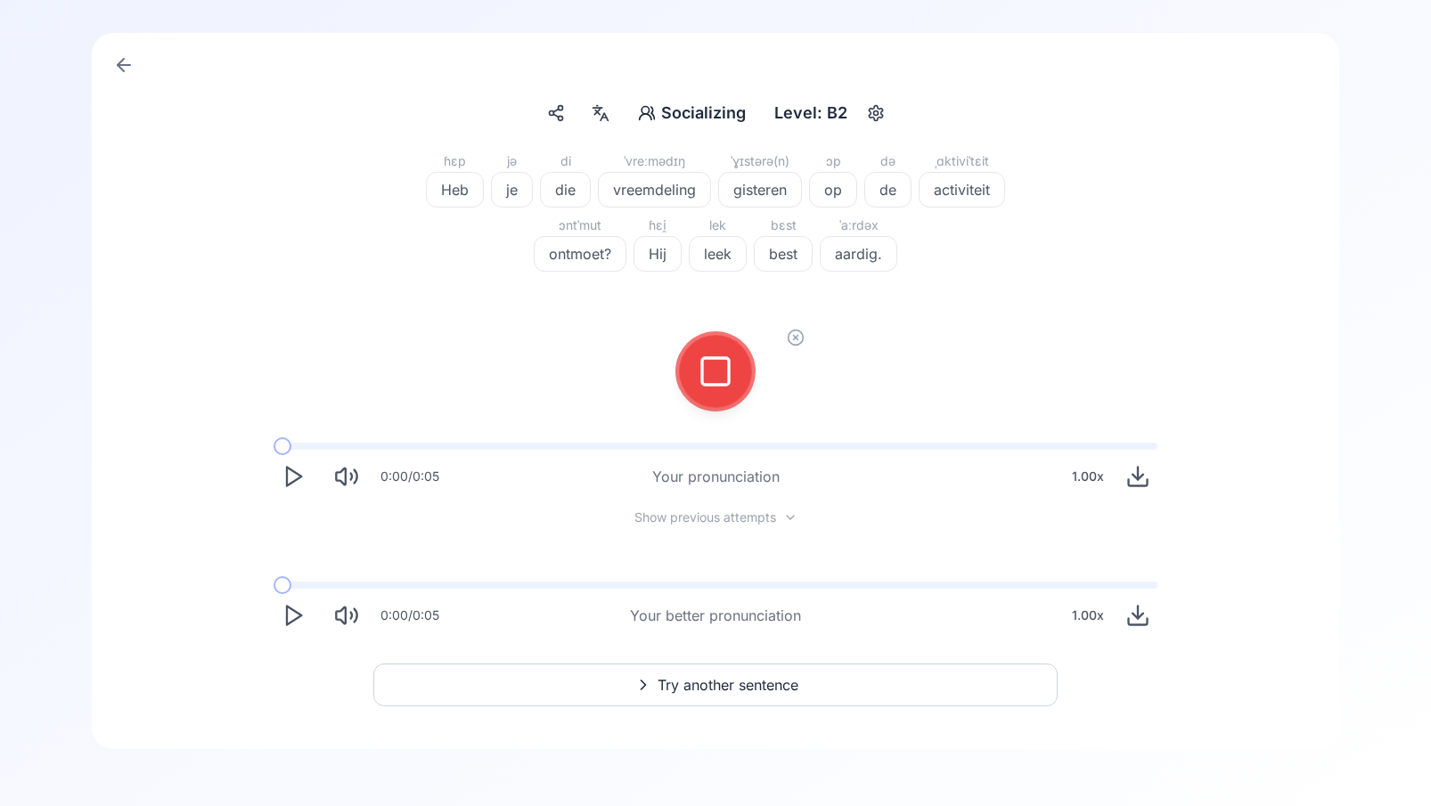
click at [705, 372] on icon at bounding box center [716, 372] width 36 height 36
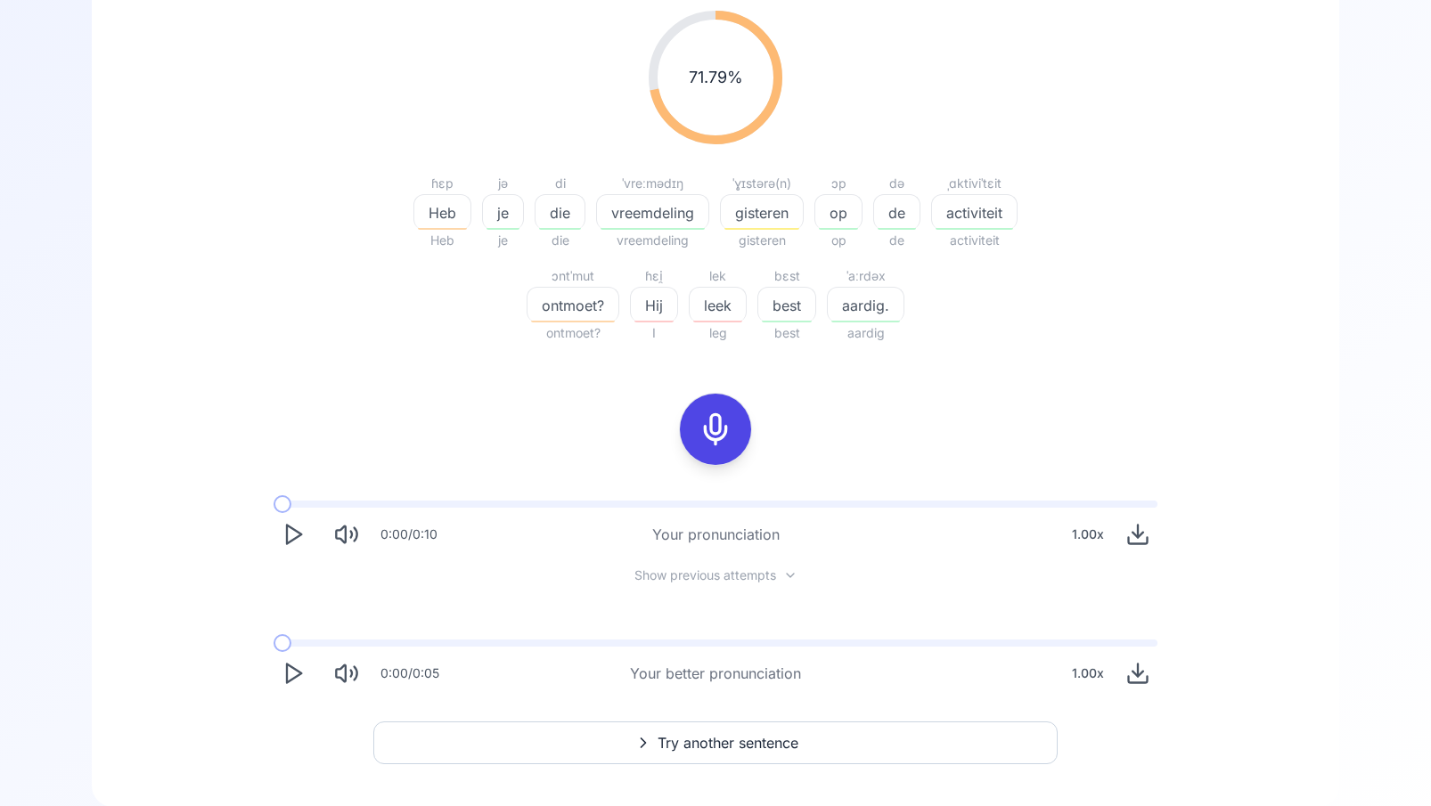
scroll to position [294, 0]
click at [721, 426] on icon at bounding box center [716, 428] width 36 height 36
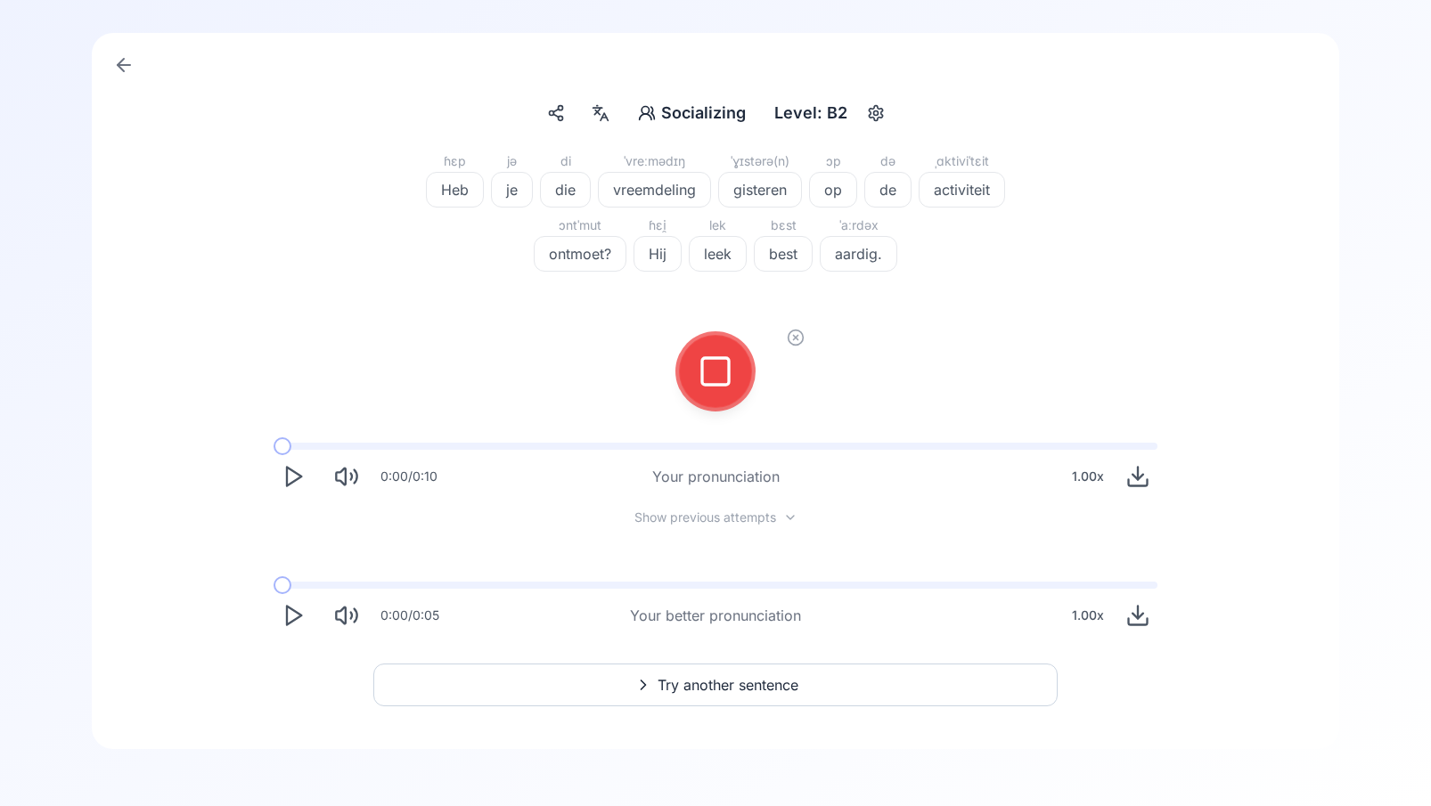
click at [715, 389] on div at bounding box center [715, 371] width 43 height 71
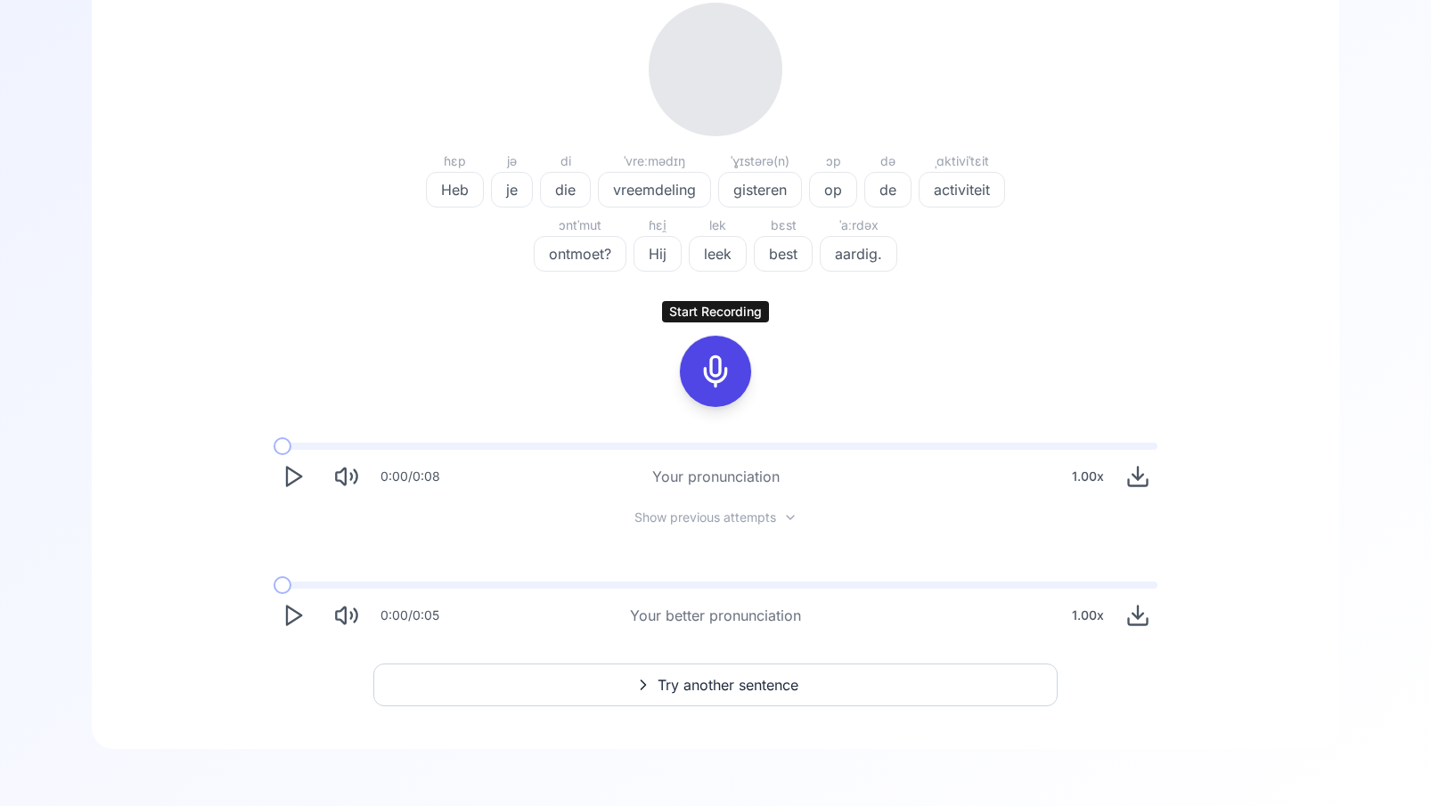
scroll to position [294, 0]
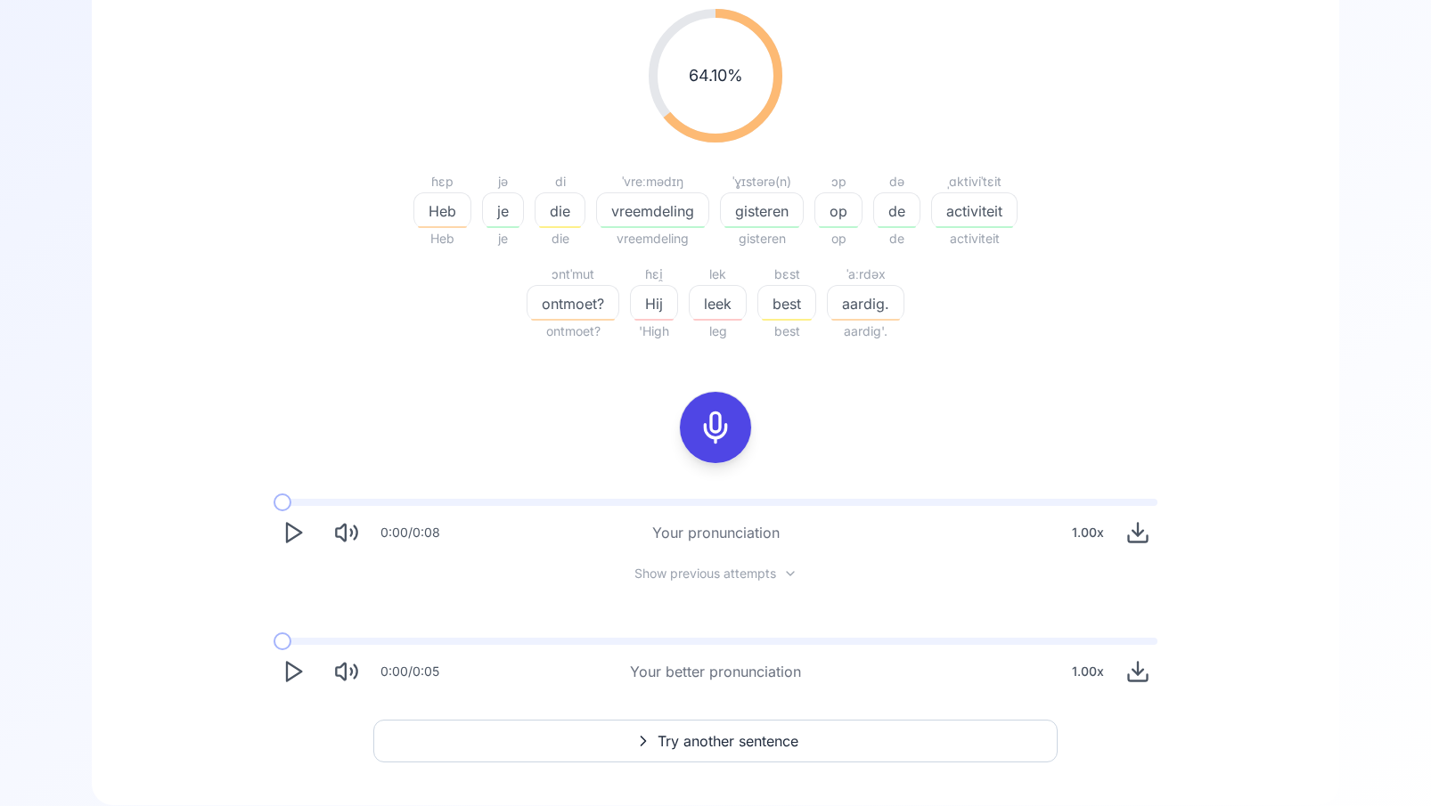
click at [294, 538] on icon "Play" at bounding box center [293, 532] width 25 height 25
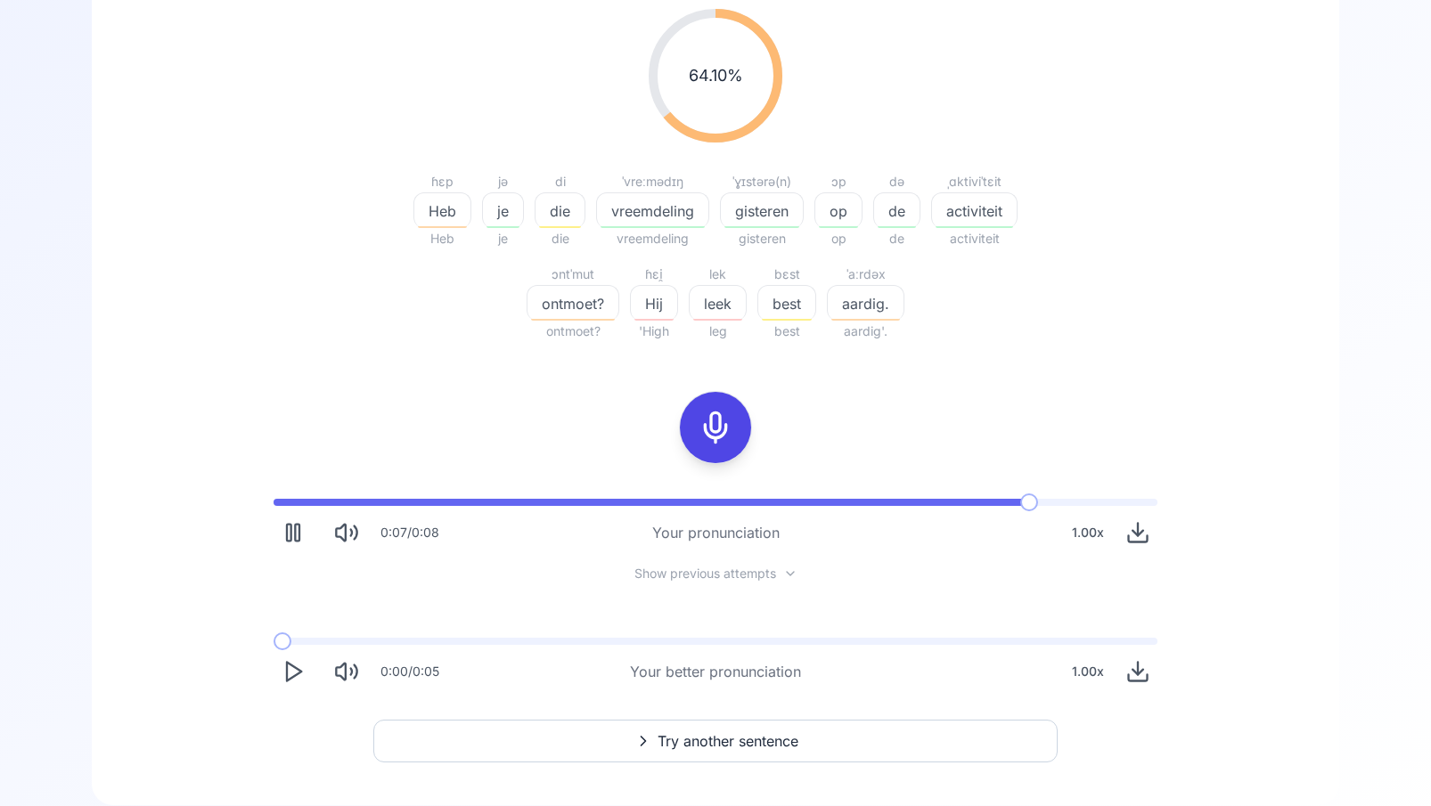
scroll to position [303, 0]
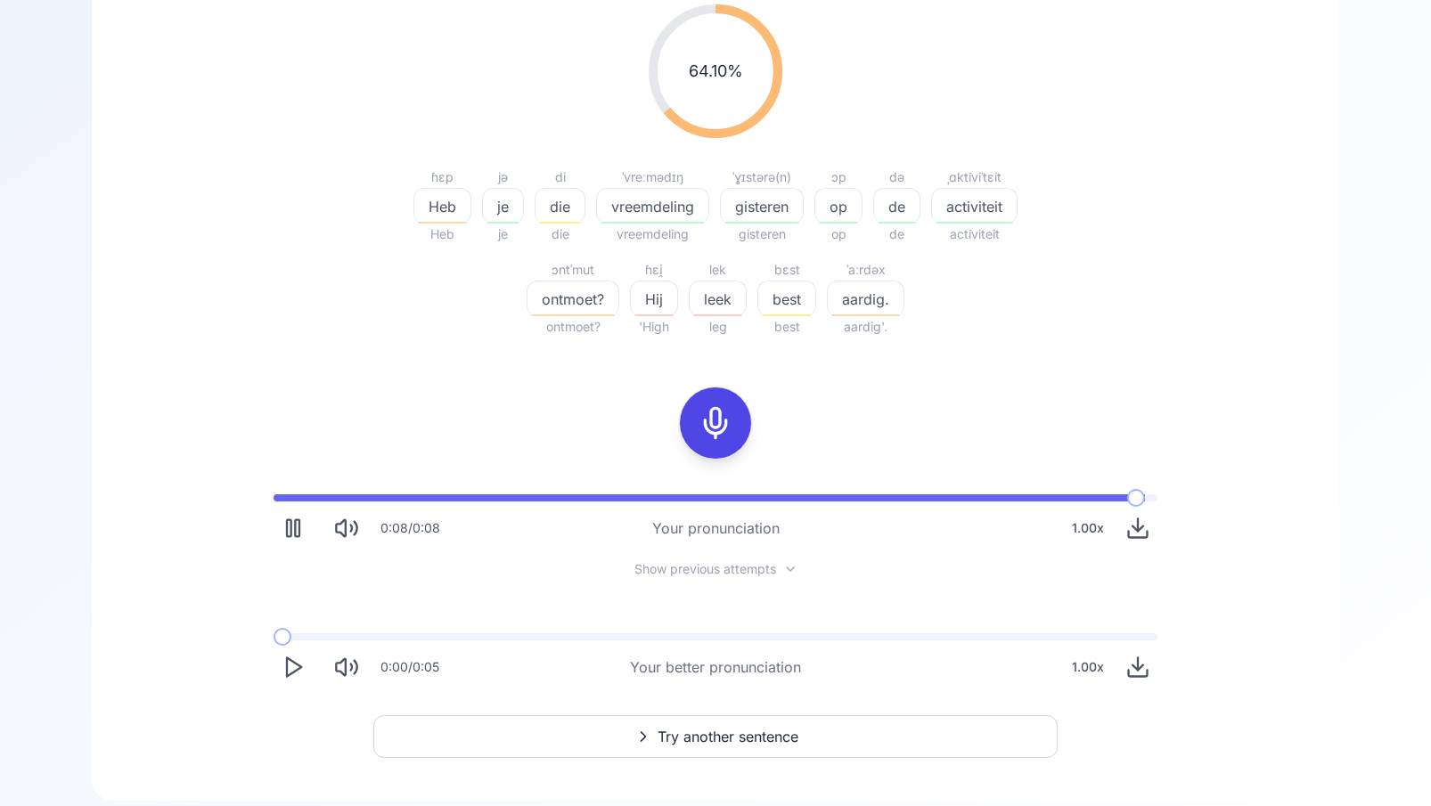
click at [296, 667] on icon "Play" at bounding box center [293, 667] width 25 height 25
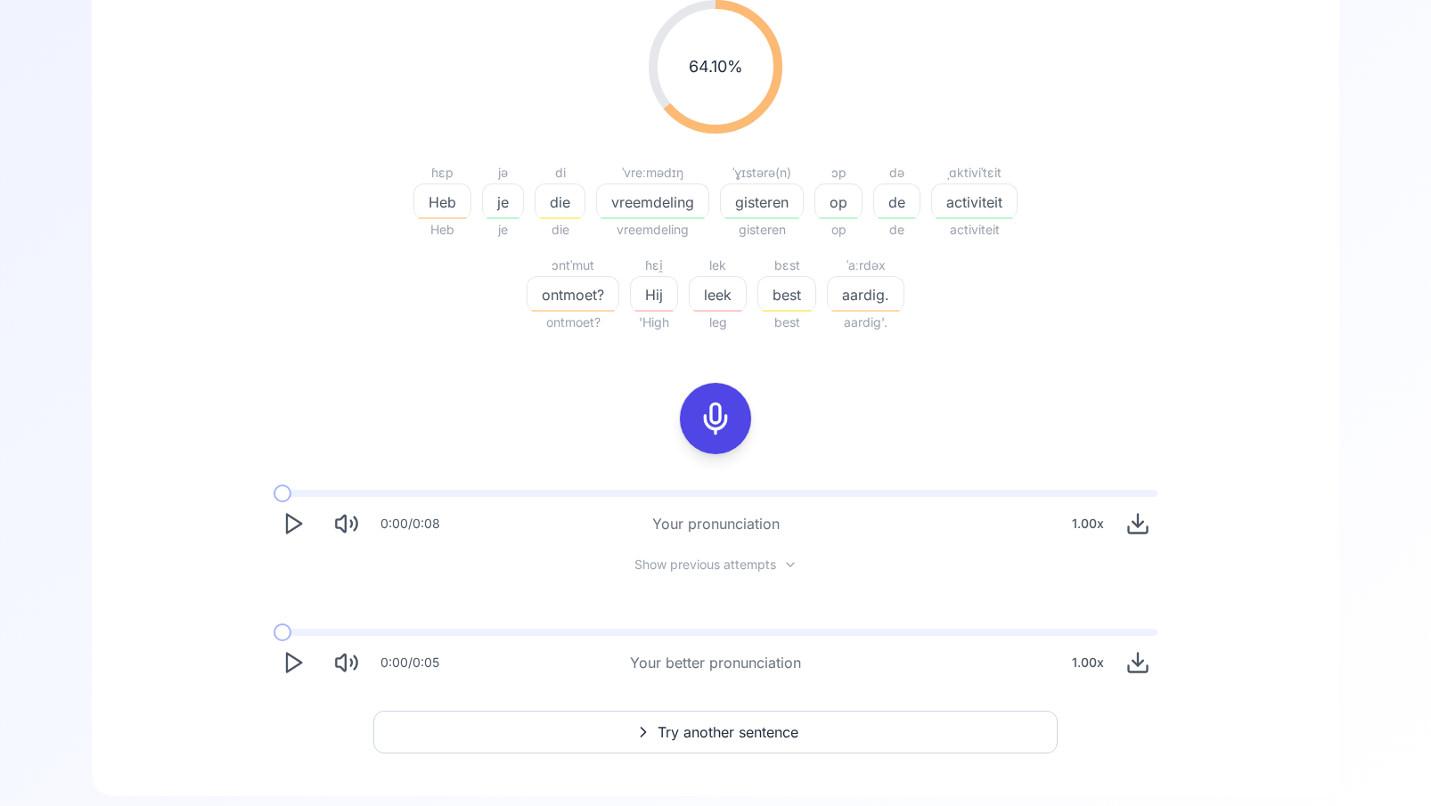
click at [298, 667] on icon "Play" at bounding box center [293, 663] width 25 height 25
click at [295, 664] on icon "Play" at bounding box center [293, 663] width 25 height 25
click at [291, 664] on icon "Play" at bounding box center [293, 663] width 25 height 25
click at [708, 436] on div at bounding box center [715, 418] width 43 height 71
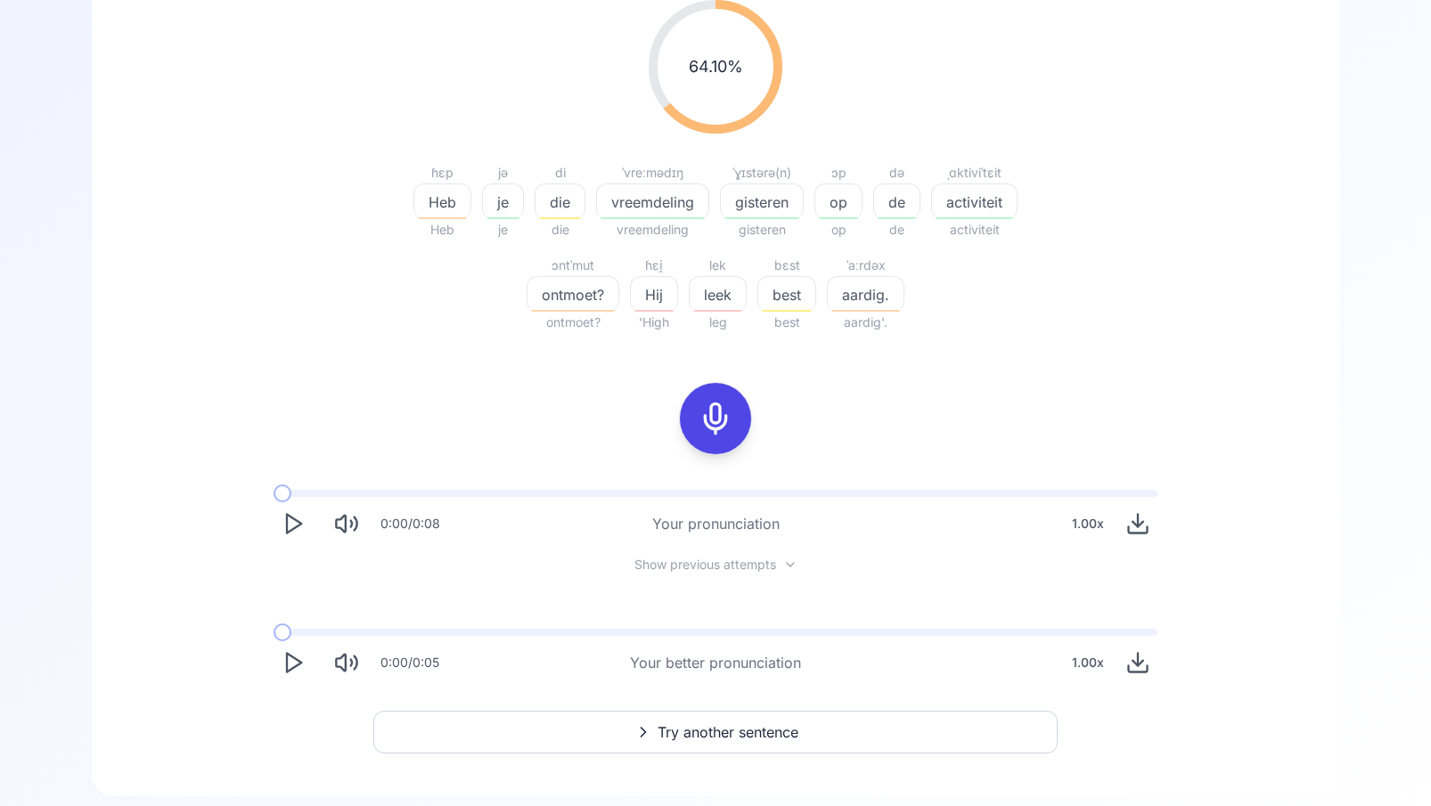
scroll to position [138, 0]
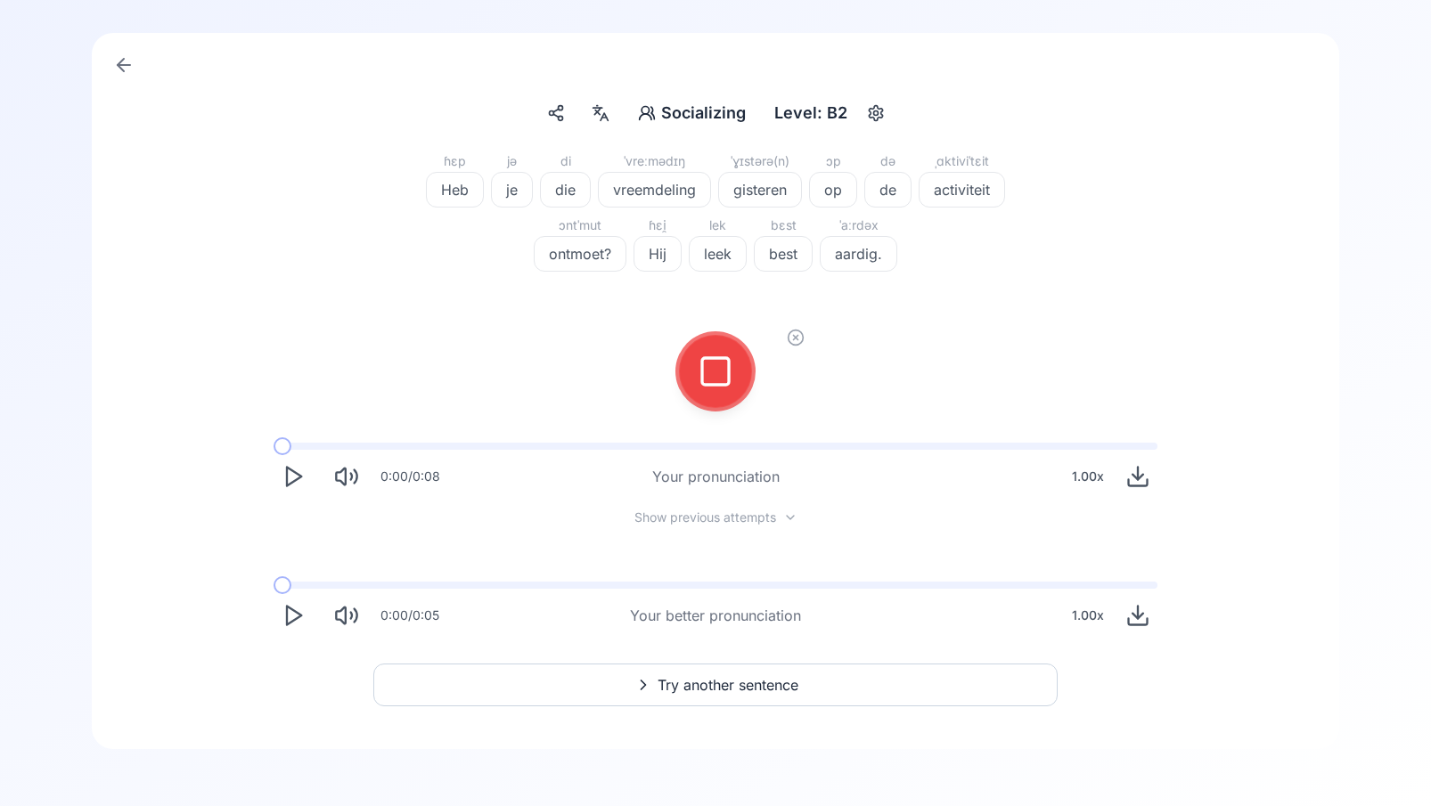
click at [714, 389] on div at bounding box center [715, 371] width 43 height 71
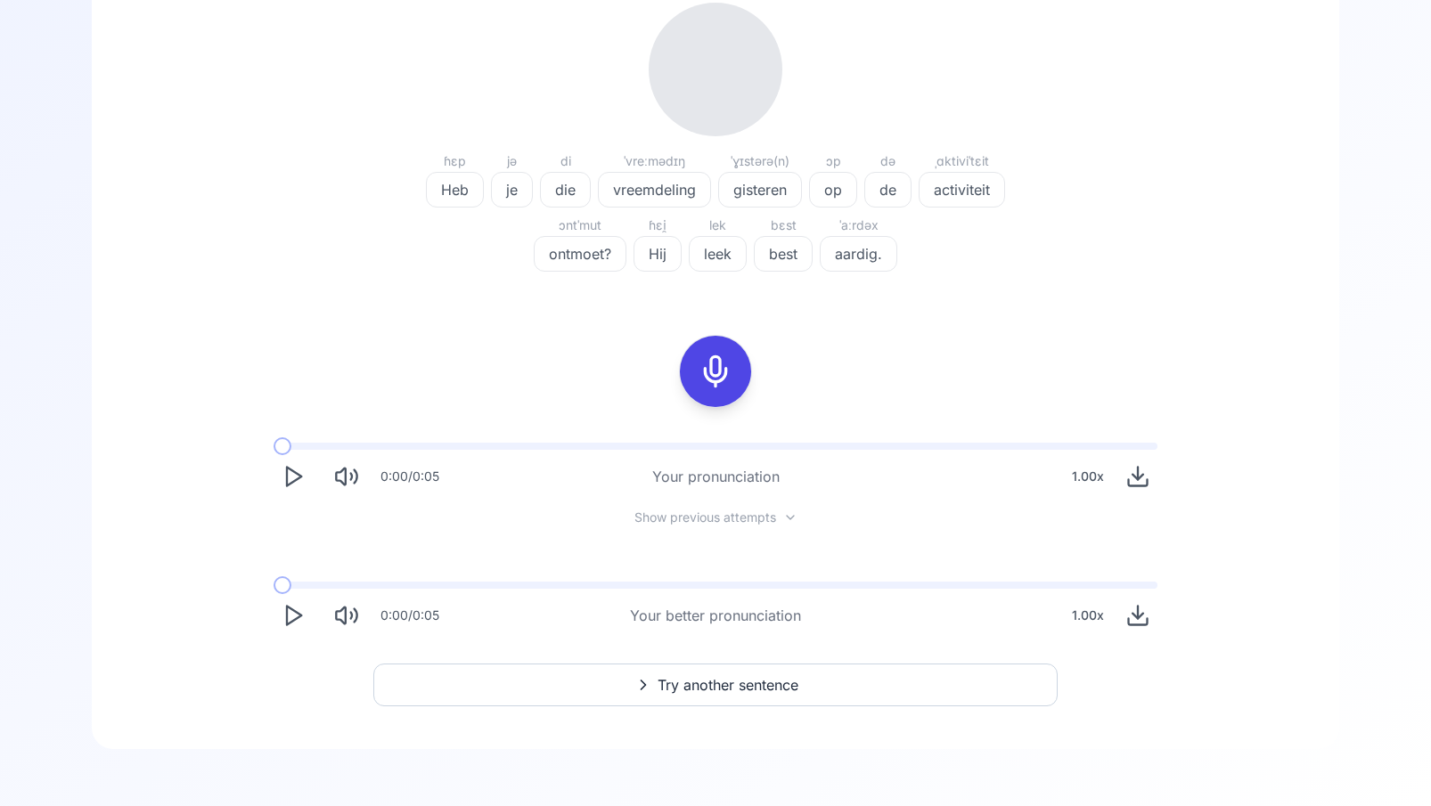
scroll to position [303, 0]
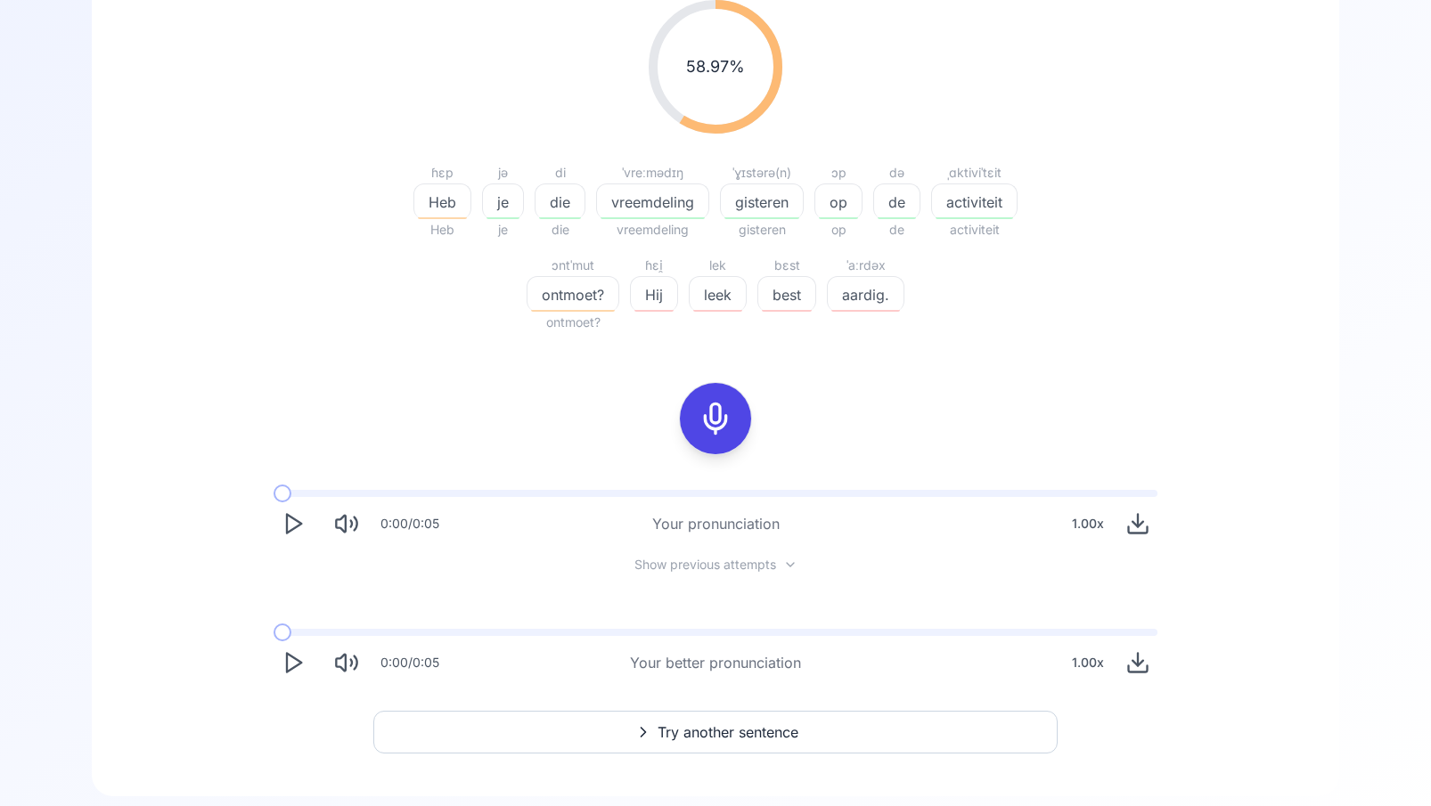
click at [732, 424] on div at bounding box center [715, 418] width 43 height 71
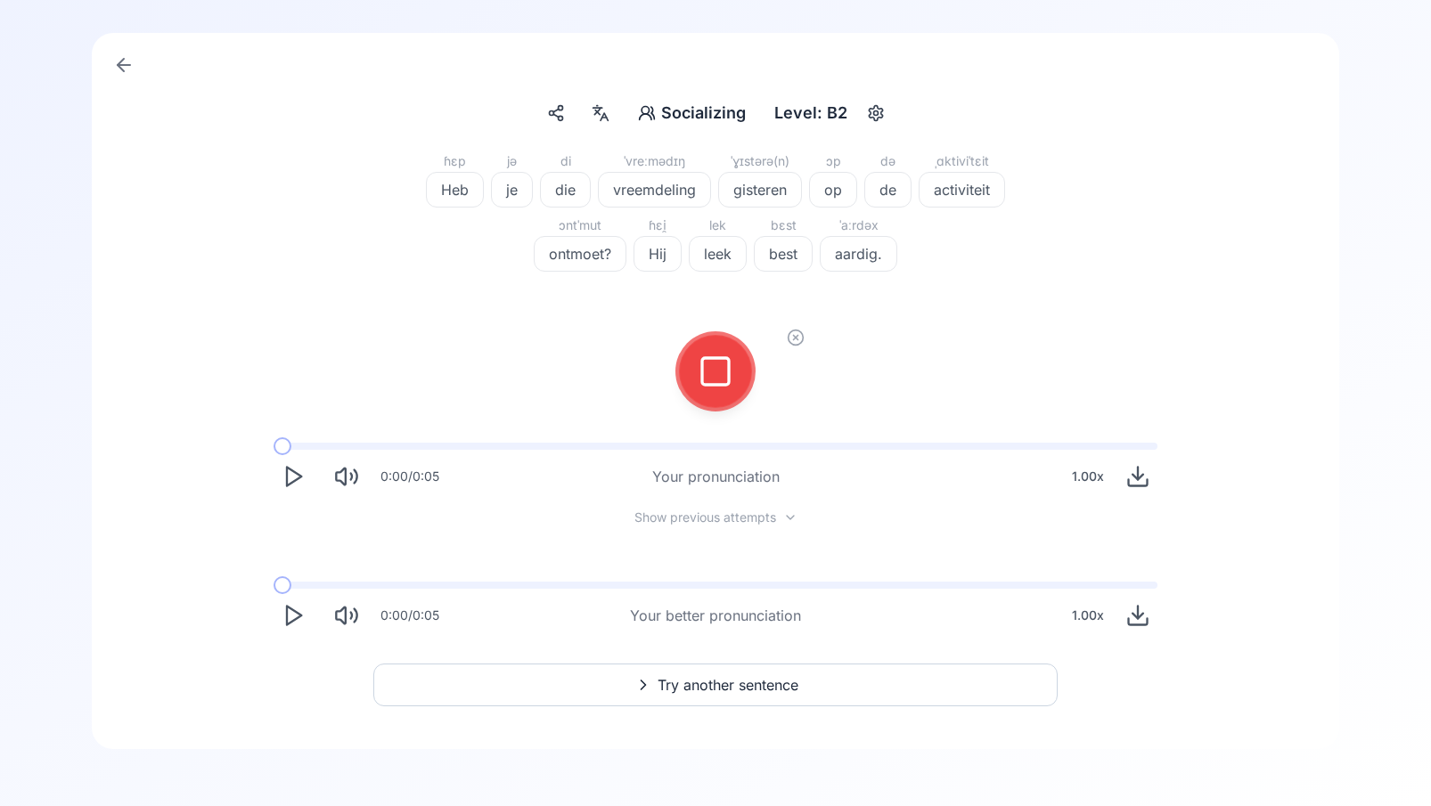
click at [714, 389] on div at bounding box center [715, 371] width 43 height 71
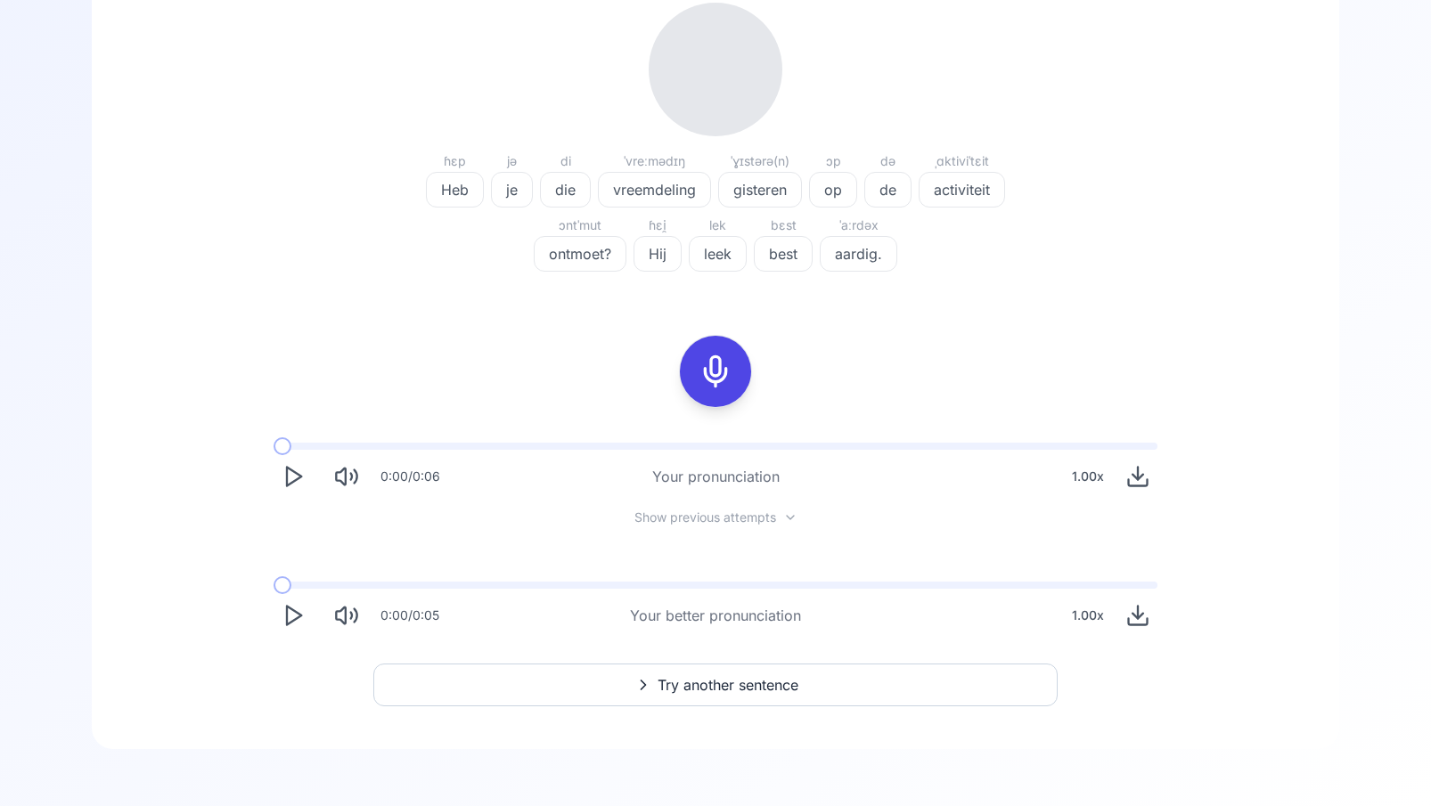
scroll to position [303, 0]
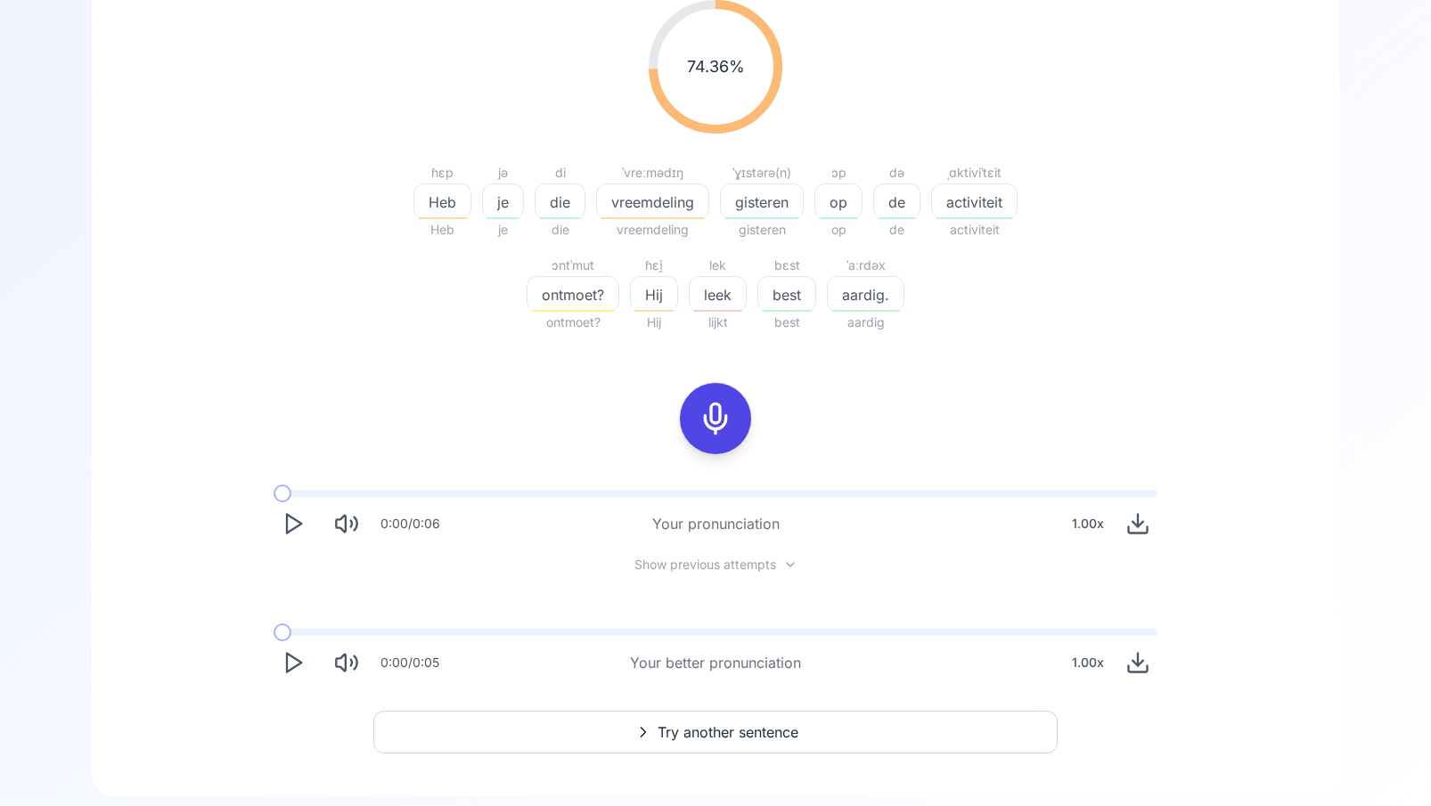
click at [717, 420] on icon at bounding box center [716, 419] width 36 height 36
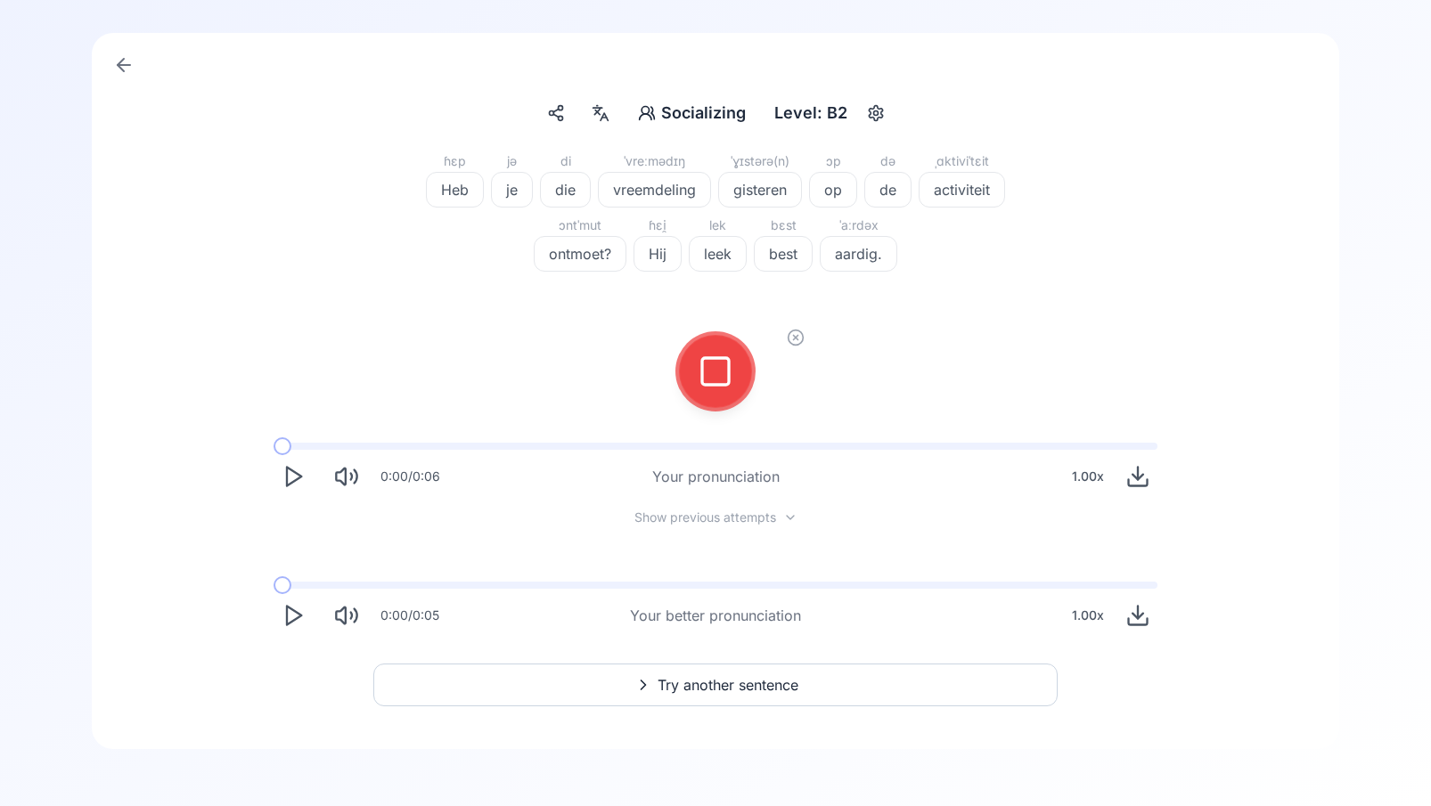
scroll to position [138, 0]
click at [722, 381] on icon at bounding box center [716, 372] width 36 height 36
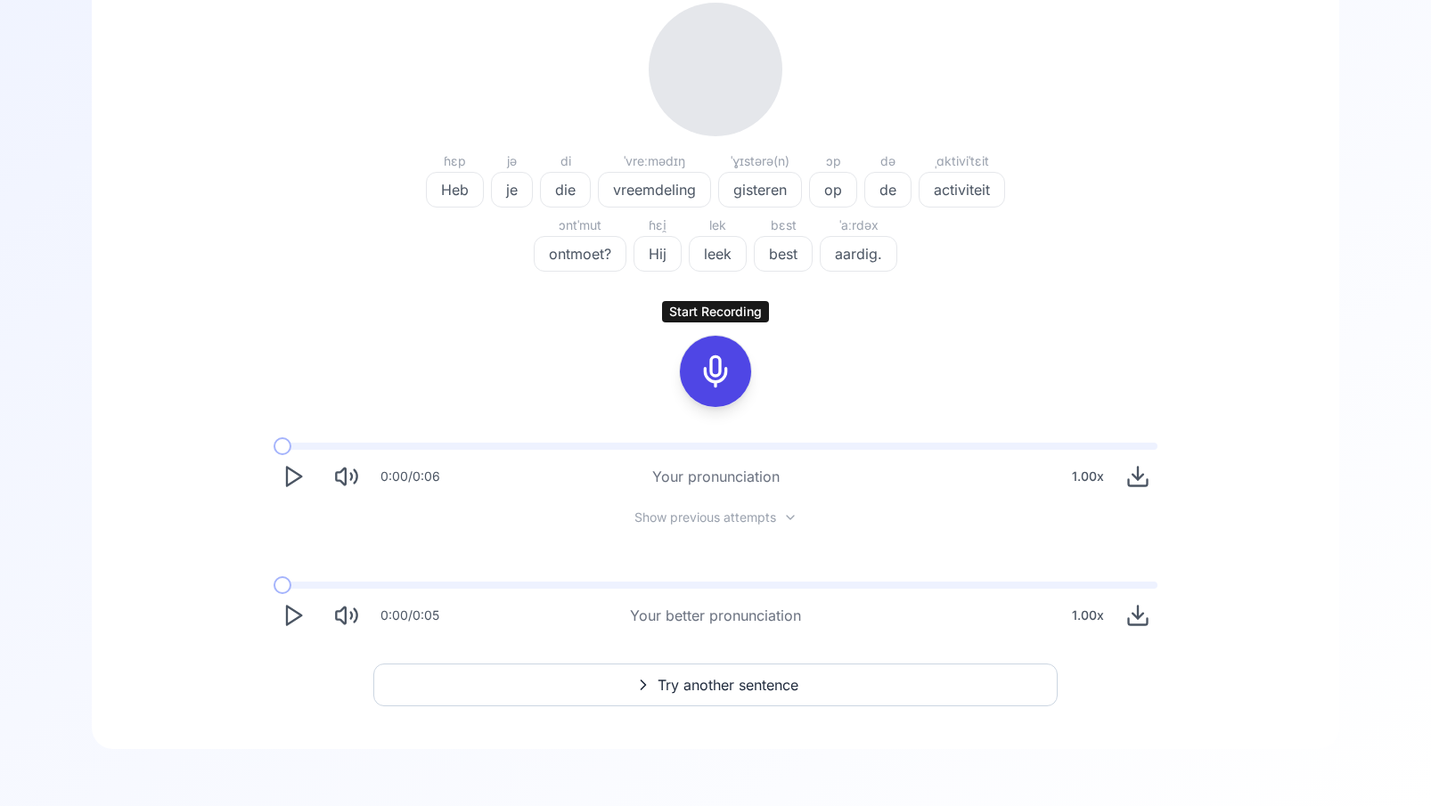
scroll to position [303, 0]
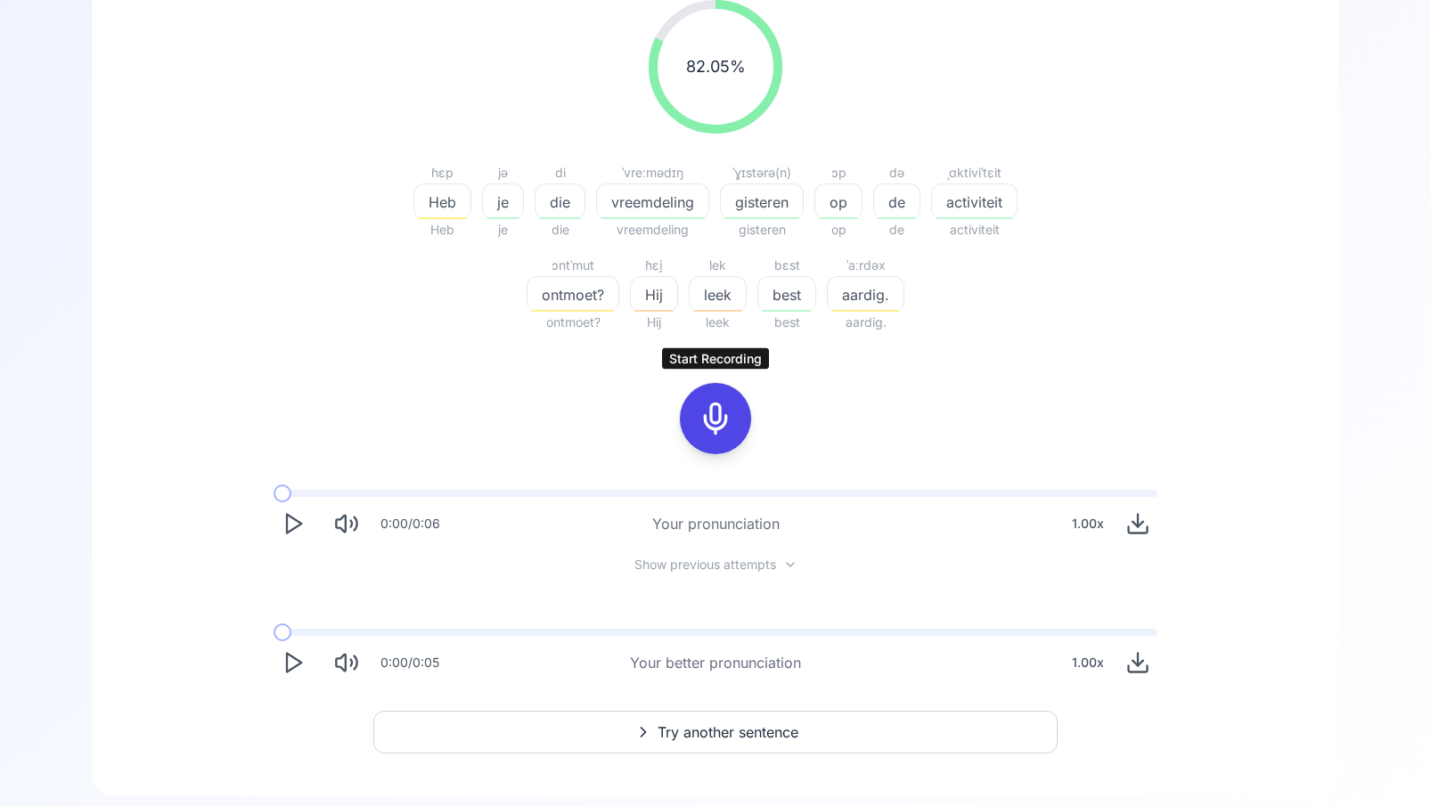
click at [716, 424] on icon at bounding box center [716, 419] width 36 height 36
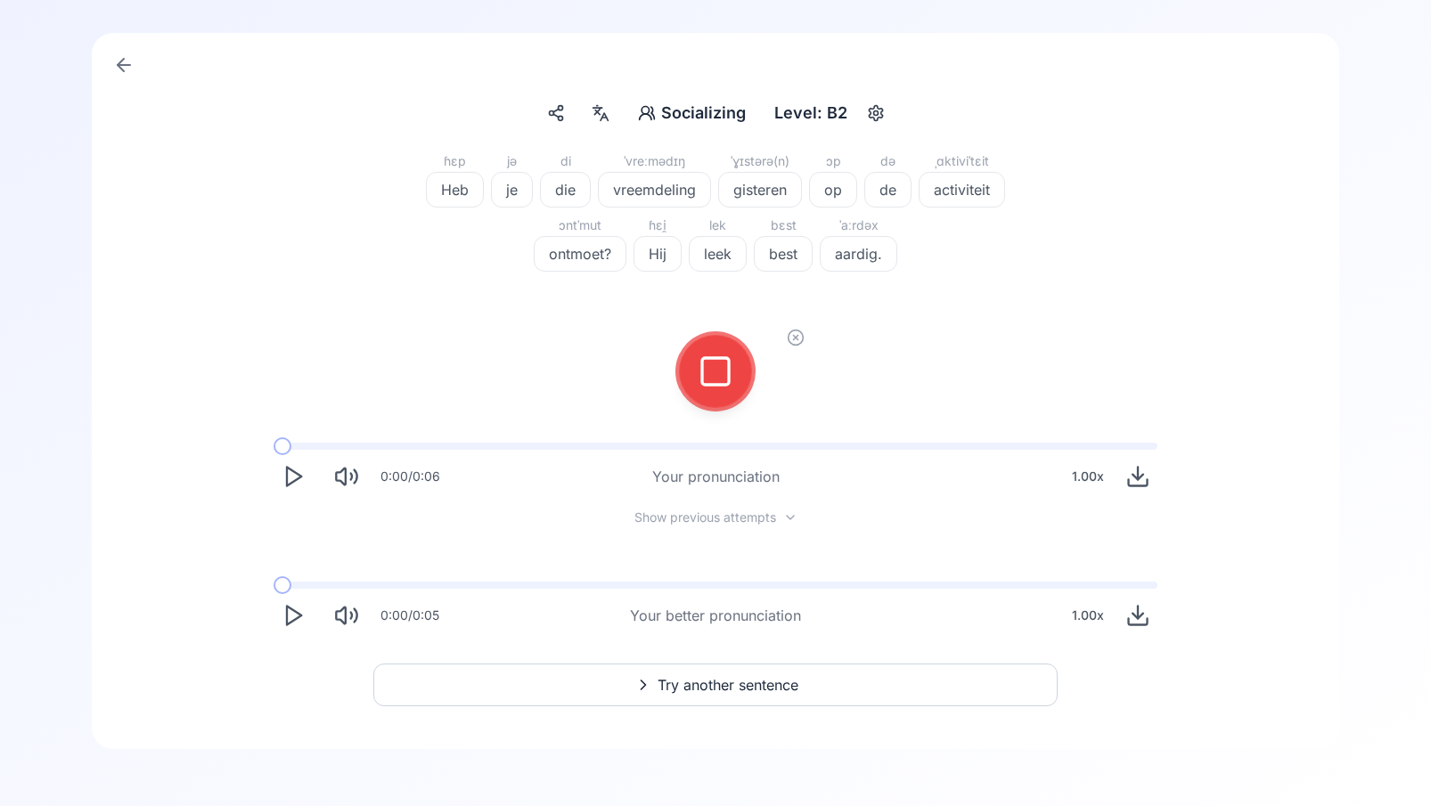
click at [734, 386] on div at bounding box center [715, 371] width 43 height 71
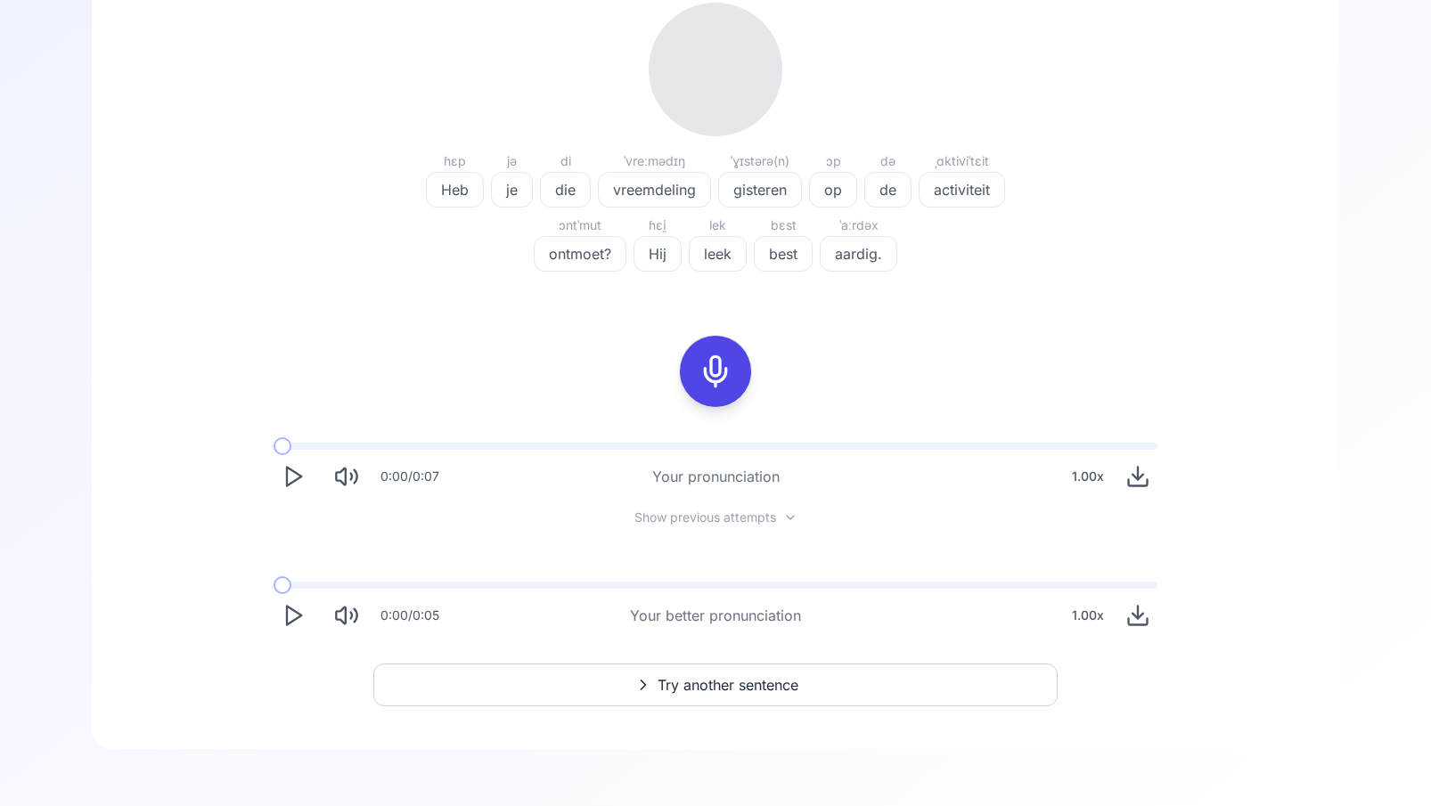
scroll to position [303, 0]
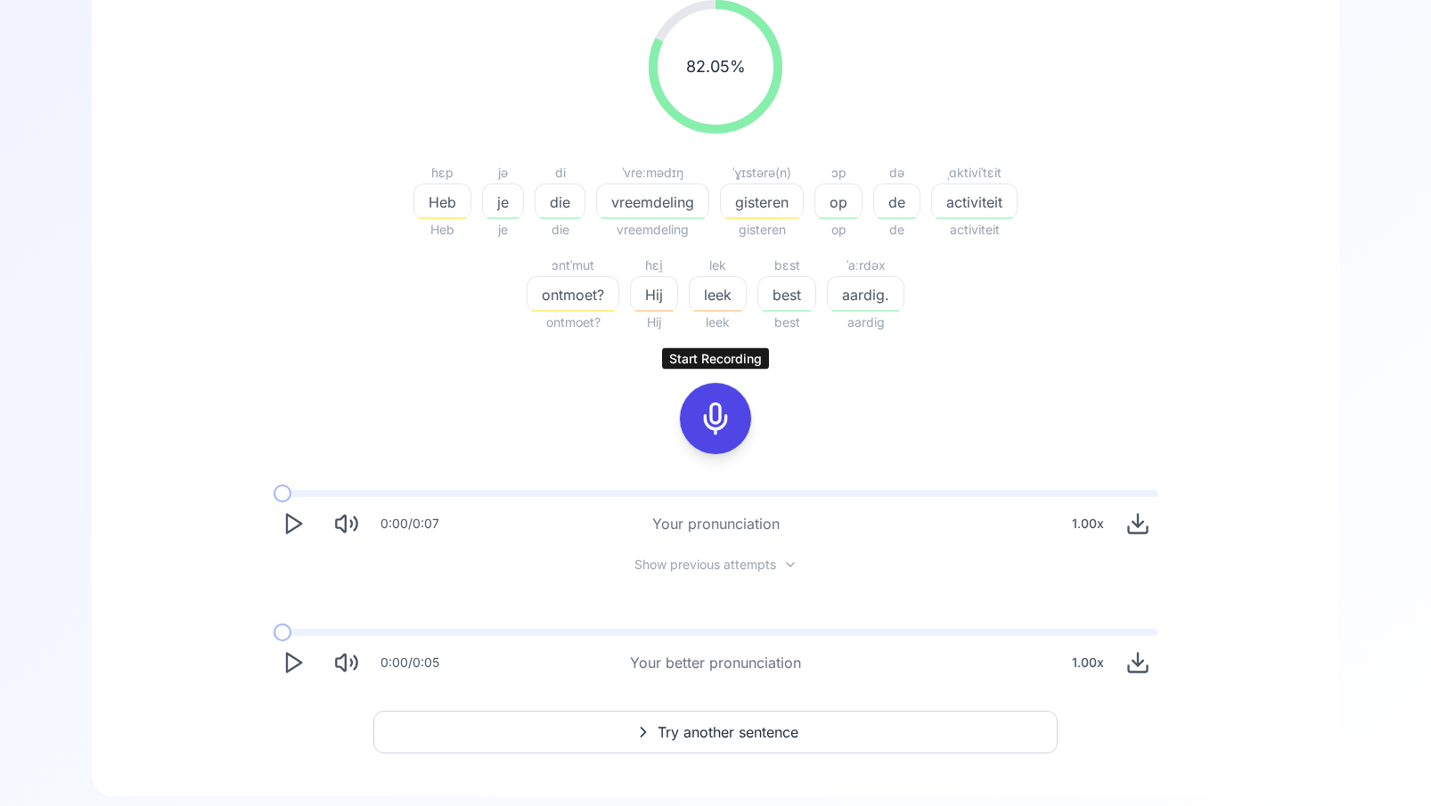
click at [714, 418] on icon at bounding box center [716, 419] width 36 height 36
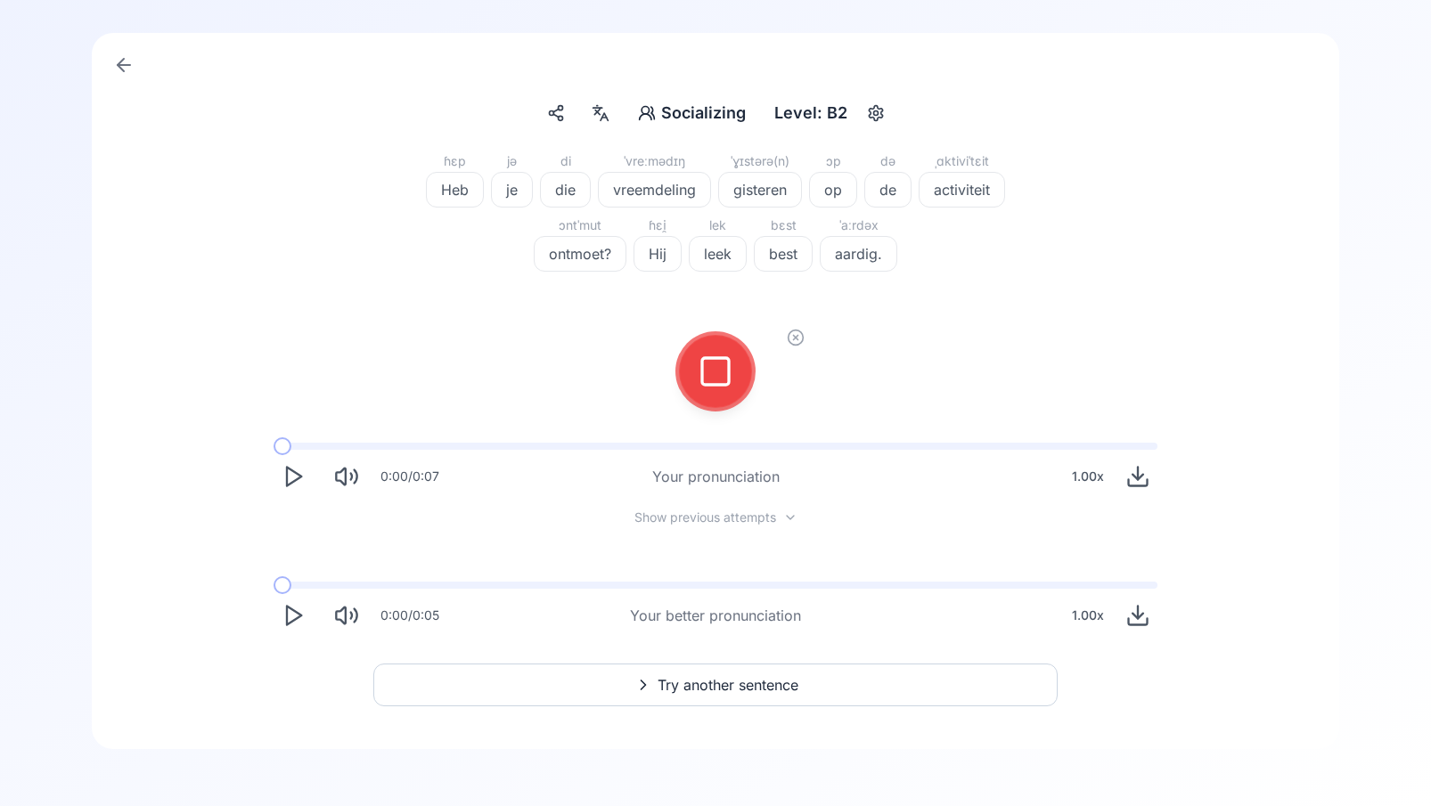
click at [702, 390] on div at bounding box center [715, 371] width 43 height 71
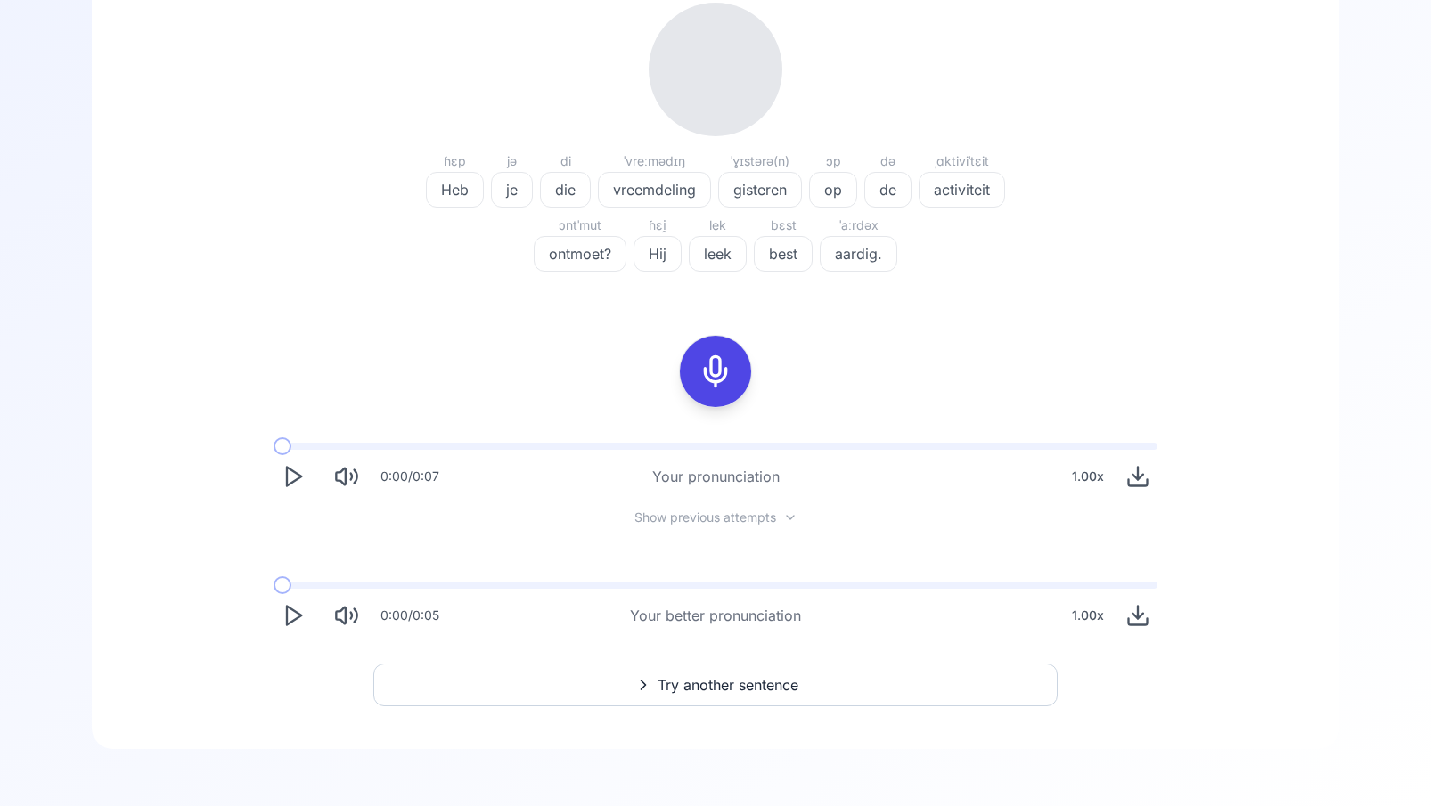
scroll to position [303, 0]
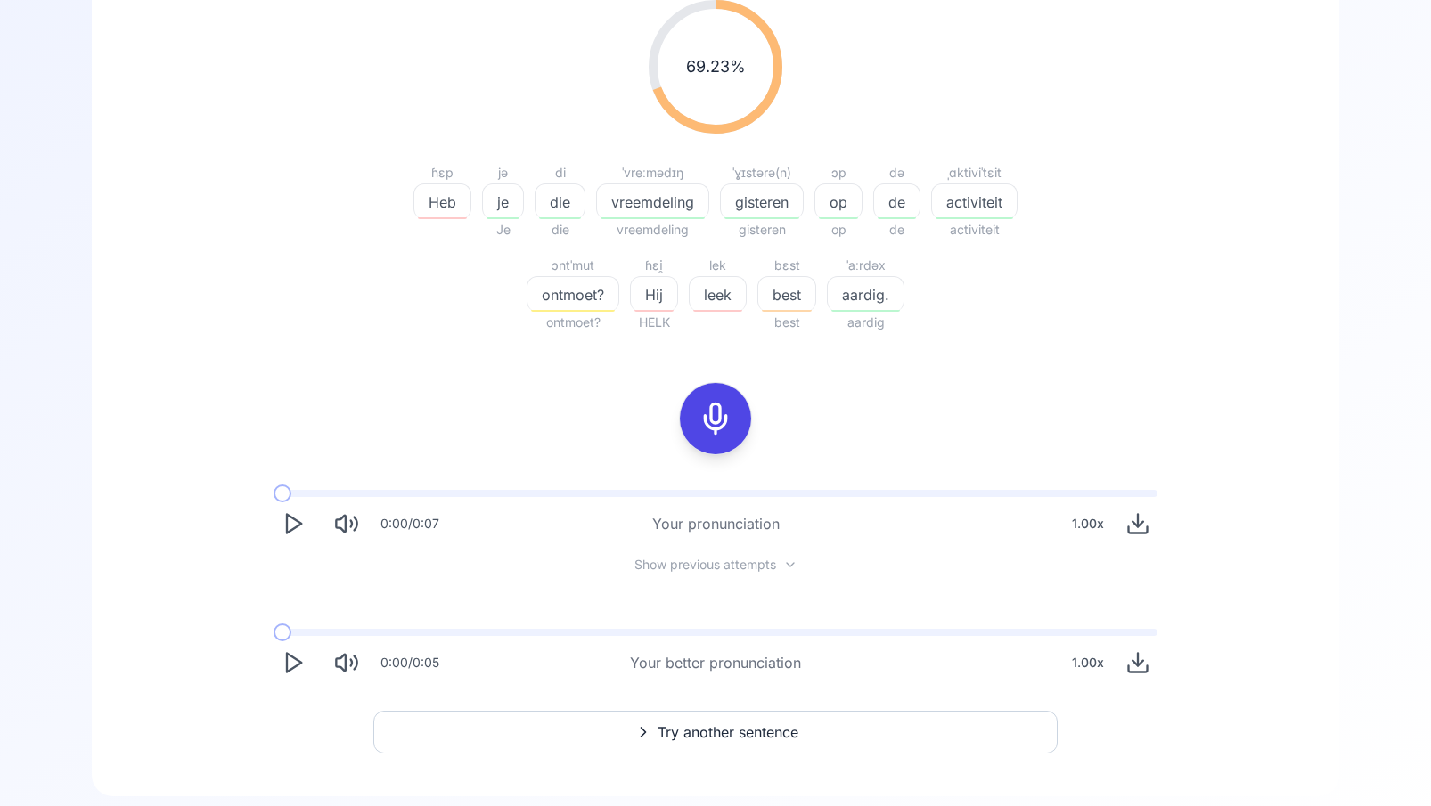
drag, startPoint x: 292, startPoint y: 659, endPoint x: 275, endPoint y: 660, distance: 17.0
click at [292, 659] on icon "Play" at bounding box center [293, 663] width 25 height 25
click at [710, 419] on icon at bounding box center [716, 419] width 36 height 36
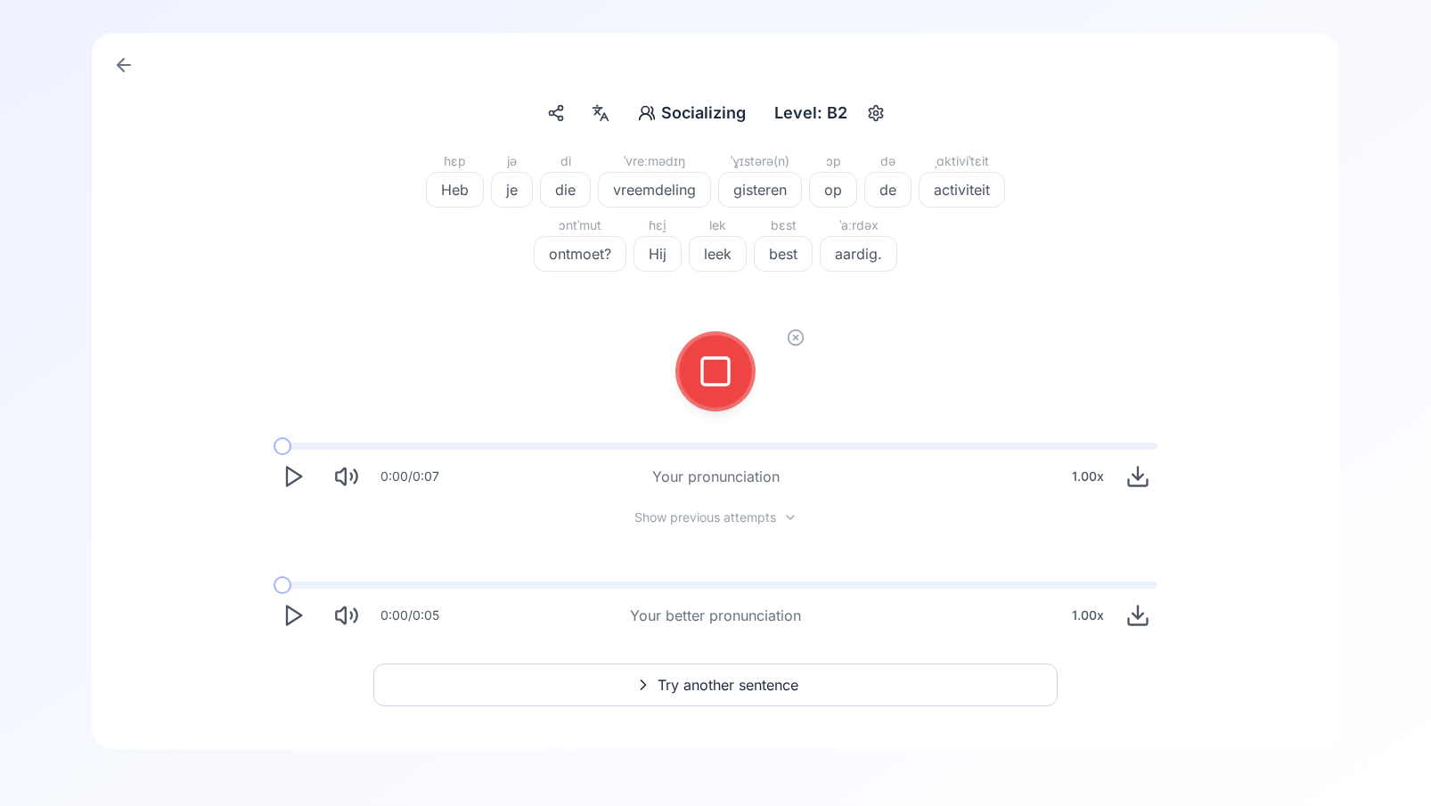
scroll to position [138, 0]
click at [718, 377] on icon at bounding box center [716, 372] width 36 height 36
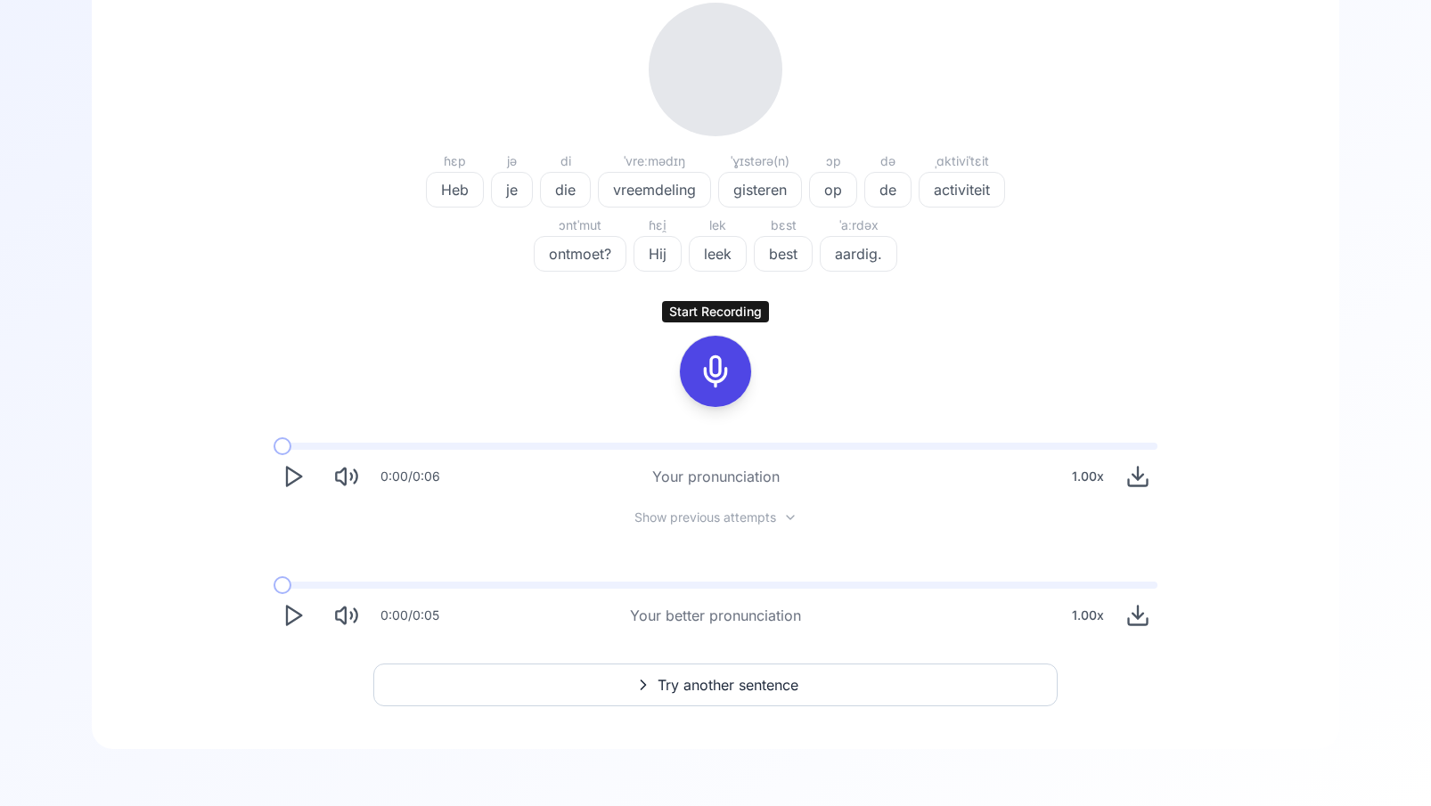
scroll to position [303, 0]
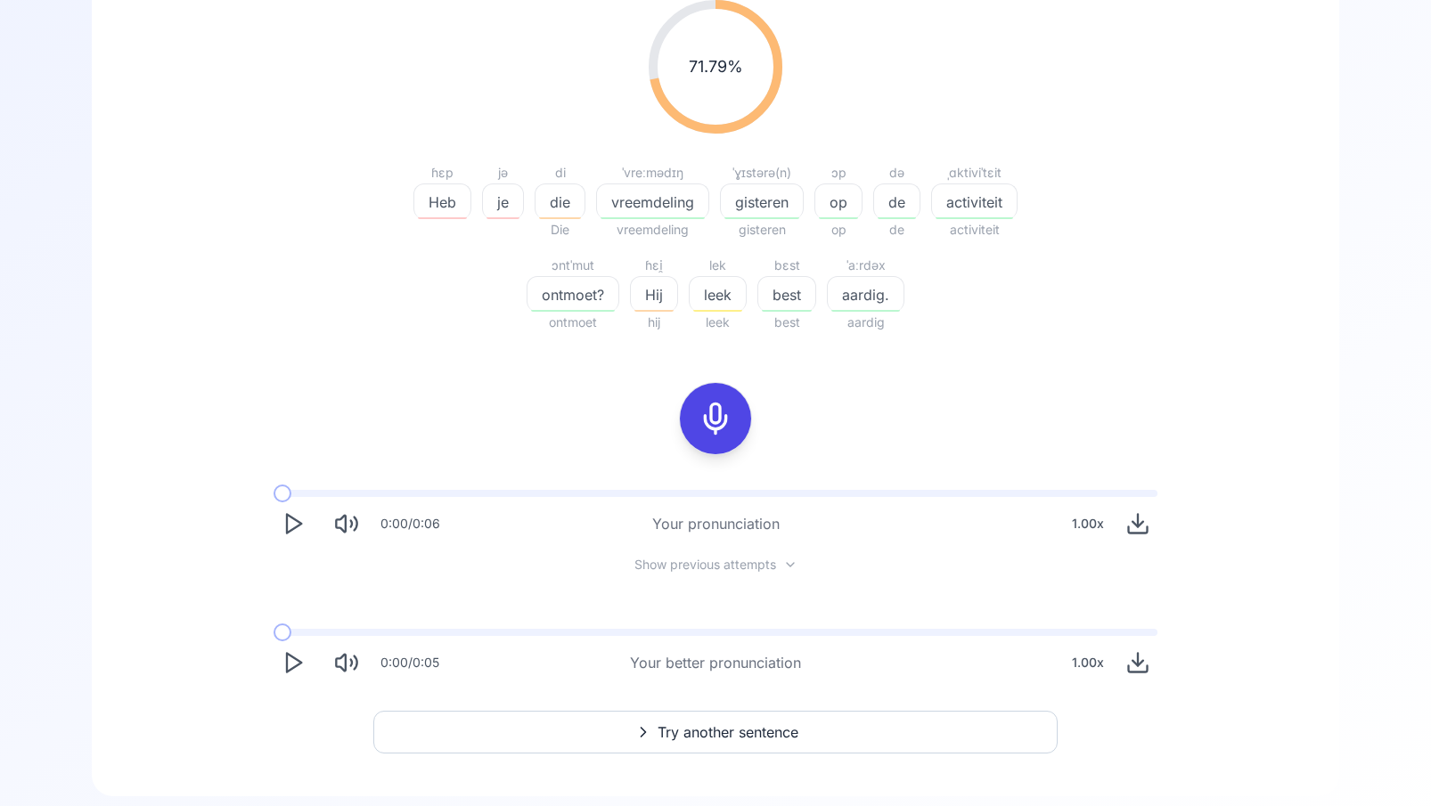
click at [716, 407] on icon at bounding box center [716, 419] width 36 height 36
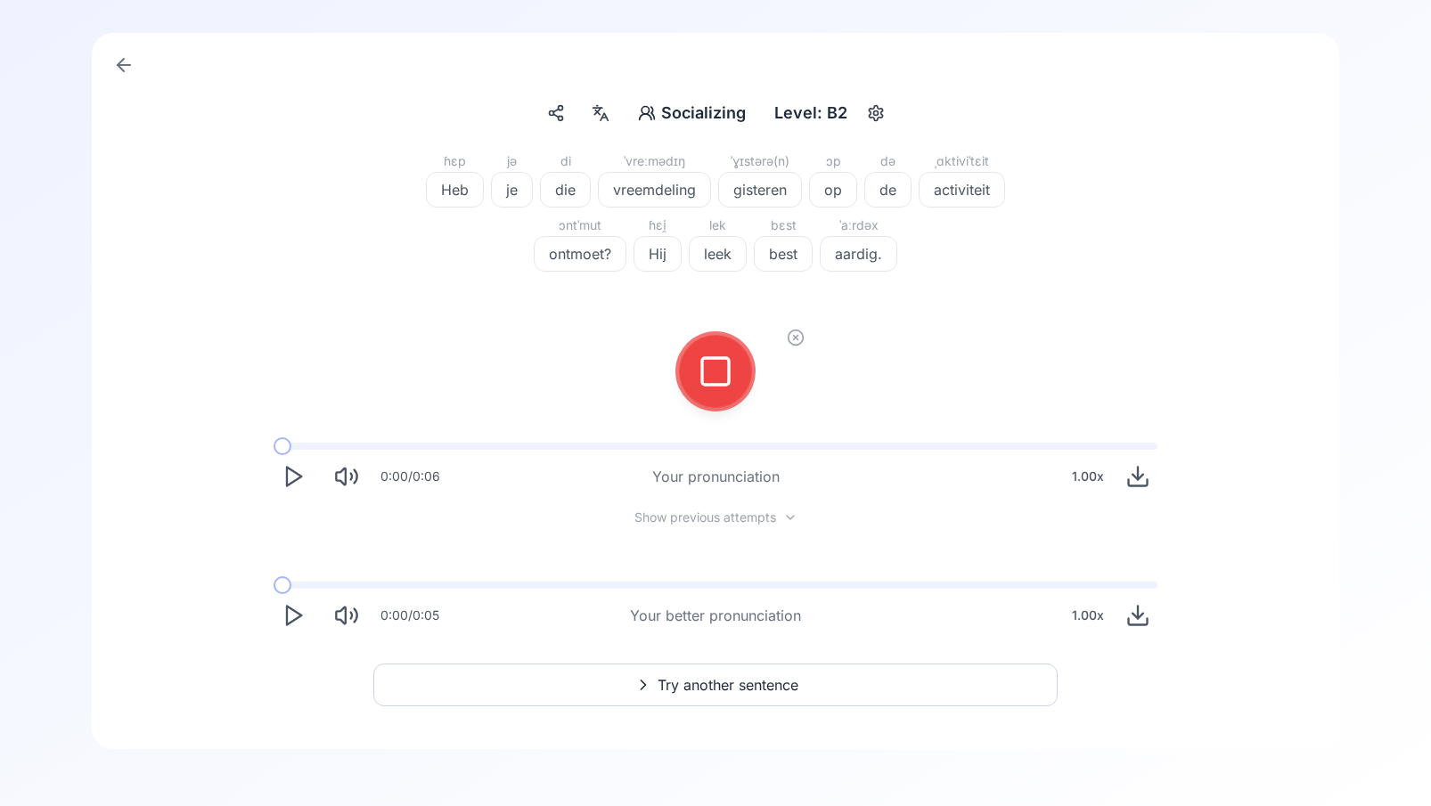
scroll to position [138, 0]
click at [721, 374] on icon at bounding box center [716, 372] width 36 height 36
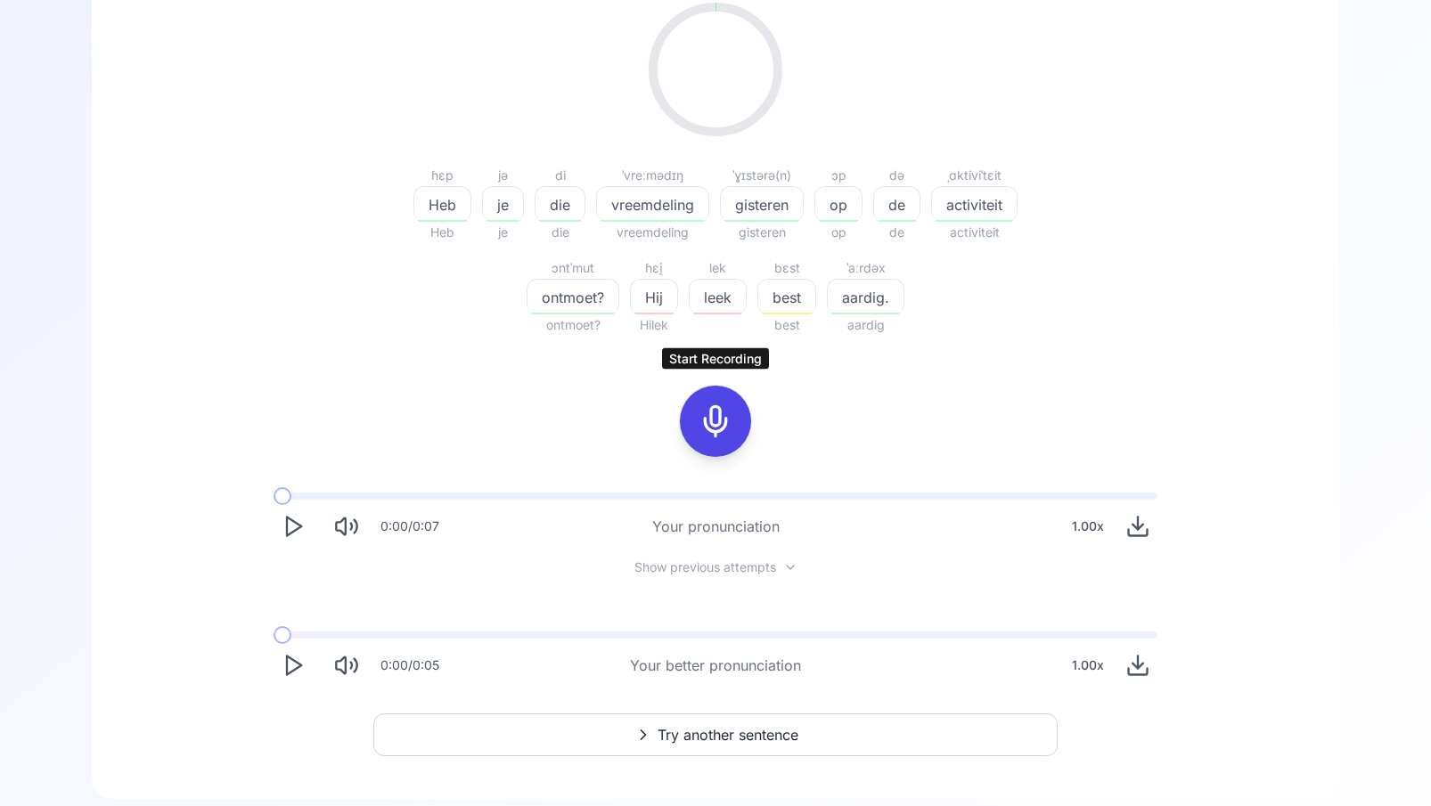
scroll to position [303, 0]
click at [719, 302] on span "leek" at bounding box center [718, 294] width 56 height 21
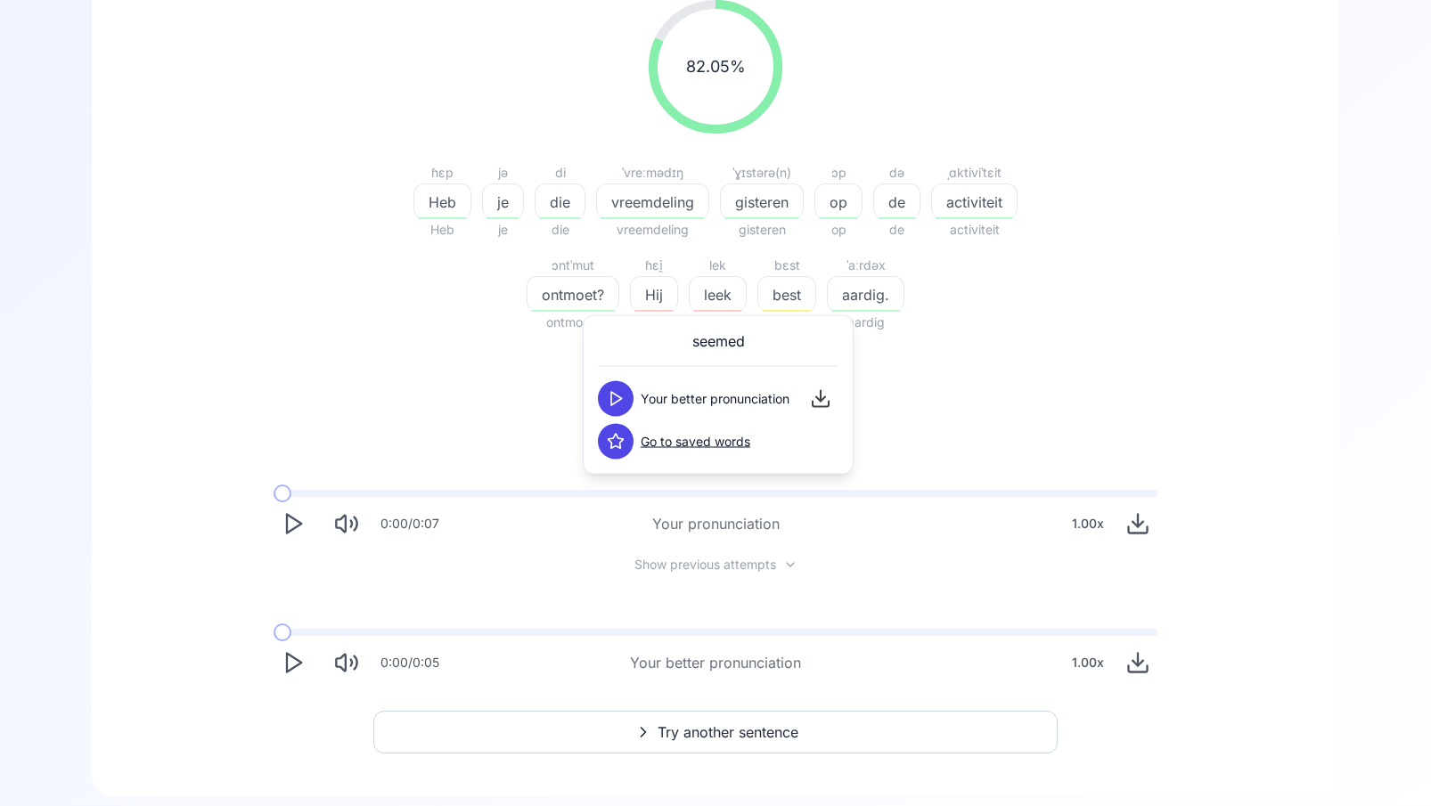
click at [618, 389] on button at bounding box center [616, 399] width 36 height 36
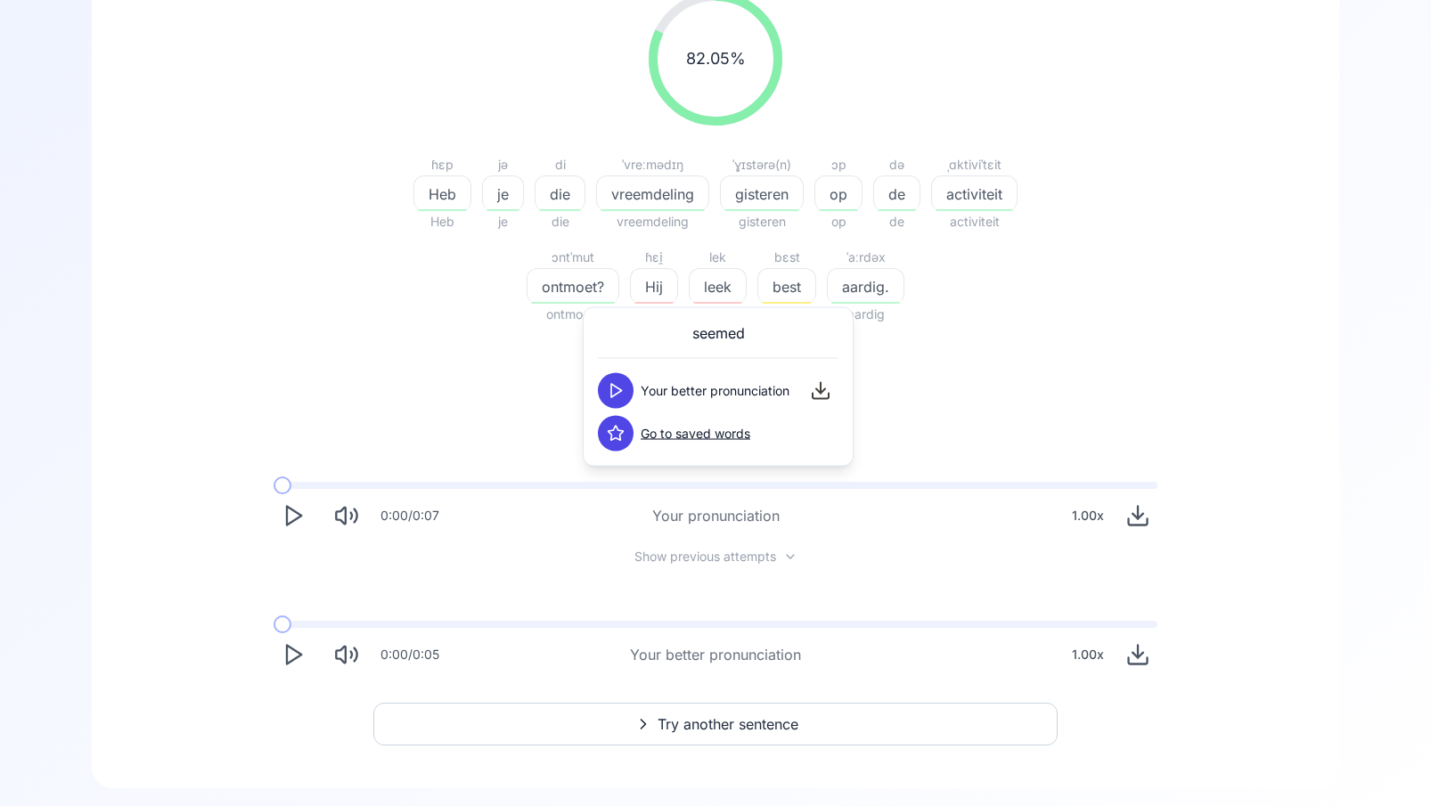
click at [648, 291] on span "Hij" at bounding box center [654, 286] width 46 height 21
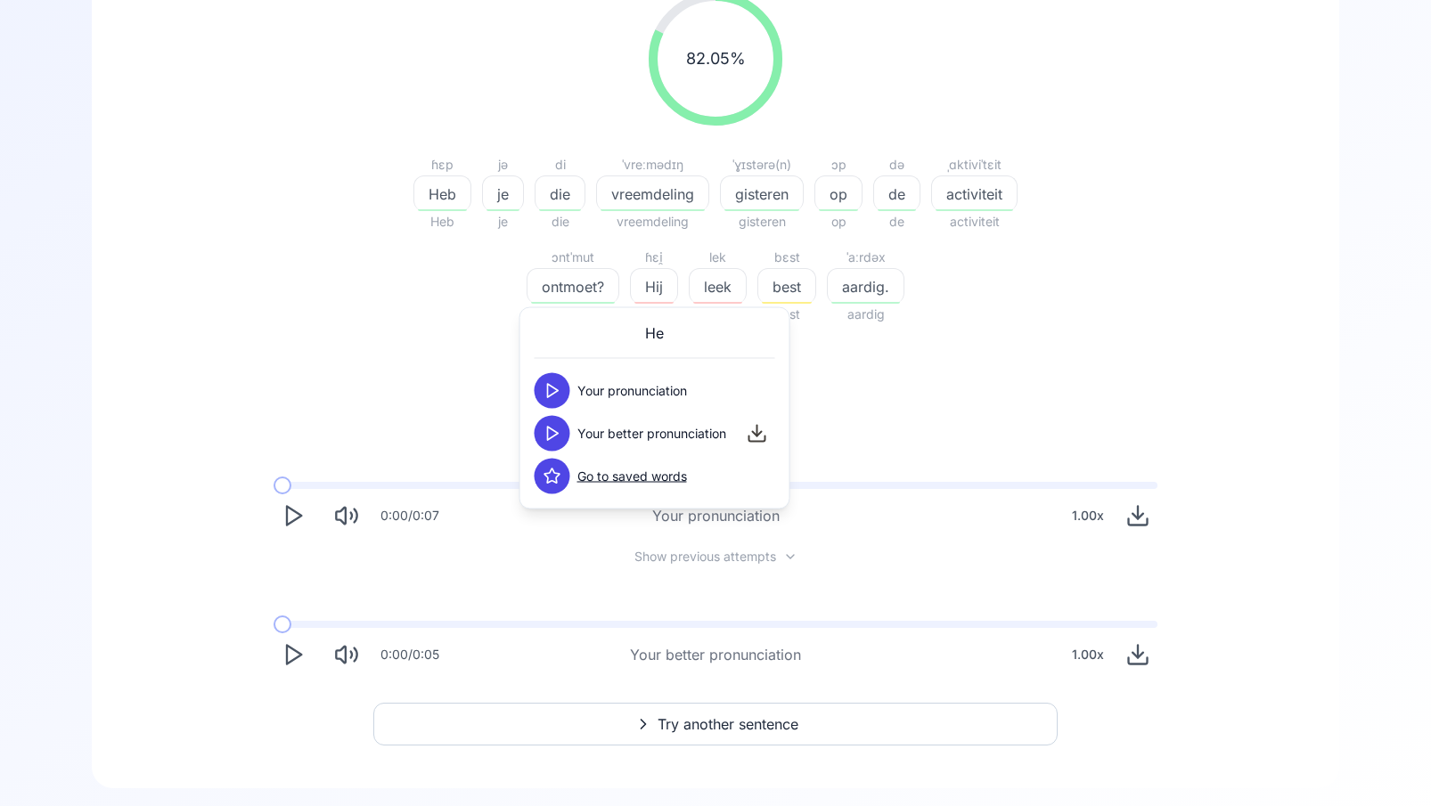
click at [555, 433] on icon at bounding box center [553, 434] width 18 height 18
click at [446, 397] on div "82.05 % 82.05 % ɦɛp Heb Heb jə je je di die die ˈvreːmədɪŋ vreemdeling vreemdel…" at bounding box center [716, 333] width 1162 height 711
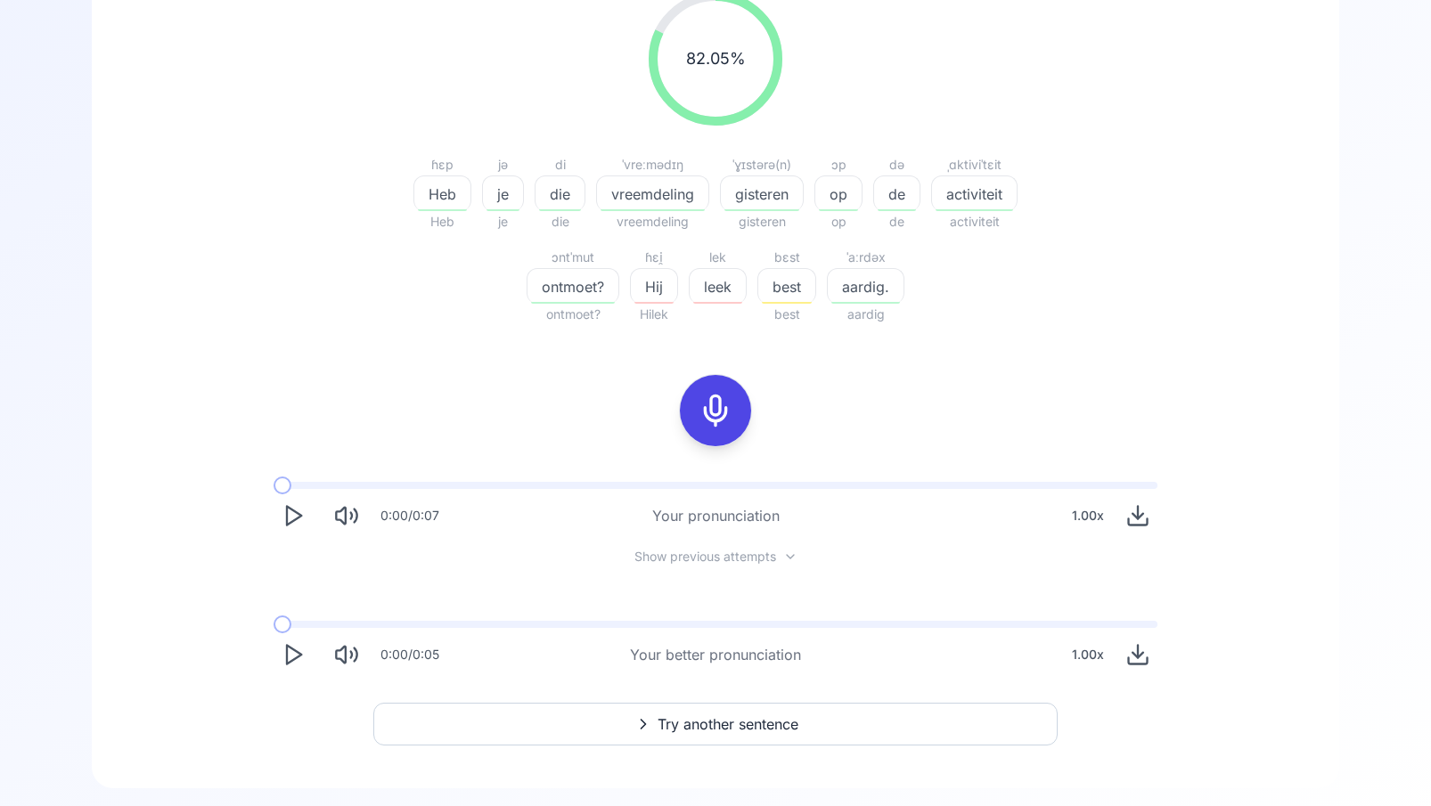
click at [719, 405] on icon at bounding box center [716, 411] width 36 height 36
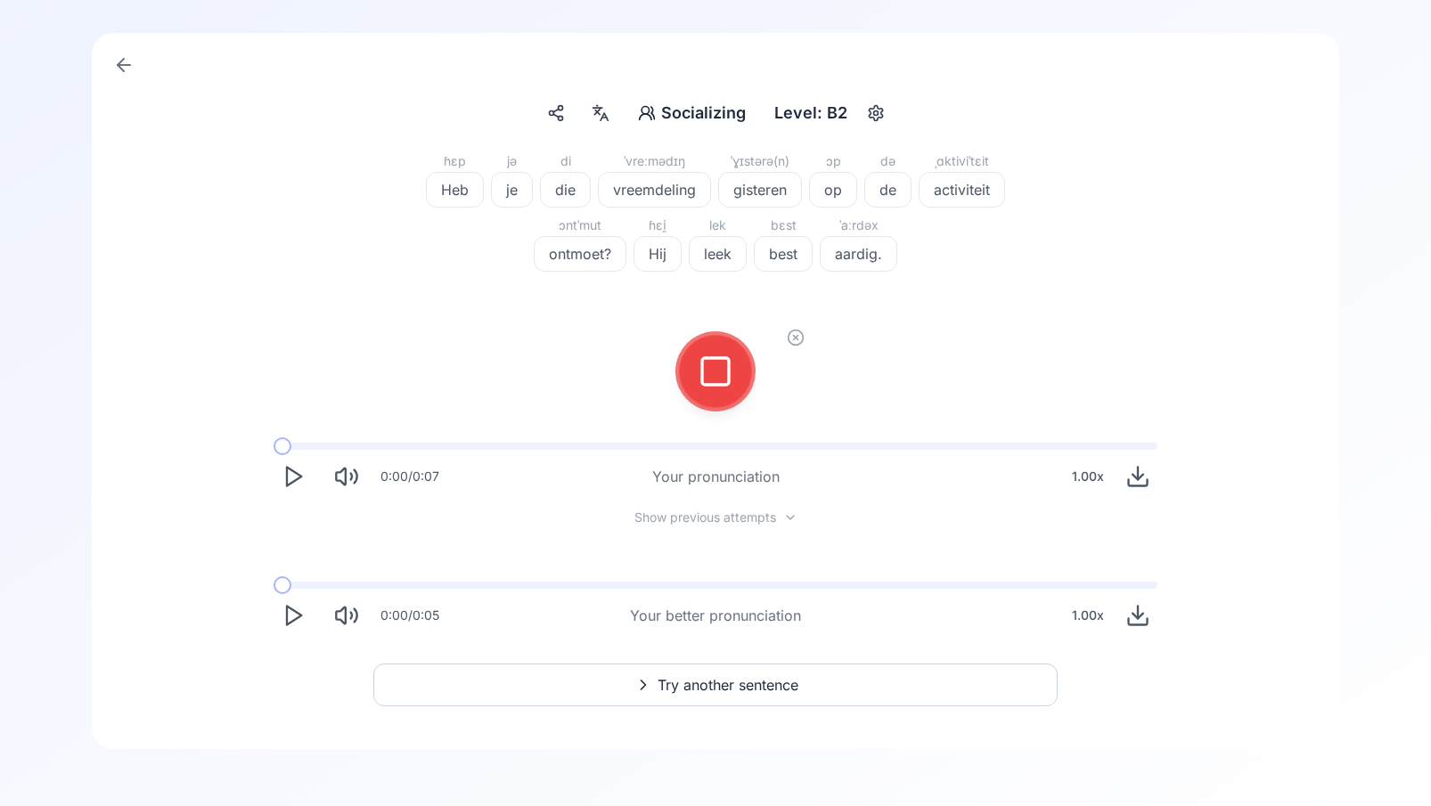
click at [734, 396] on div at bounding box center [715, 371] width 43 height 71
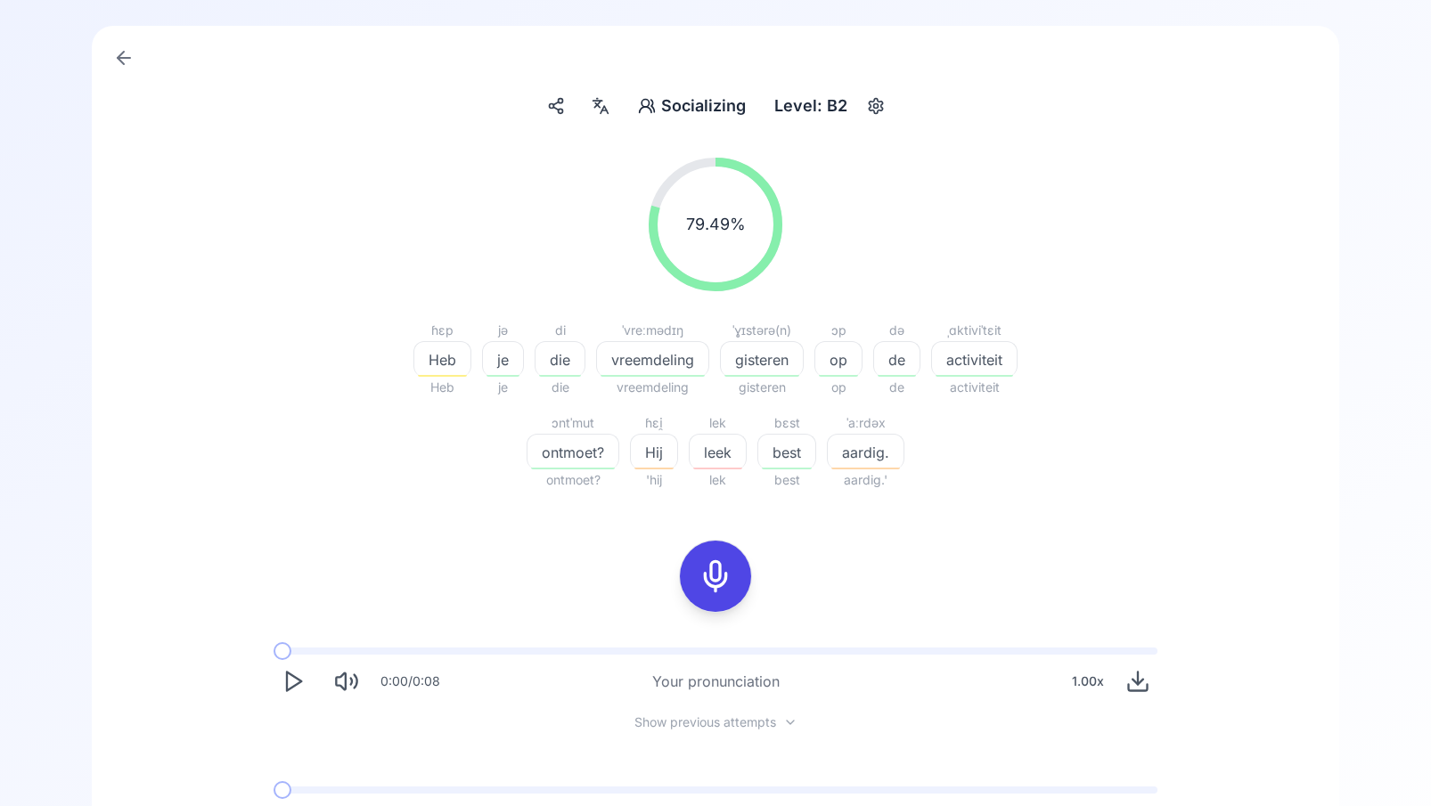
scroll to position [134, 0]
